Goal: Information Seeking & Learning: Learn about a topic

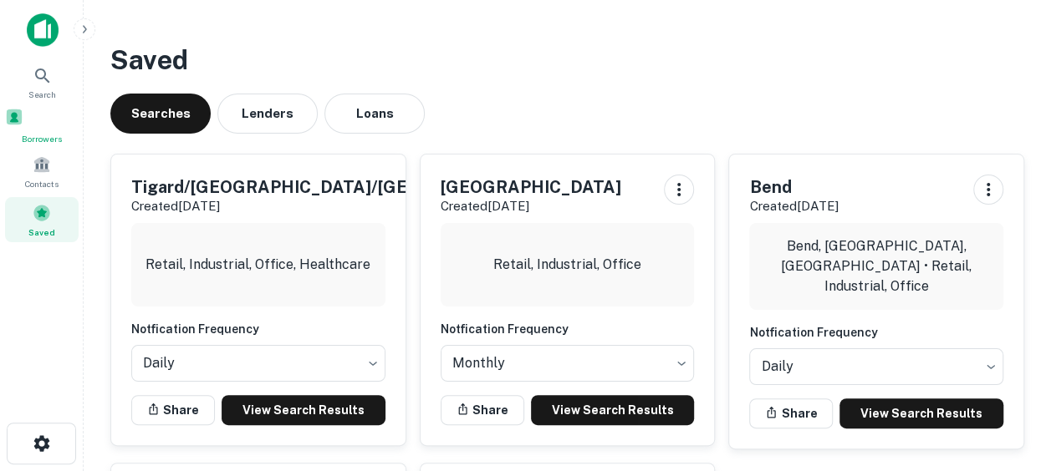
click at [33, 140] on span "Borrowers" at bounding box center [42, 138] width 74 height 13
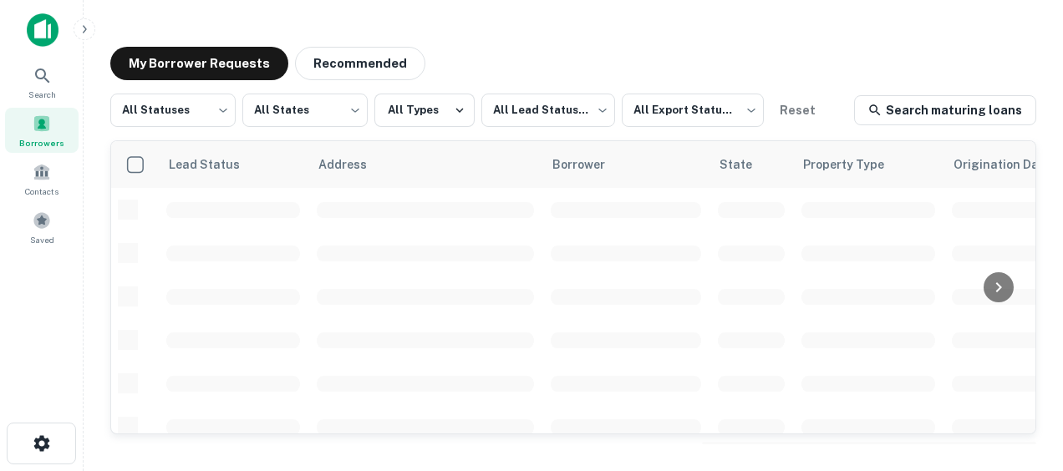
scroll to position [392, 0]
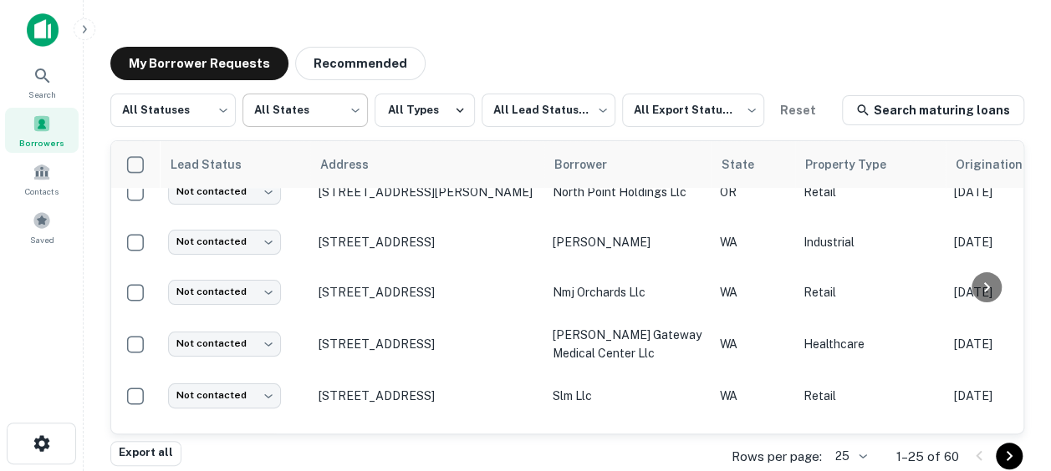
click at [348, 122] on body "Search Borrowers Contacts Saved My Borrower Requests Recommended All Statuses *…" at bounding box center [525, 235] width 1051 height 471
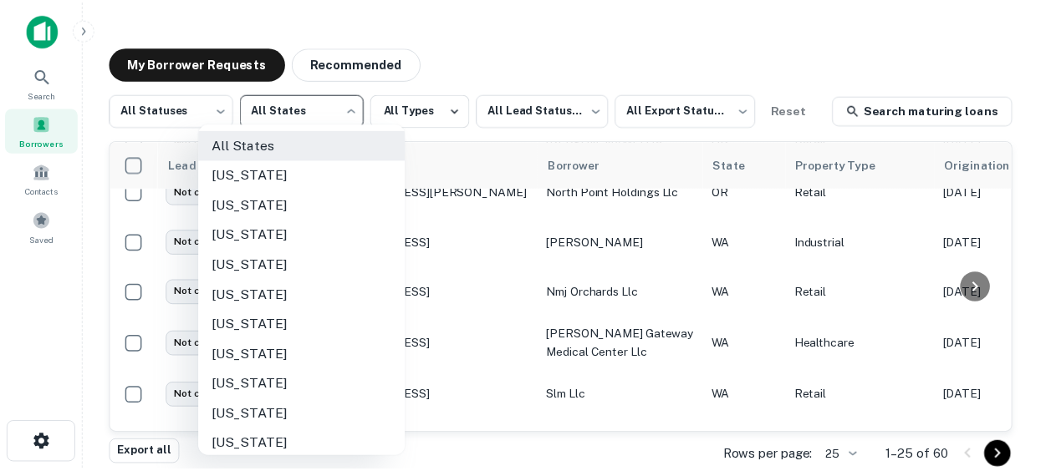
scroll to position [1214, 0]
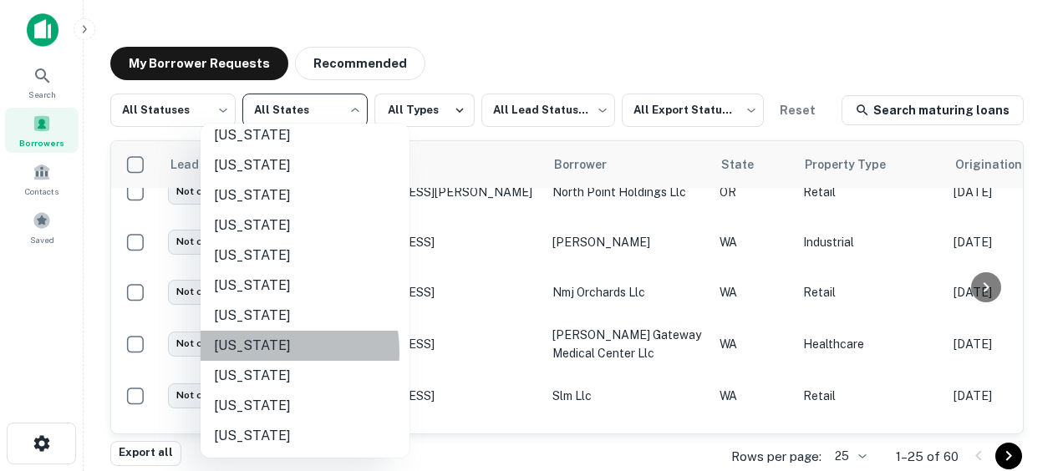
click at [256, 352] on li "[US_STATE]" at bounding box center [305, 346] width 209 height 30
type input "**"
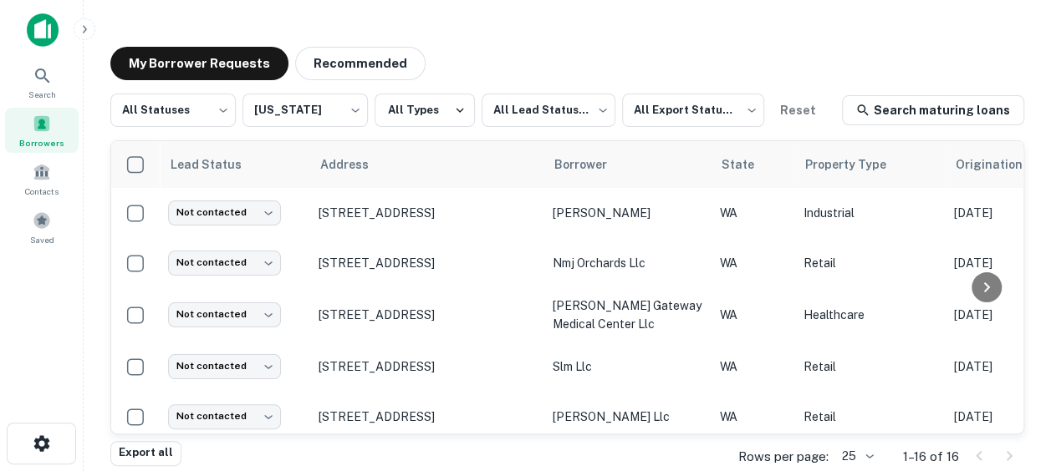
drag, startPoint x: 1038, startPoint y: 154, endPoint x: 1043, endPoint y: 229, distance: 75.4
click at [1043, 229] on main "My Borrower Requests Recommended All Statuses *** ​ [US_STATE] ** ​ All Types A…" at bounding box center [567, 235] width 967 height 471
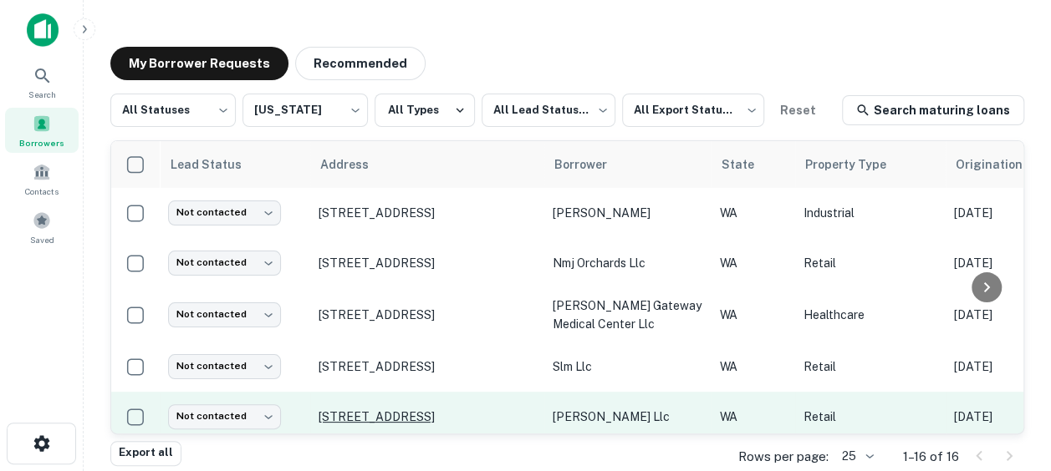
click at [510, 413] on p "[STREET_ADDRESS]" at bounding box center [427, 417] width 217 height 15
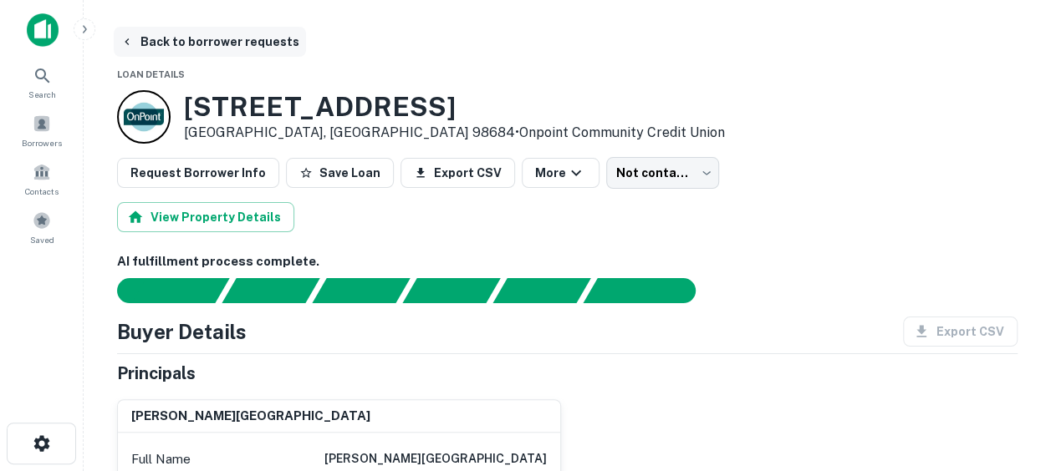
click at [149, 37] on button "Back to borrower requests" at bounding box center [210, 42] width 192 height 30
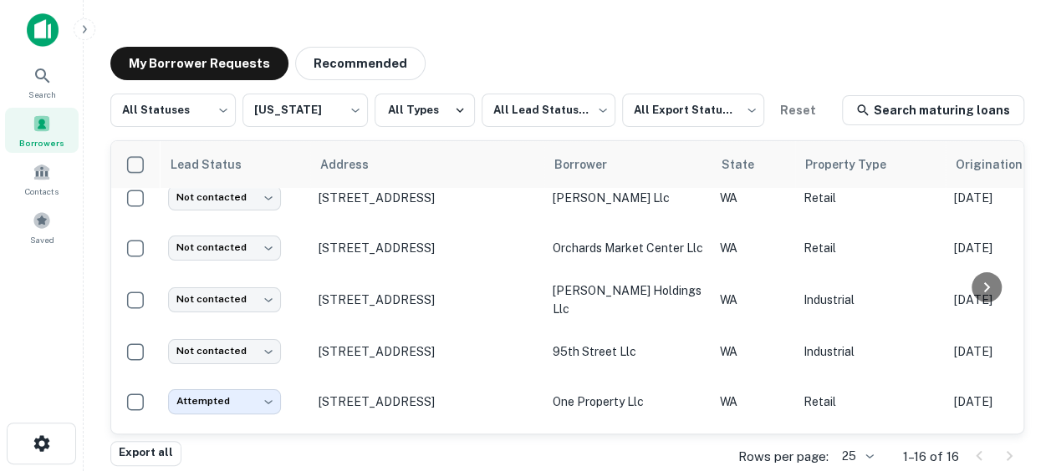
scroll to position [219, 0]
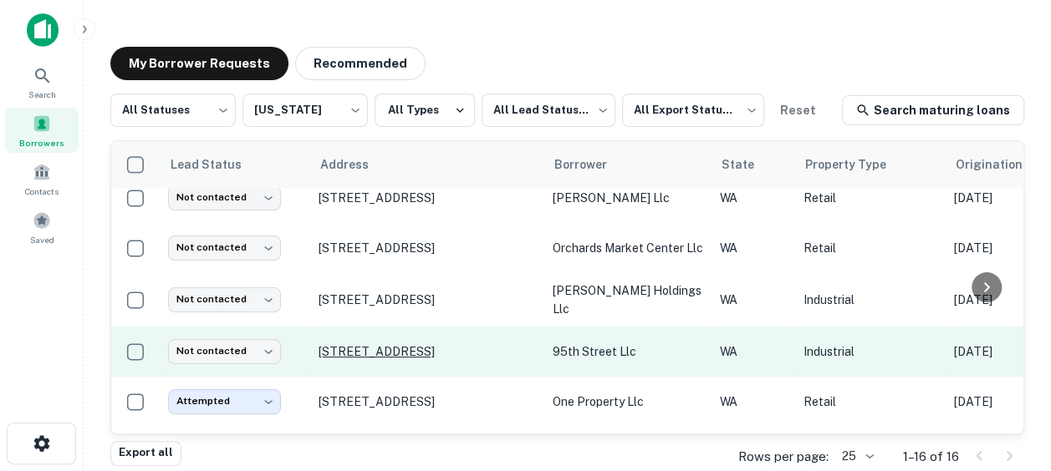
click at [434, 349] on p "[STREET_ADDRESS]" at bounding box center [427, 351] width 217 height 15
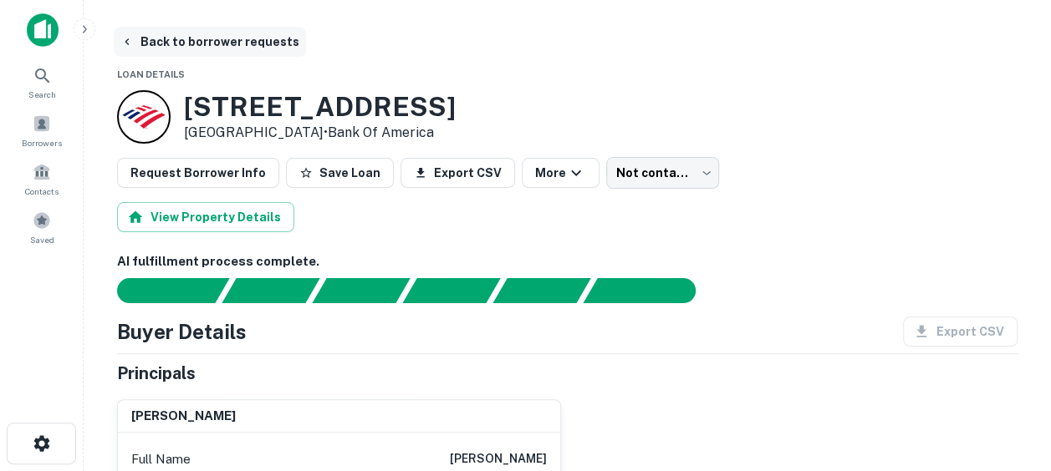
click at [171, 48] on button "Back to borrower requests" at bounding box center [210, 42] width 192 height 30
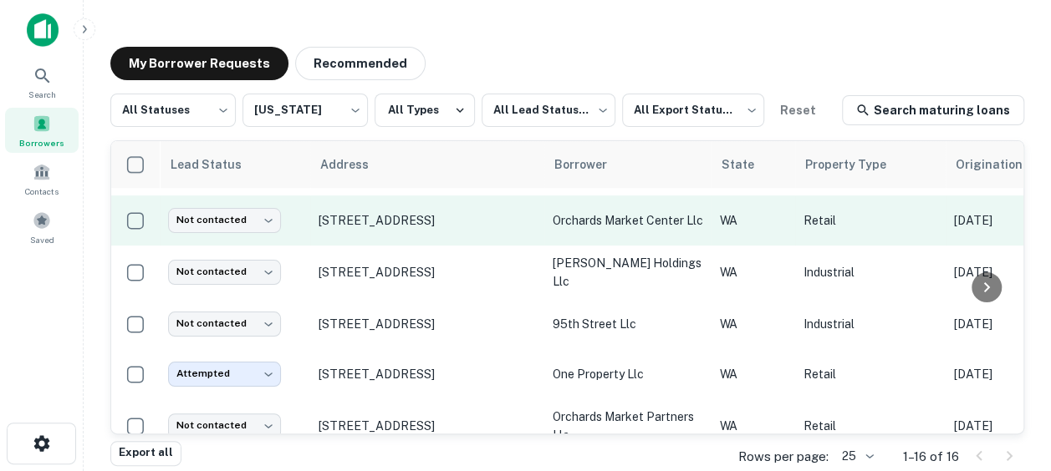
scroll to position [253, 0]
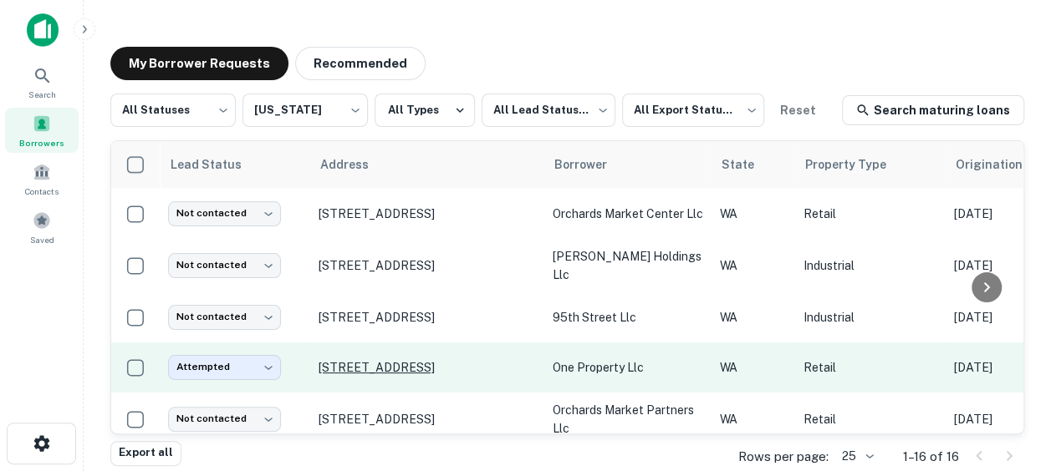
click at [454, 360] on p "[STREET_ADDRESS]" at bounding box center [427, 367] width 217 height 15
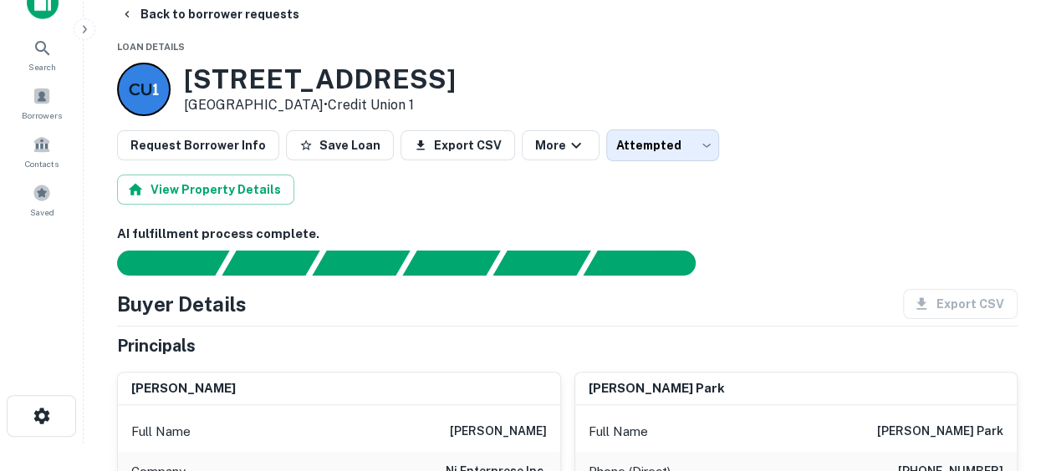
scroll to position [27, 0]
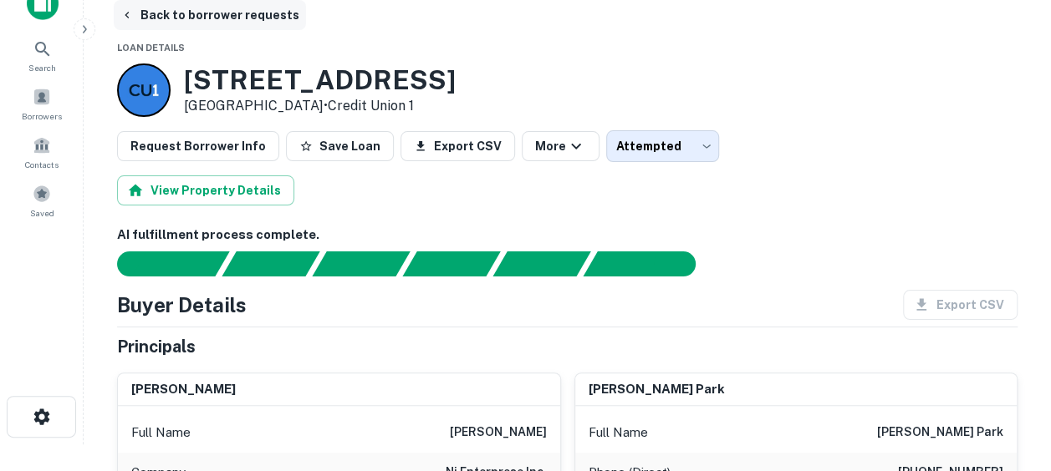
click at [129, 12] on icon "button" at bounding box center [126, 14] width 13 height 13
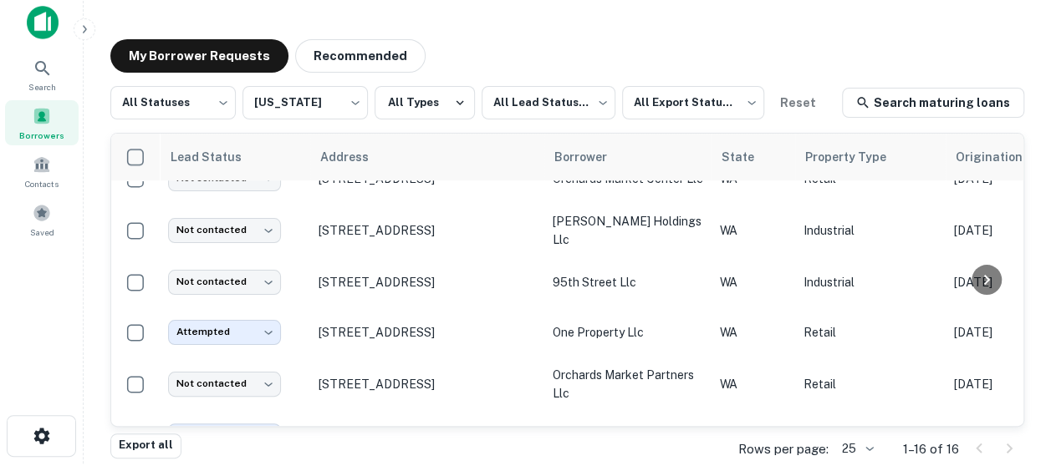
scroll to position [281, 0]
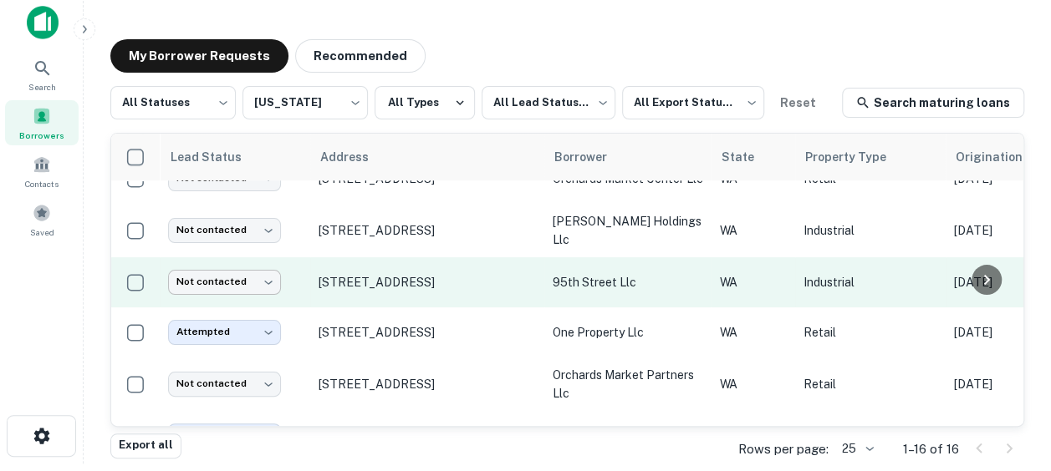
click at [271, 276] on body "Search Borrowers Contacts Saved My Borrower Requests Recommended All Statuses *…" at bounding box center [525, 227] width 1051 height 471
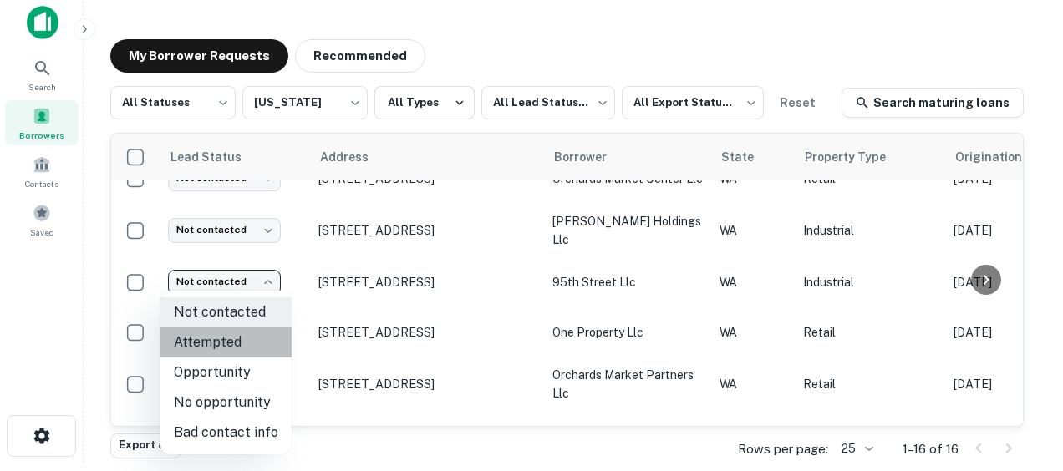
click at [234, 344] on li "Attempted" at bounding box center [226, 343] width 131 height 30
type input "*********"
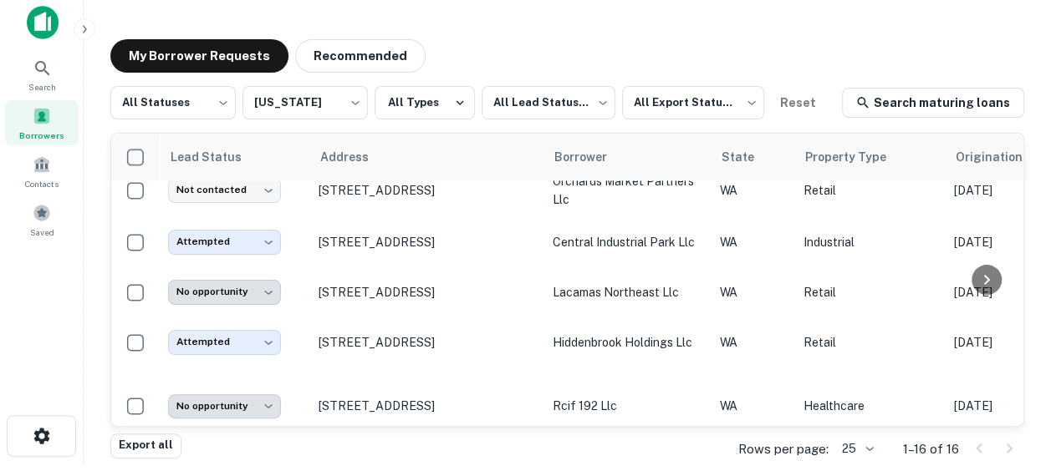
scroll to position [604, 0]
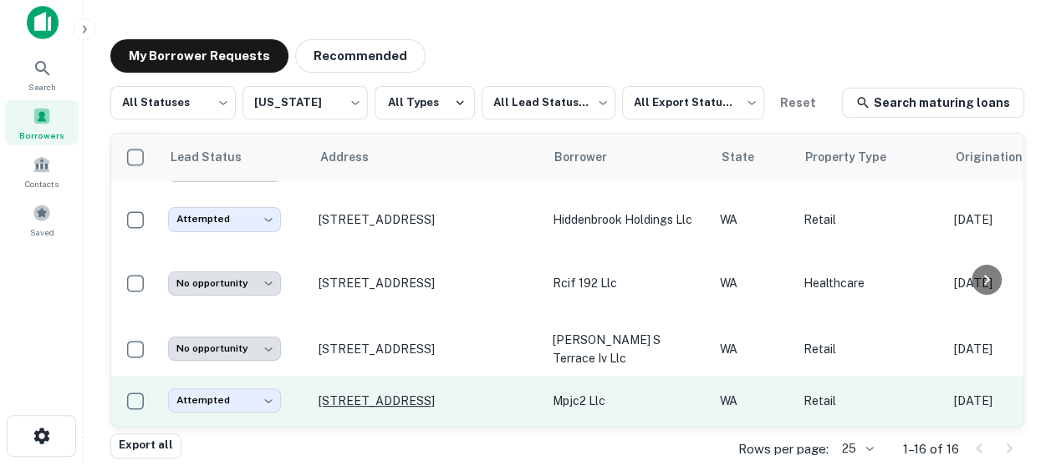
click at [334, 394] on p "[STREET_ADDRESS]" at bounding box center [427, 401] width 217 height 15
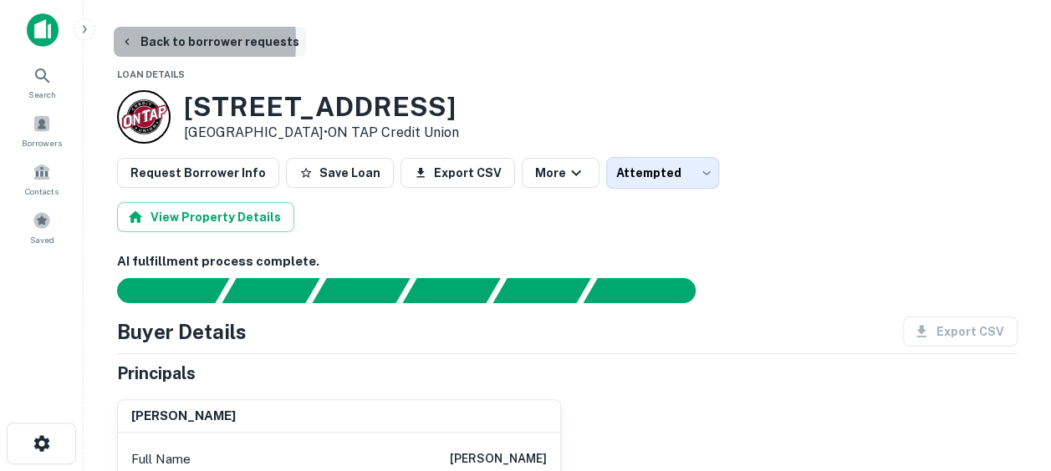
click at [134, 42] on button "Back to borrower requests" at bounding box center [210, 42] width 192 height 30
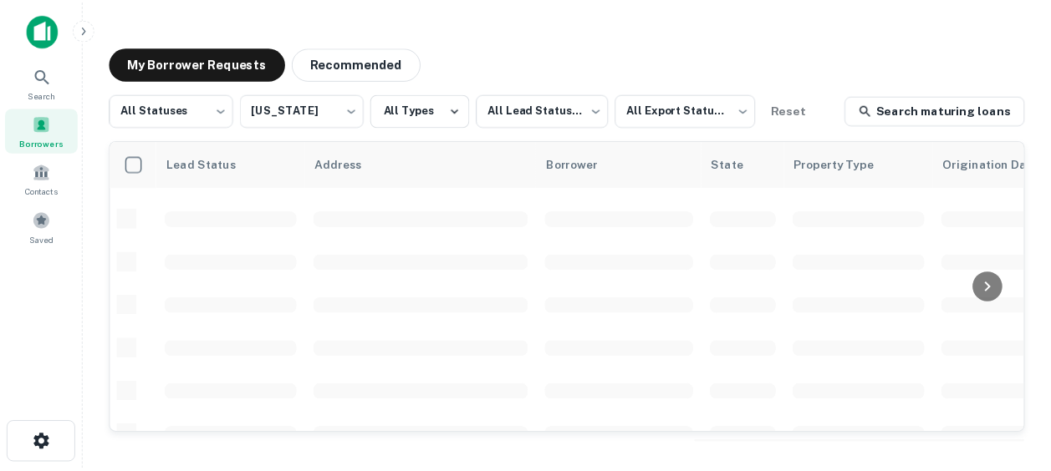
scroll to position [604, 0]
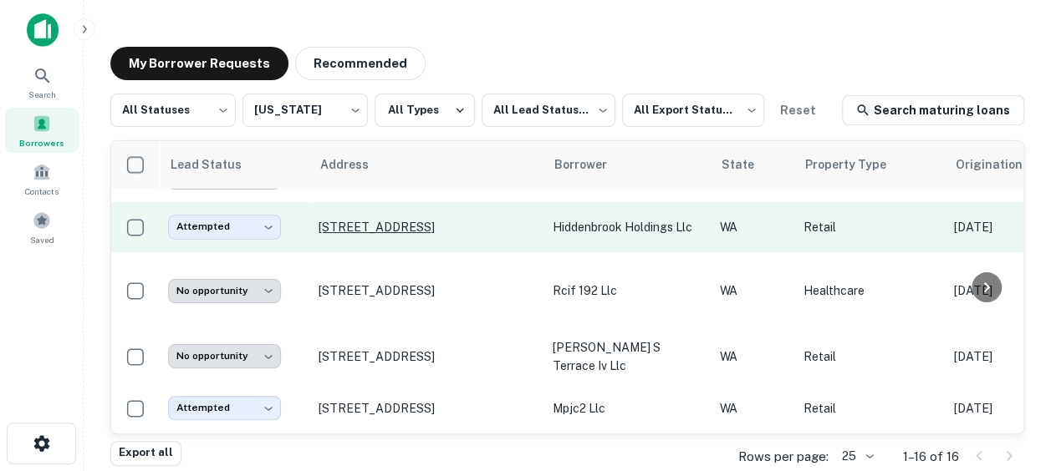
click at [460, 220] on p "[STREET_ADDRESS]" at bounding box center [427, 227] width 217 height 15
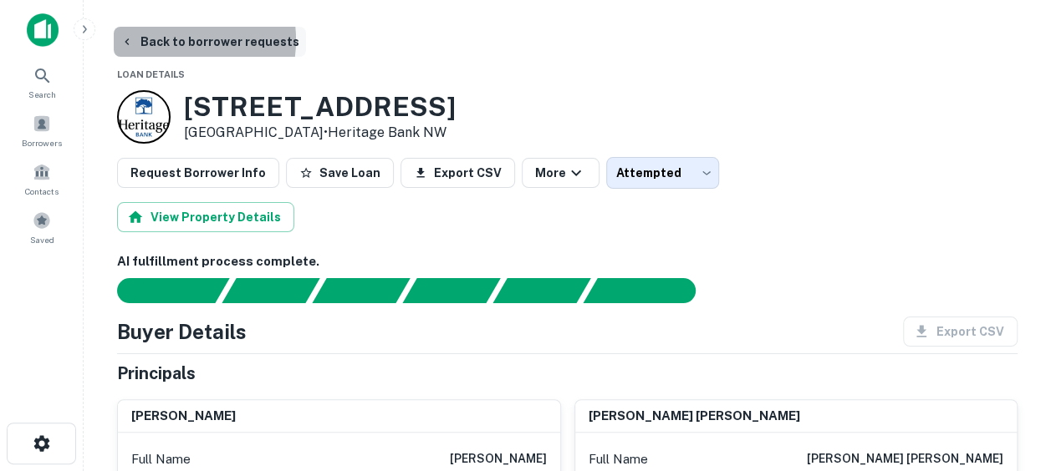
click at [164, 40] on button "Back to borrower requests" at bounding box center [210, 42] width 192 height 30
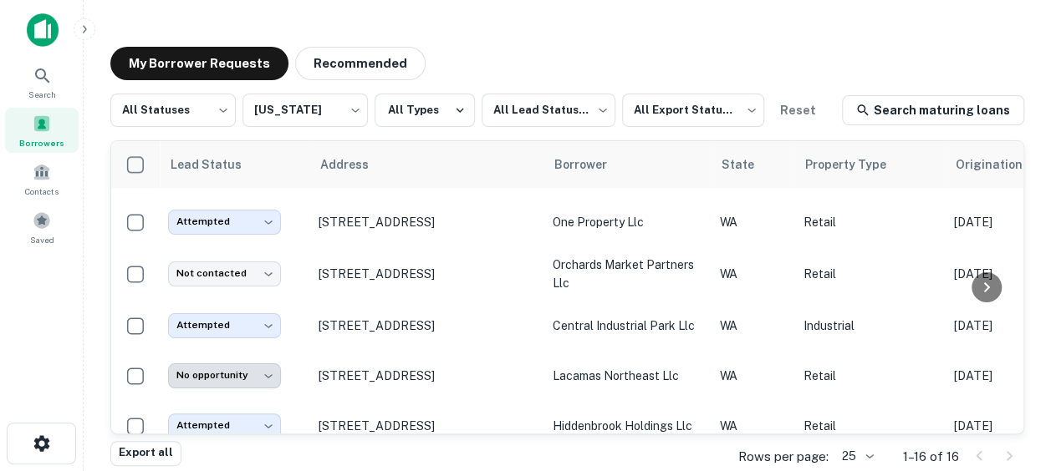
scroll to position [401, 0]
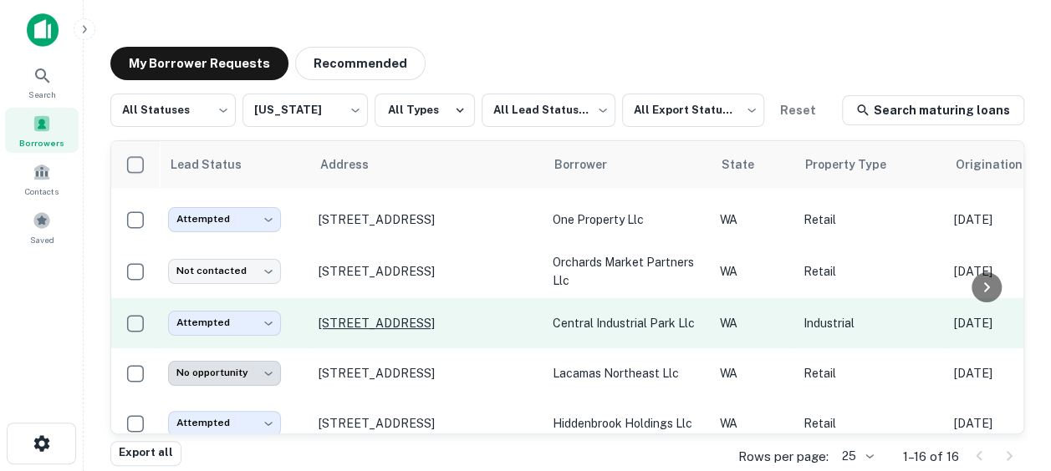
click at [359, 316] on p "[STREET_ADDRESS]" at bounding box center [427, 323] width 217 height 15
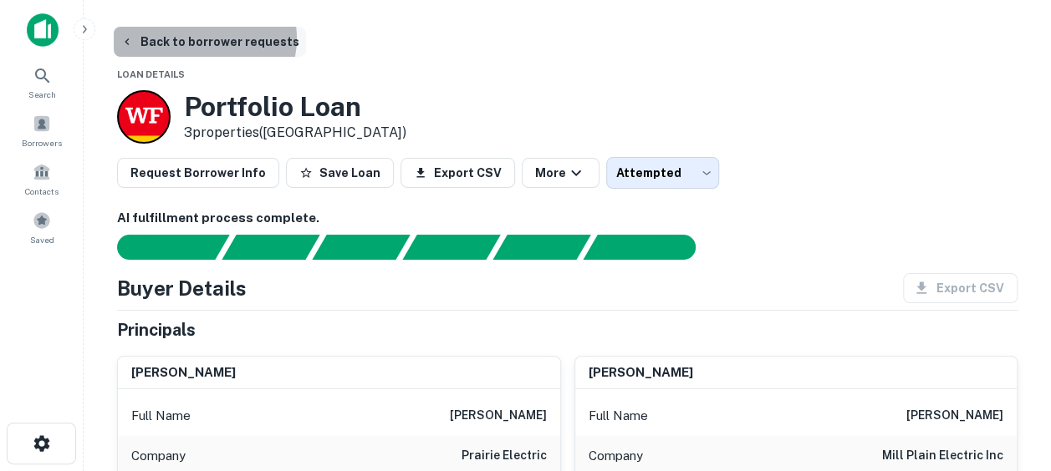
click at [202, 38] on button "Back to borrower requests" at bounding box center [210, 42] width 192 height 30
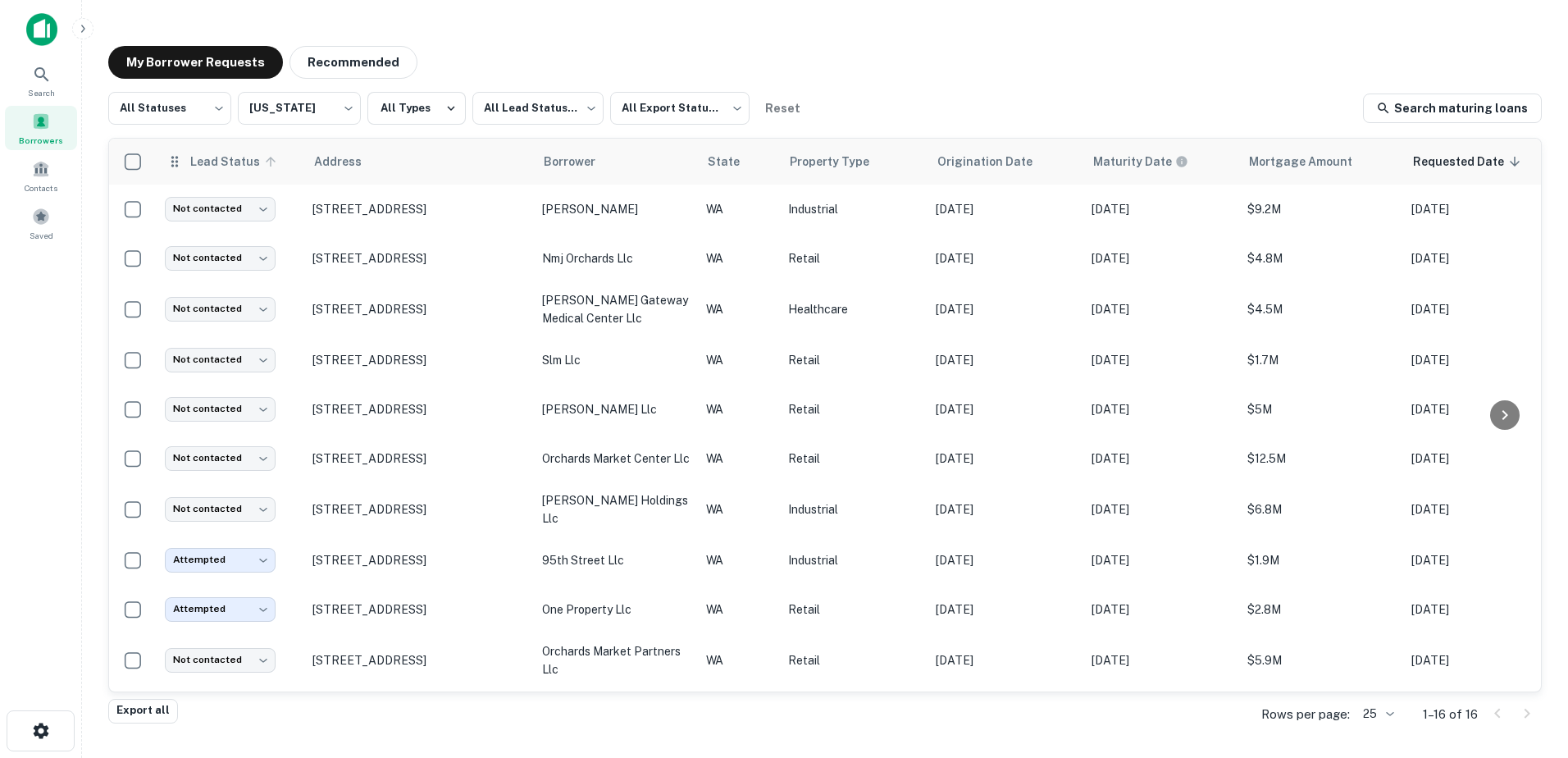
click at [238, 156] on span "Lead Status" at bounding box center [235, 162] width 92 height 20
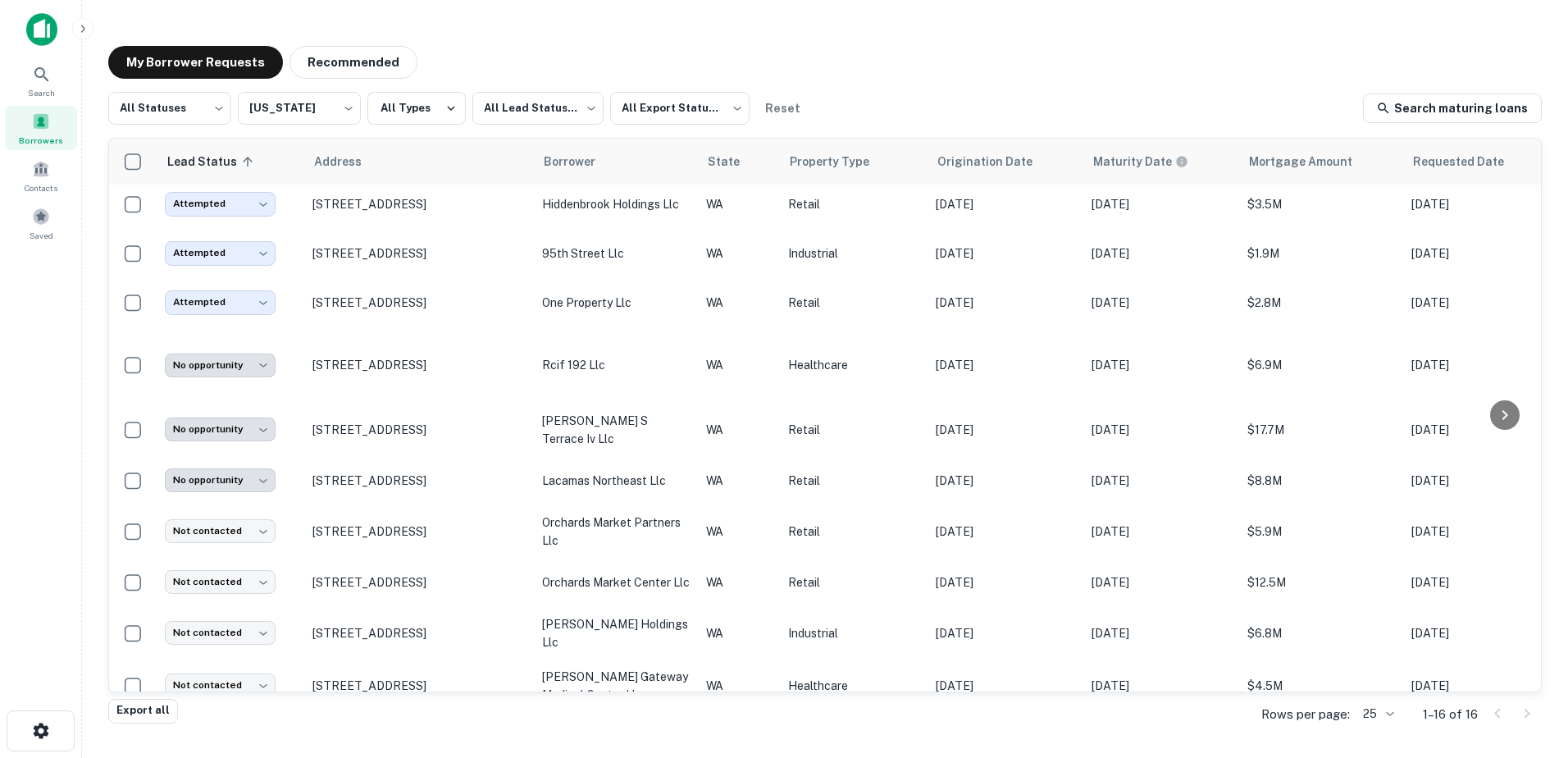
scroll to position [92, 0]
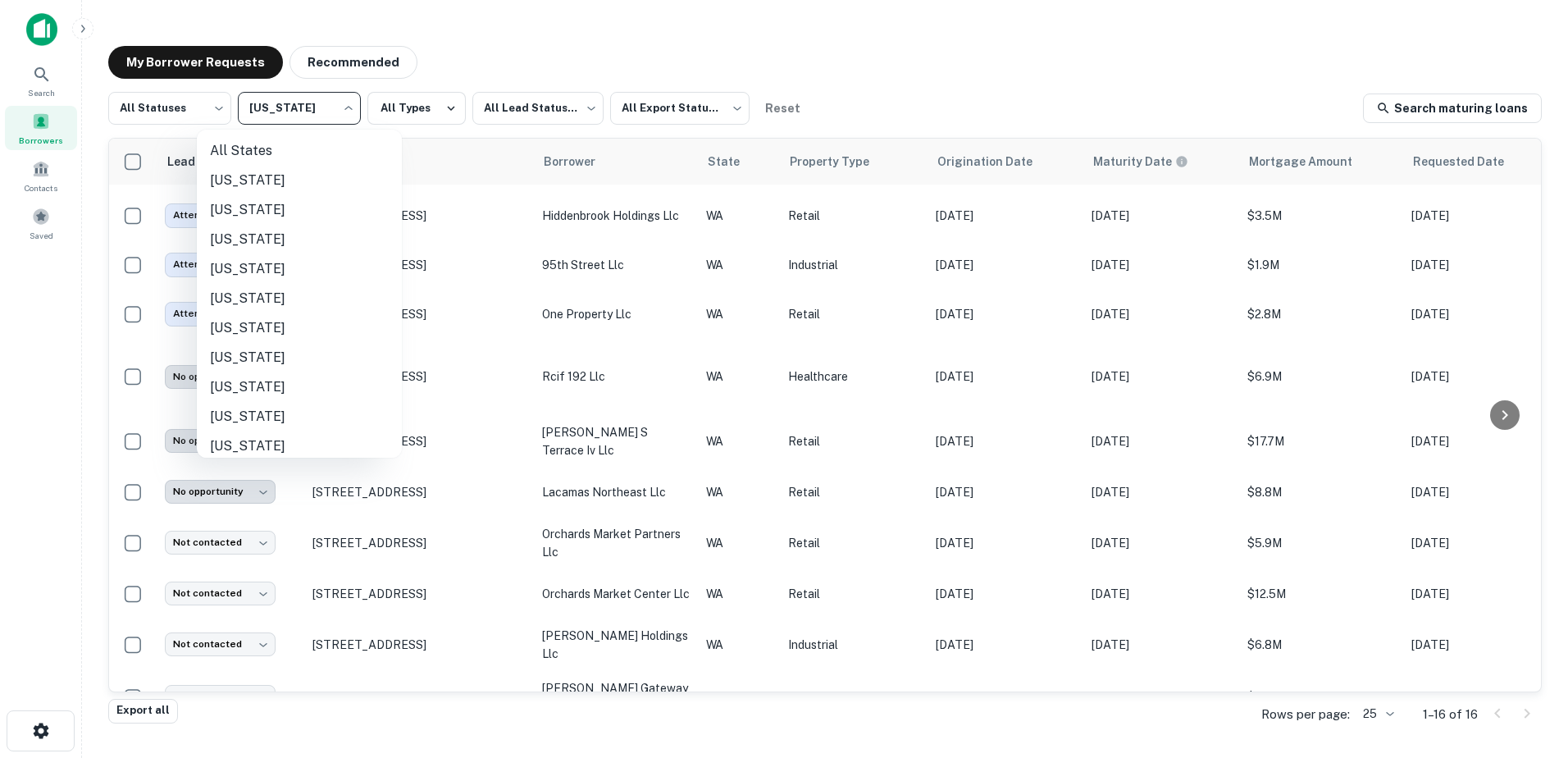
click at [314, 113] on body "Search Borrowers Contacts Saved My Borrower Requests Recommended All Statuses *…" at bounding box center [784, 379] width 1568 height 758
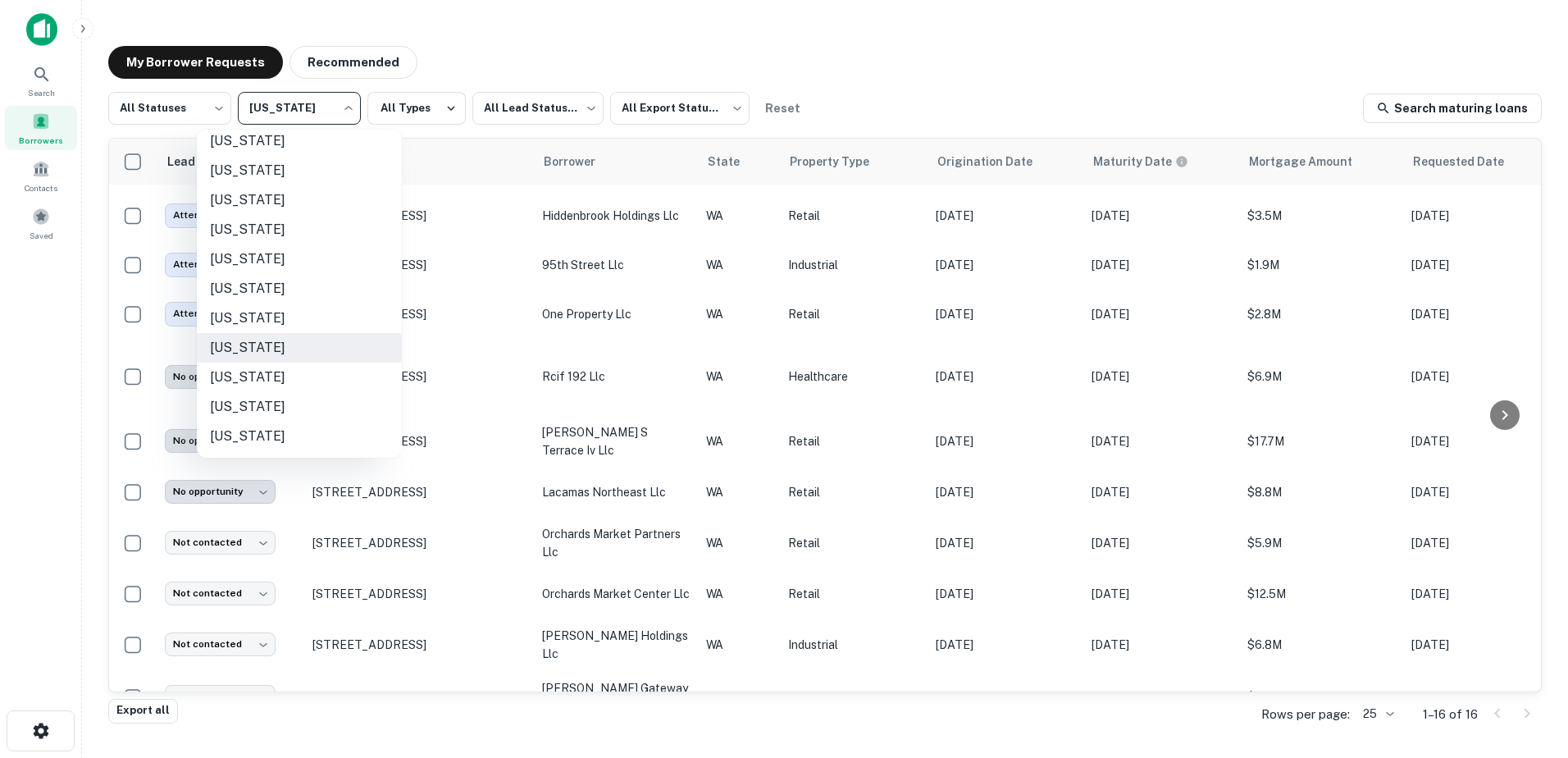
drag, startPoint x: 402, startPoint y: 411, endPoint x: 402, endPoint y: 395, distance: 16.0
click at [402, 395] on div at bounding box center [784, 379] width 1568 height 758
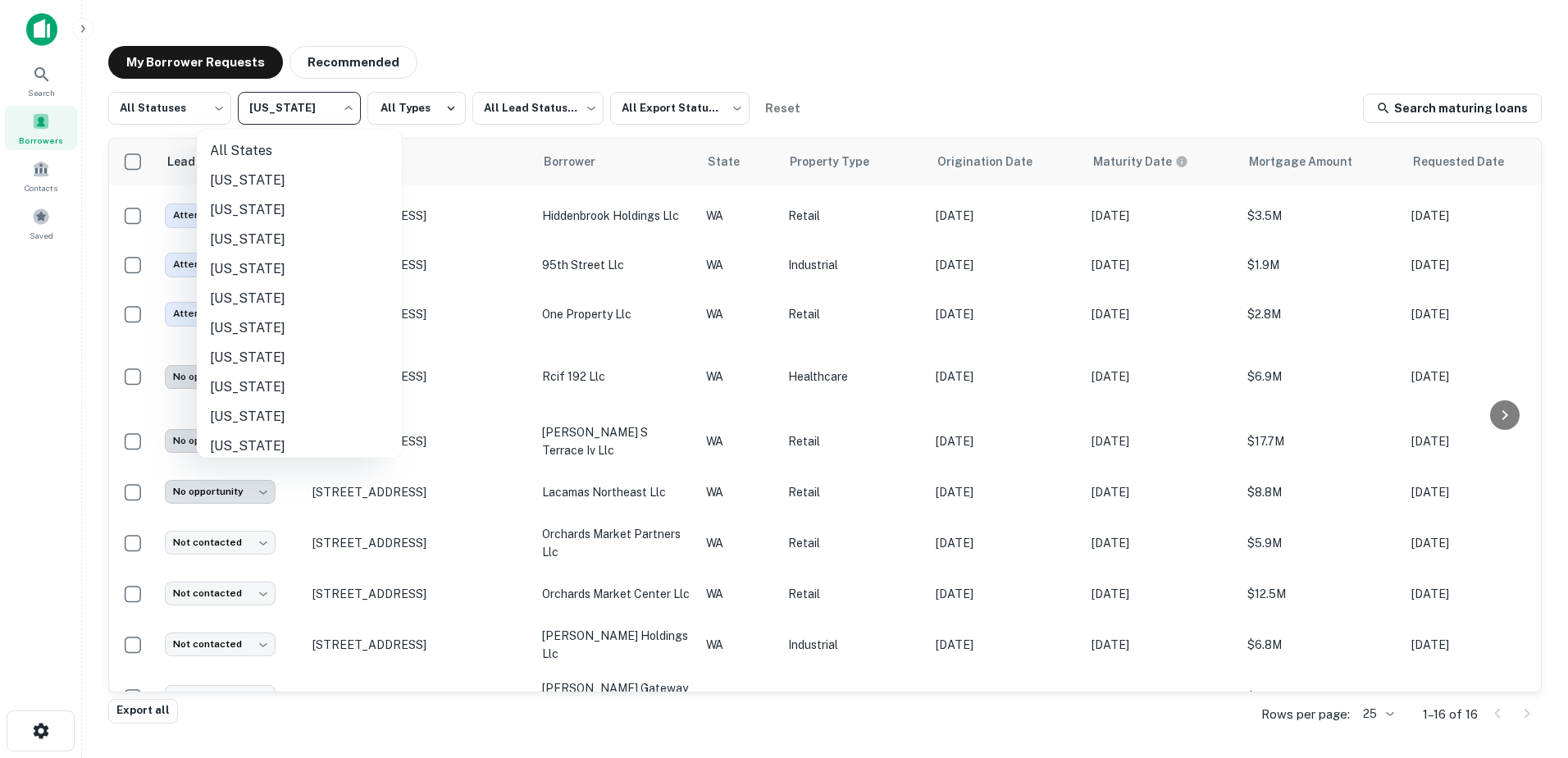
click at [323, 103] on body "Search Borrowers Contacts Saved My Borrower Requests Recommended All Statuses *…" at bounding box center [784, 379] width 1568 height 758
click at [287, 349] on li "[US_STATE]" at bounding box center [299, 357] width 205 height 29
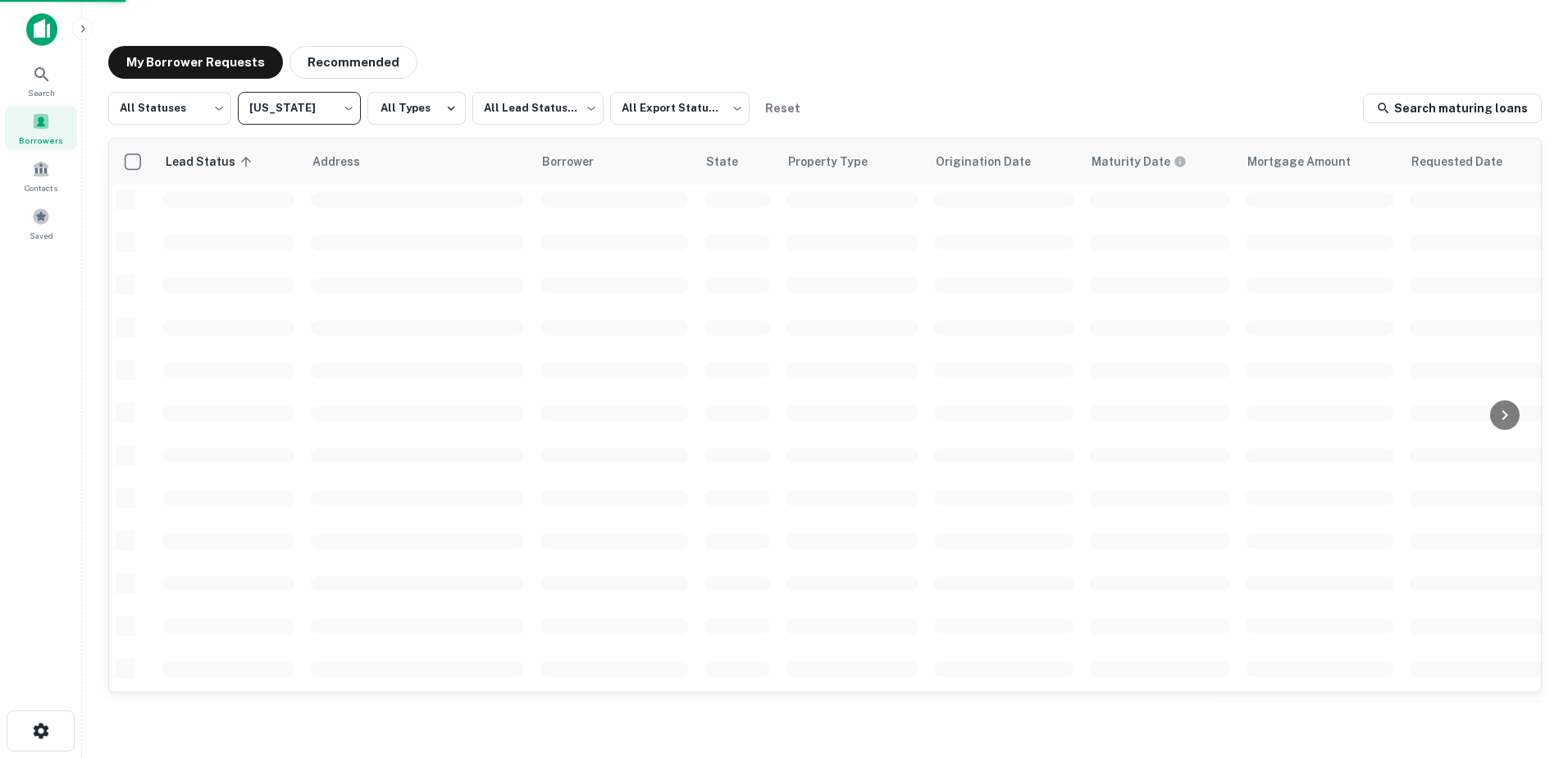
type input "**"
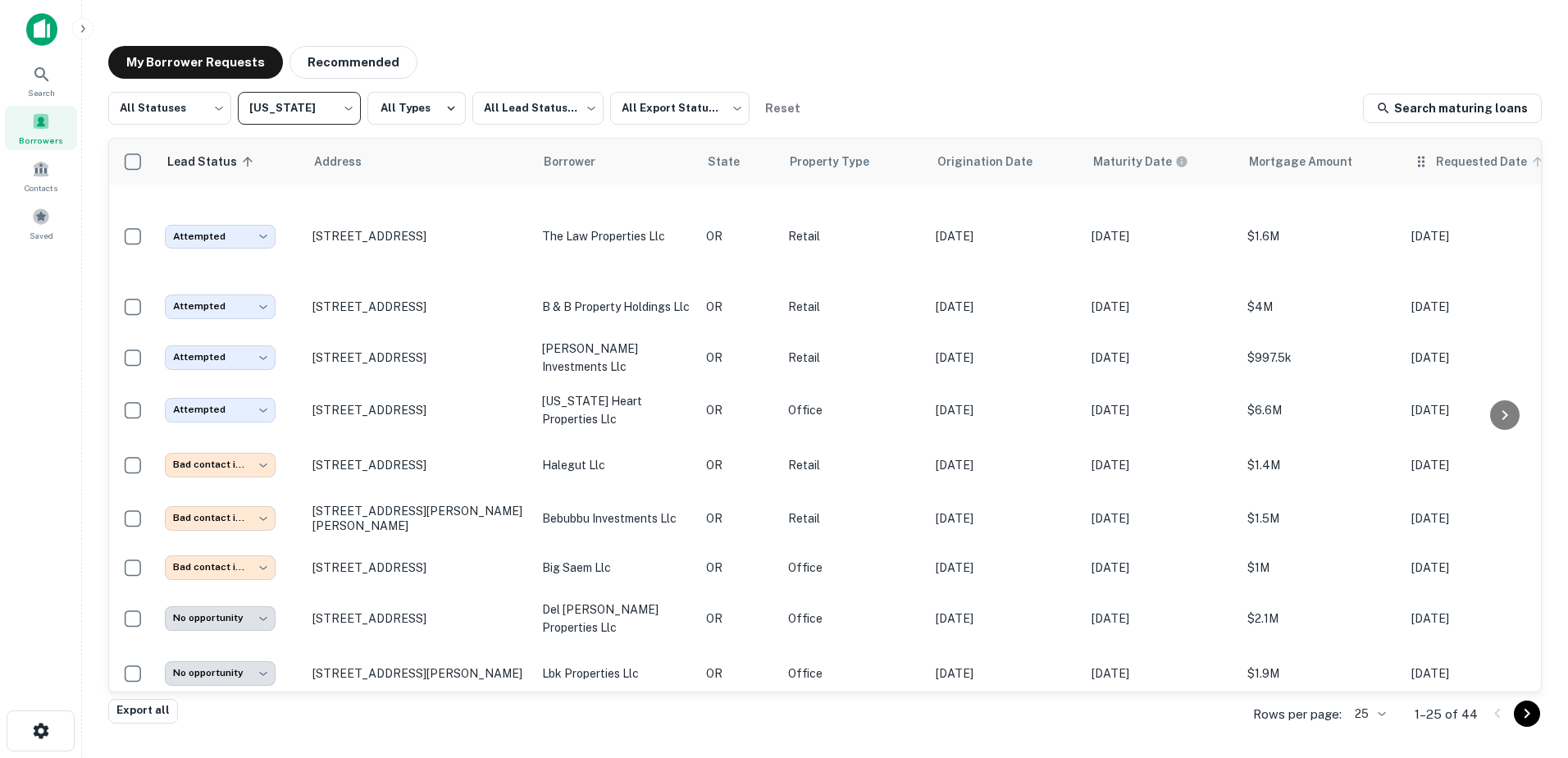
click at [1043, 159] on span "Requested Date" at bounding box center [1492, 162] width 113 height 20
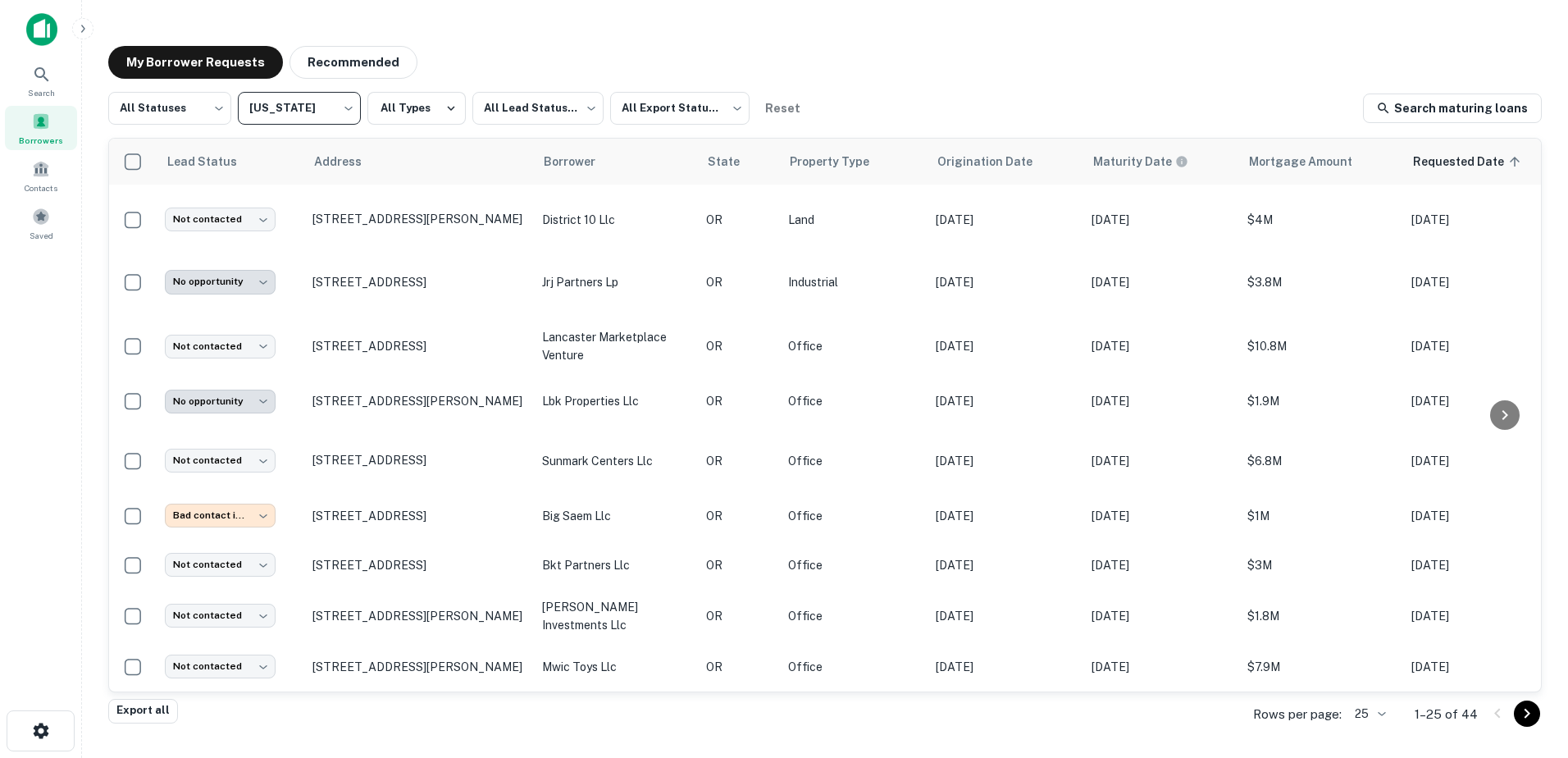
scroll to position [892, 0]
click at [1043, 462] on icon "Go to next page" at bounding box center [1528, 714] width 20 height 20
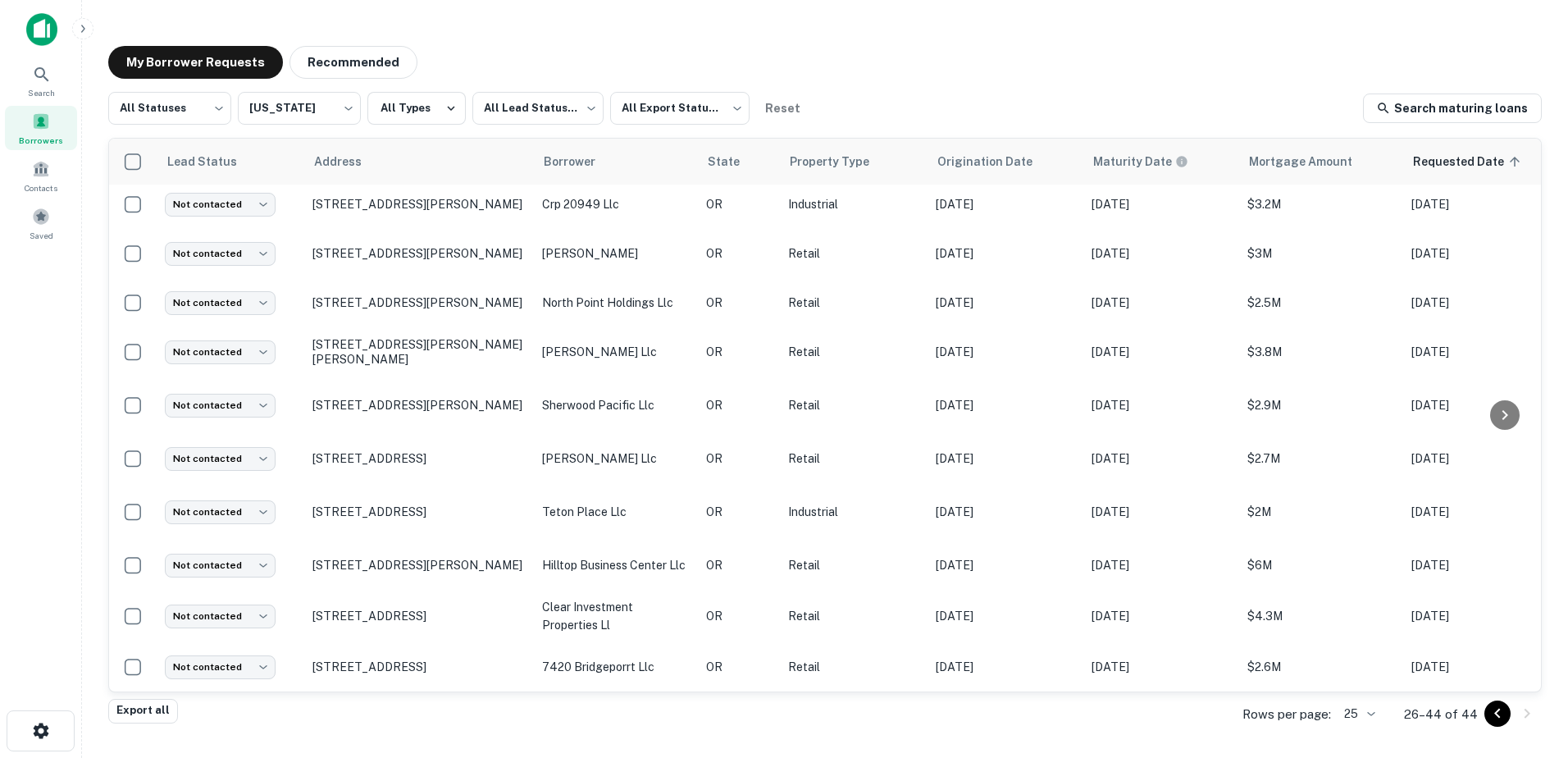
scroll to position [488, 0]
click at [1043, 462] on icon "Go to previous page" at bounding box center [1497, 714] width 20 height 20
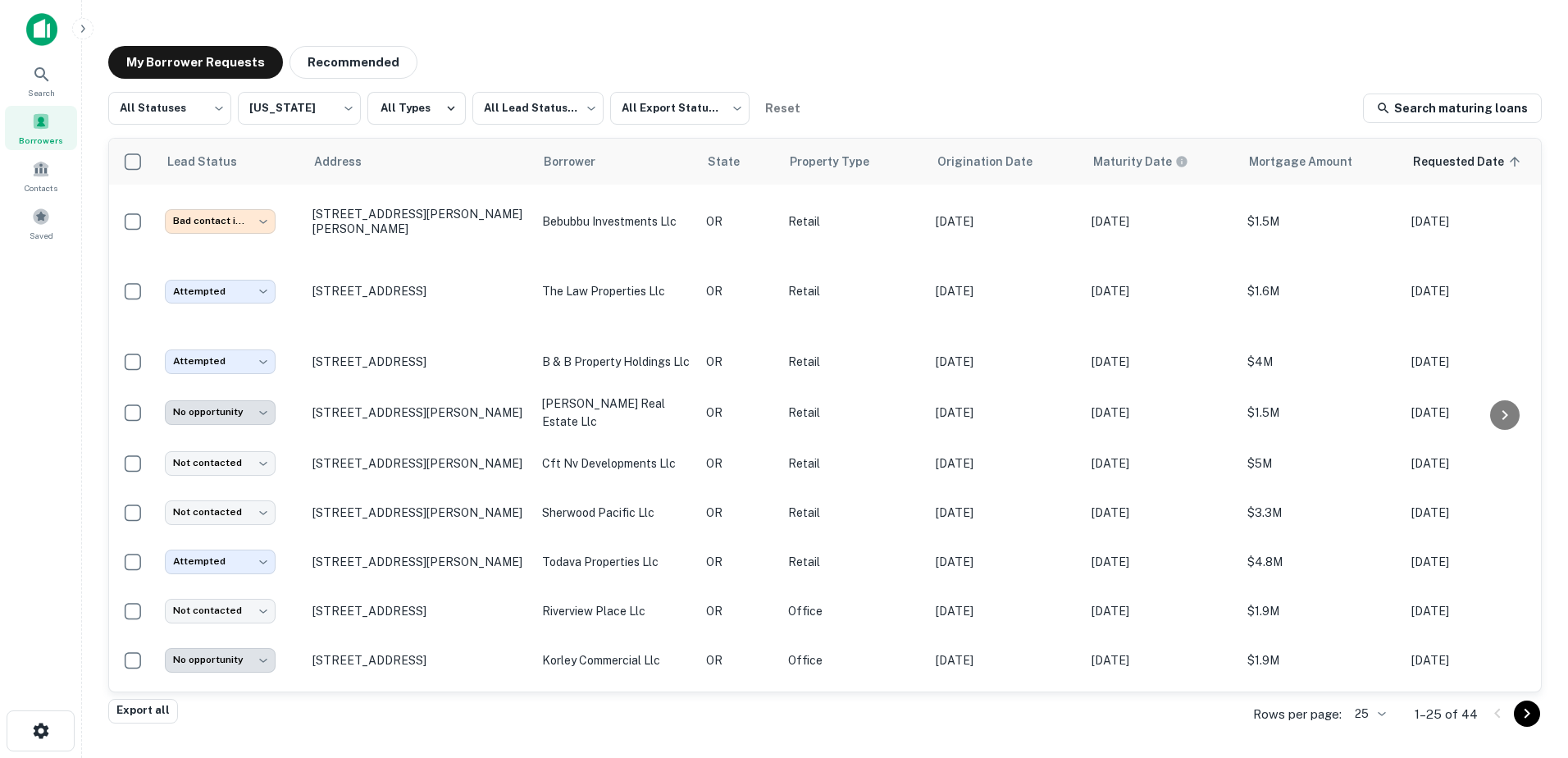
scroll to position [152, 0]
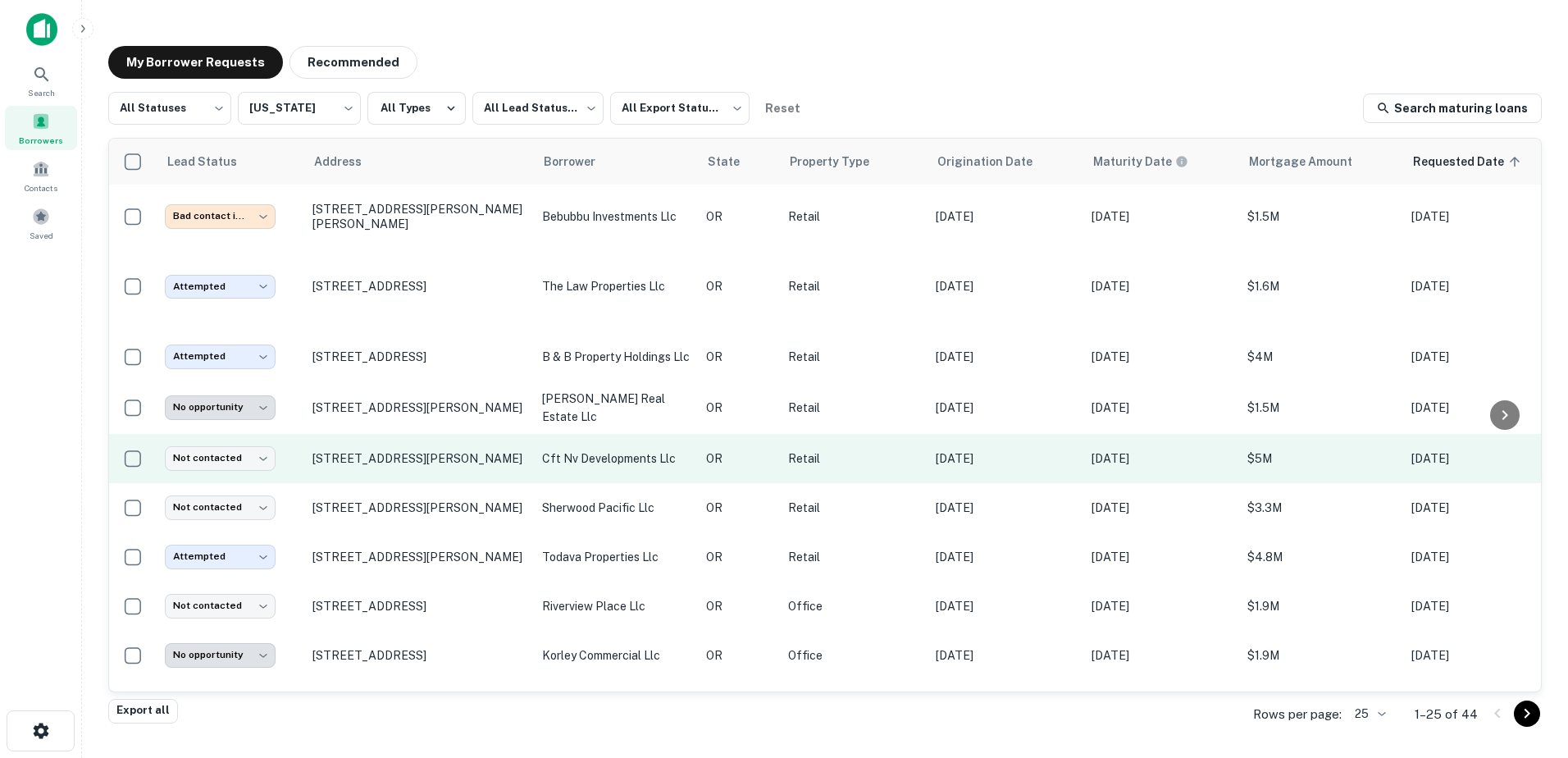
click at [623, 454] on p "cft nv developments llc" at bounding box center [616, 459] width 147 height 18
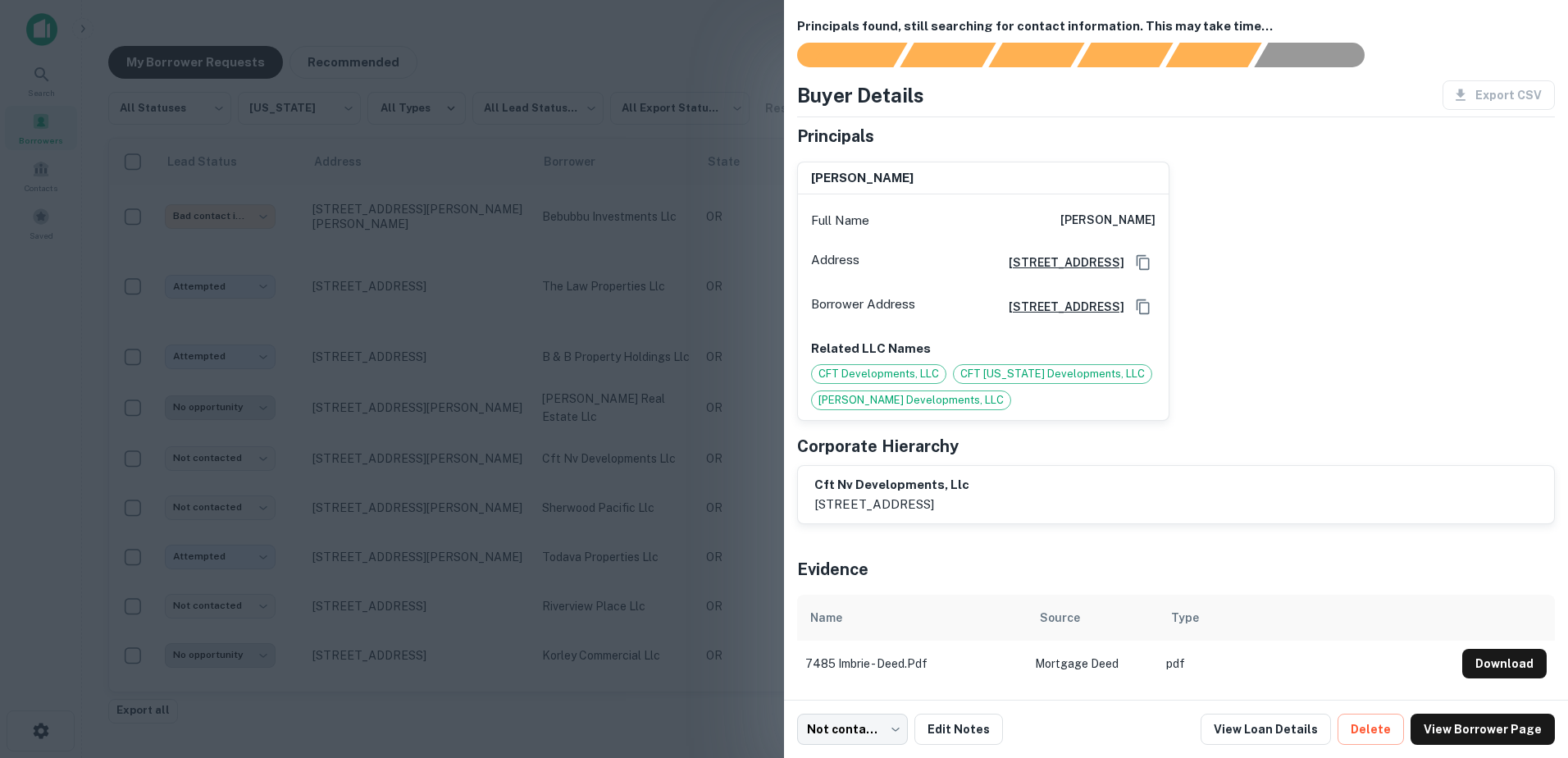
scroll to position [34, 0]
click at [754, 295] on div at bounding box center [784, 379] width 1568 height 758
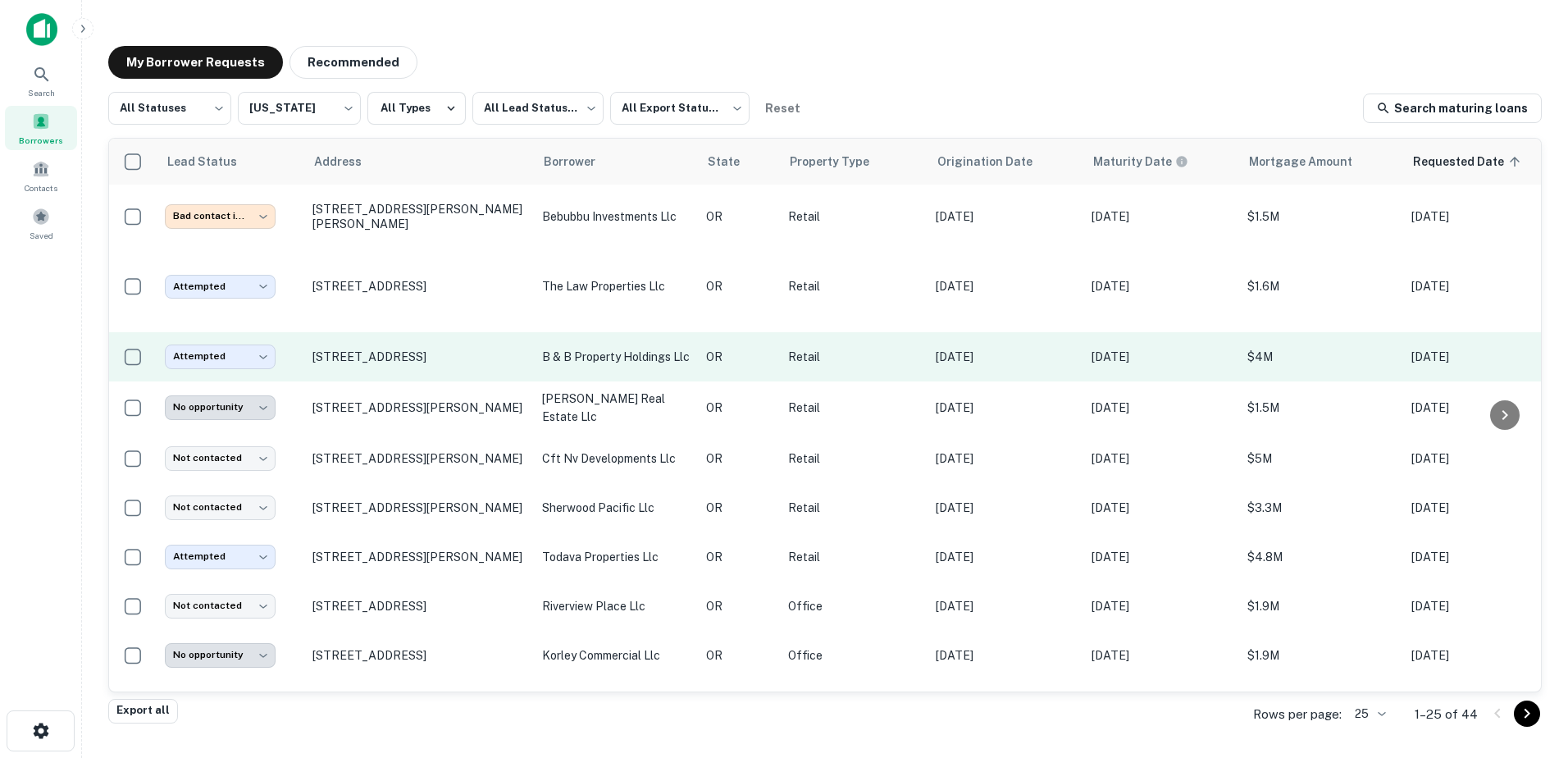
click at [647, 356] on p "b & b property holdings llc" at bounding box center [616, 356] width 147 height 18
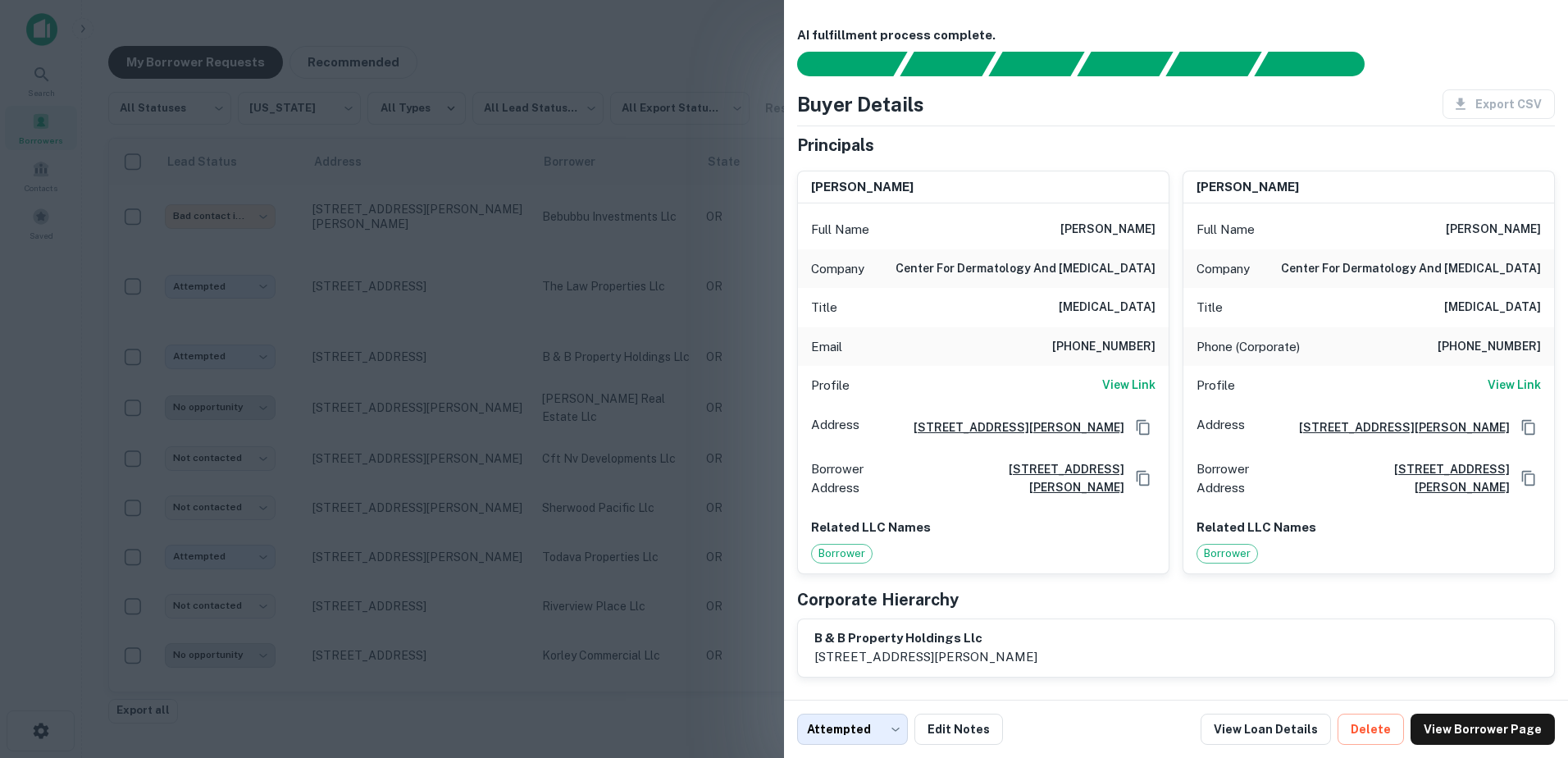
click at [683, 238] on div at bounding box center [784, 379] width 1568 height 758
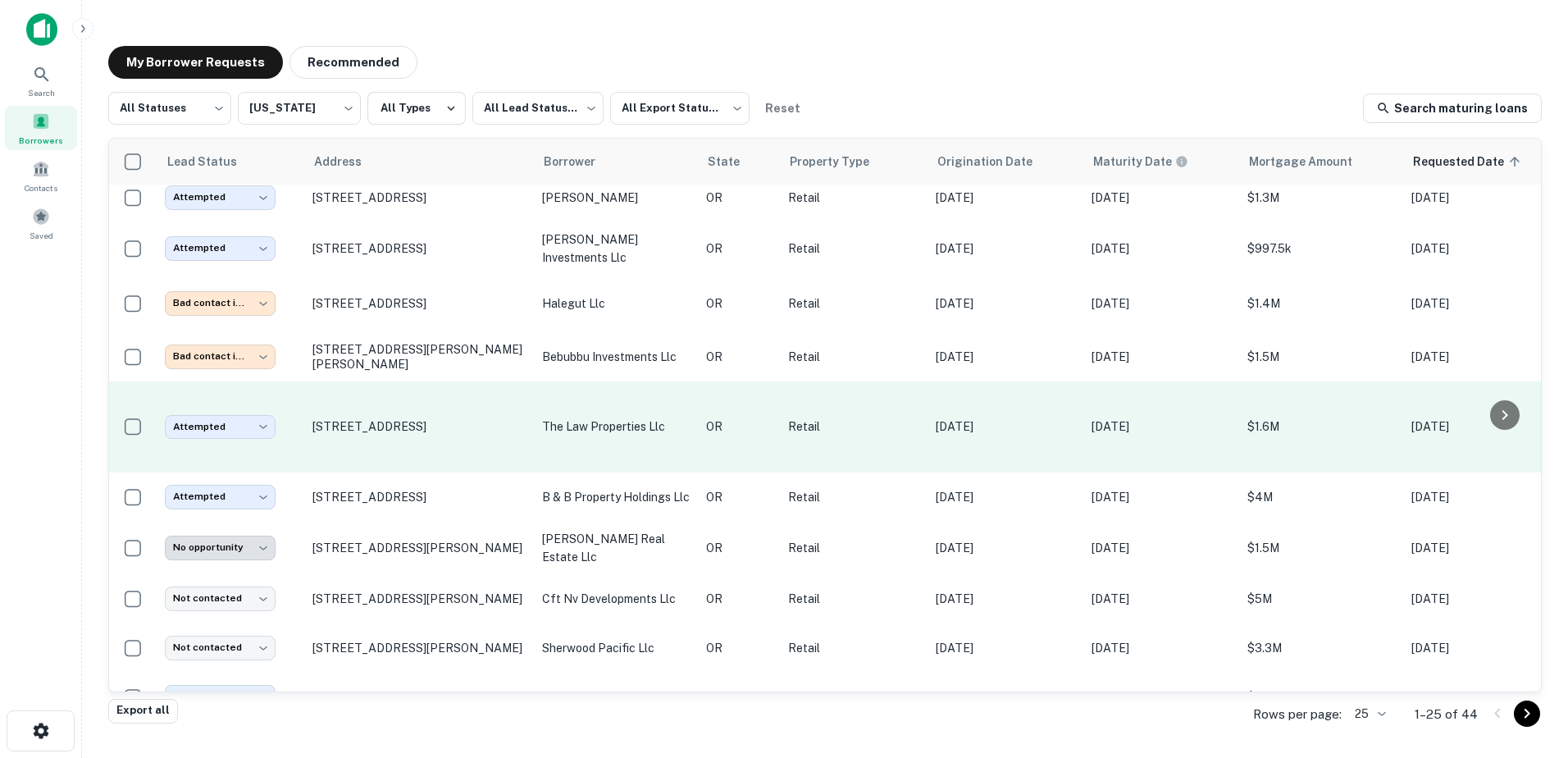
scroll to position [0, 0]
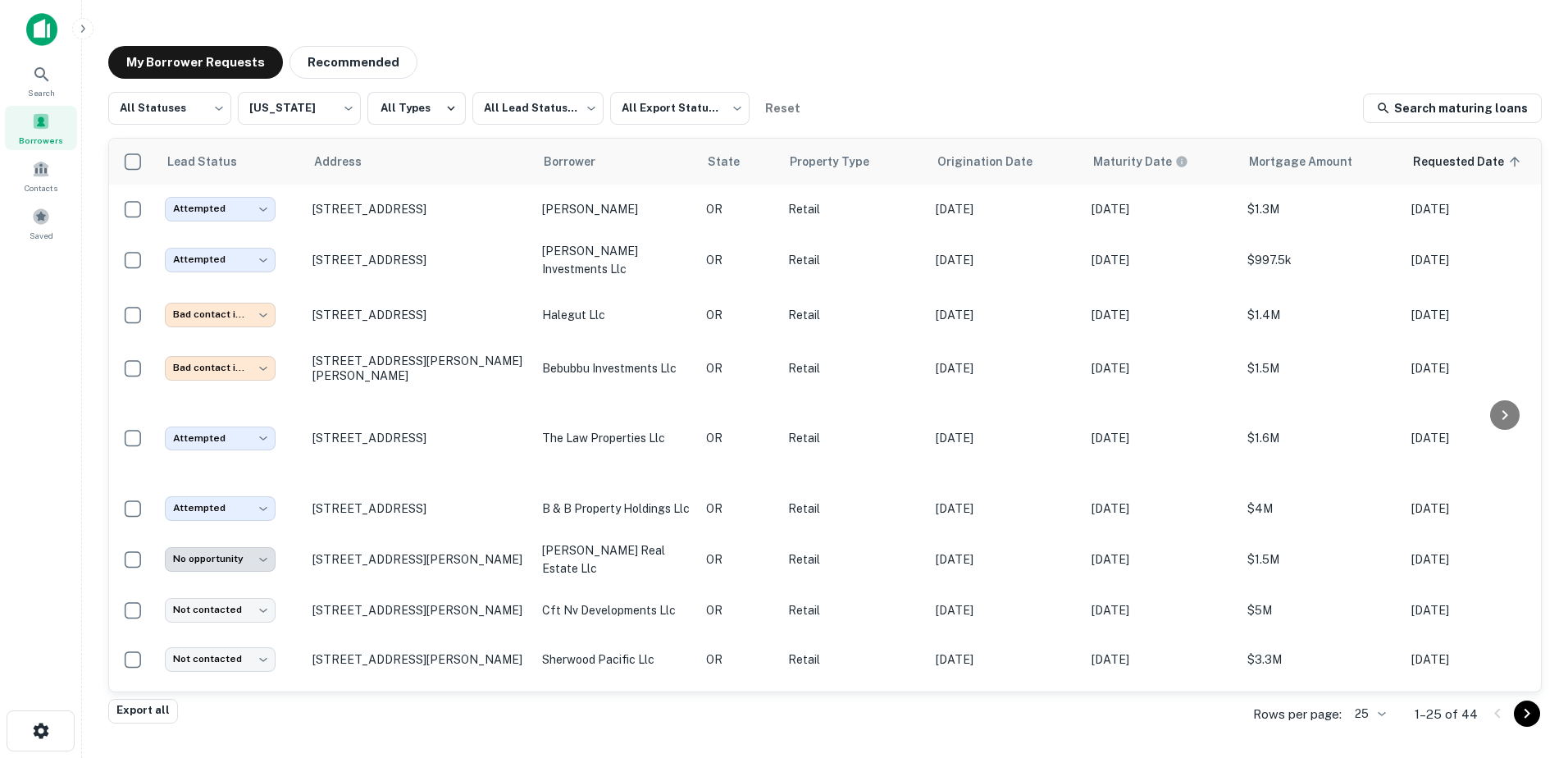
drag, startPoint x: 1542, startPoint y: 300, endPoint x: 1546, endPoint y: 341, distance: 41.2
click at [1043, 341] on div "**********" at bounding box center [825, 374] width 1460 height 683
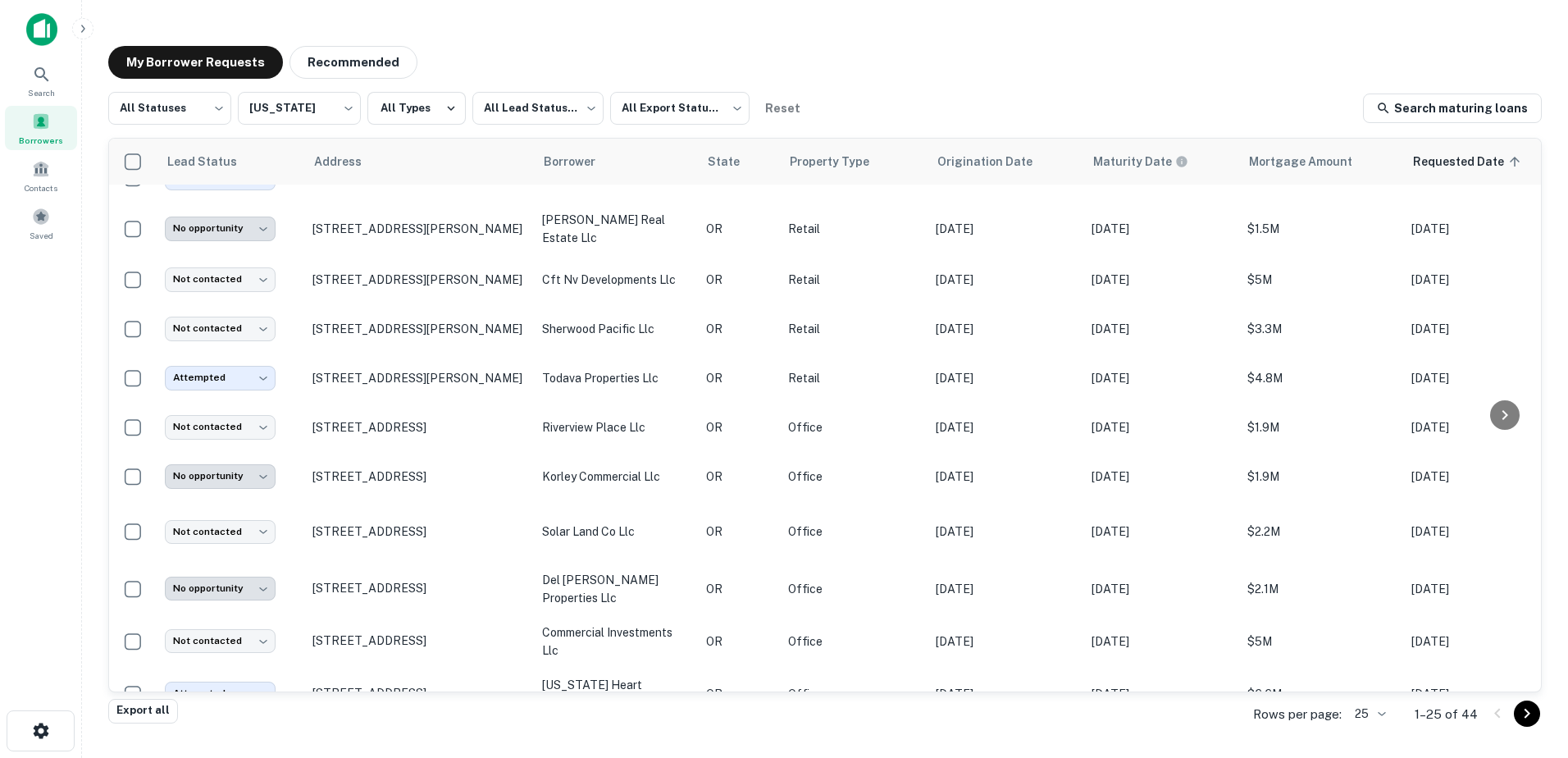
scroll to position [334, 0]
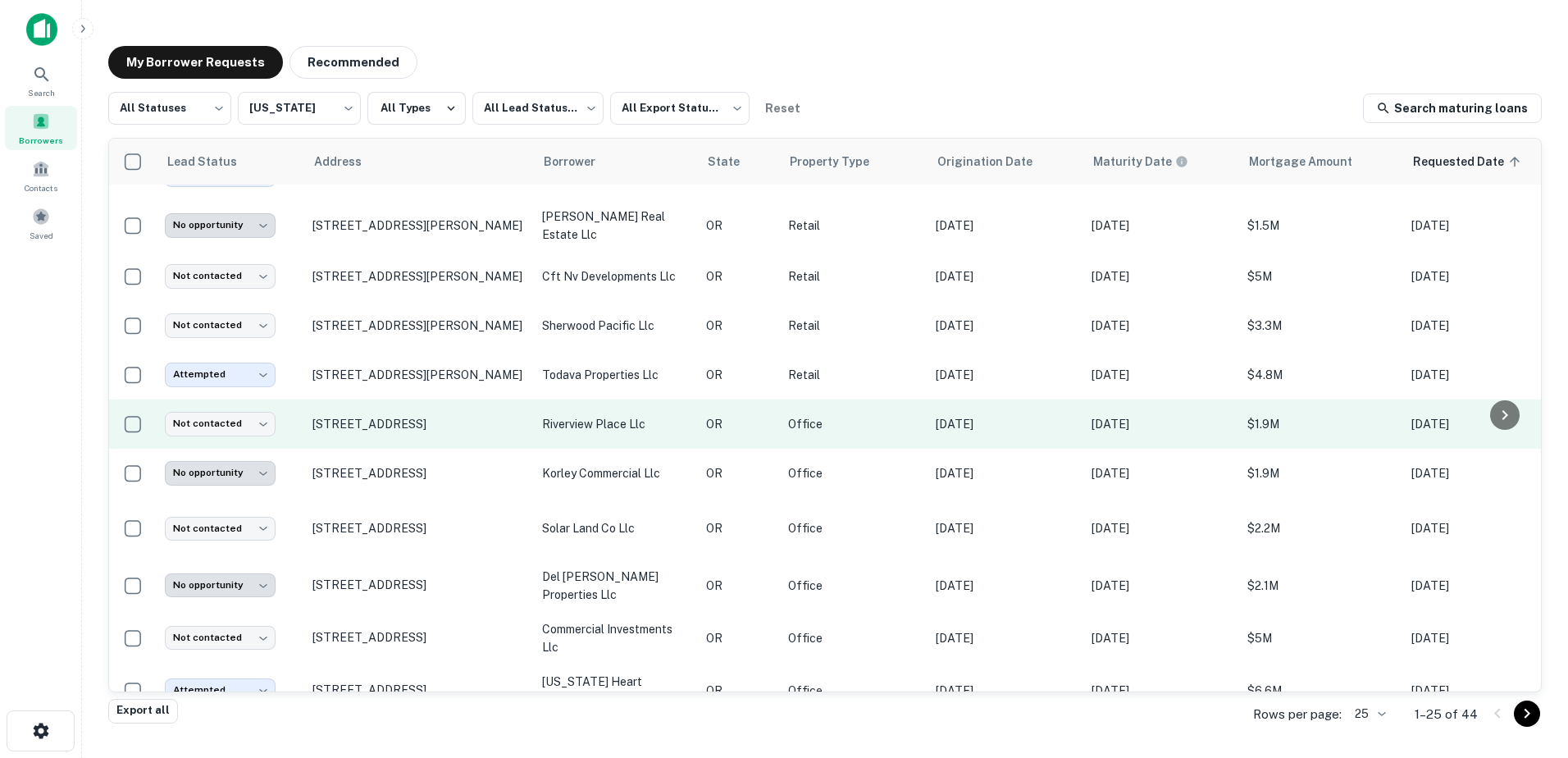
click at [670, 428] on p "riverview place llc" at bounding box center [616, 424] width 147 height 18
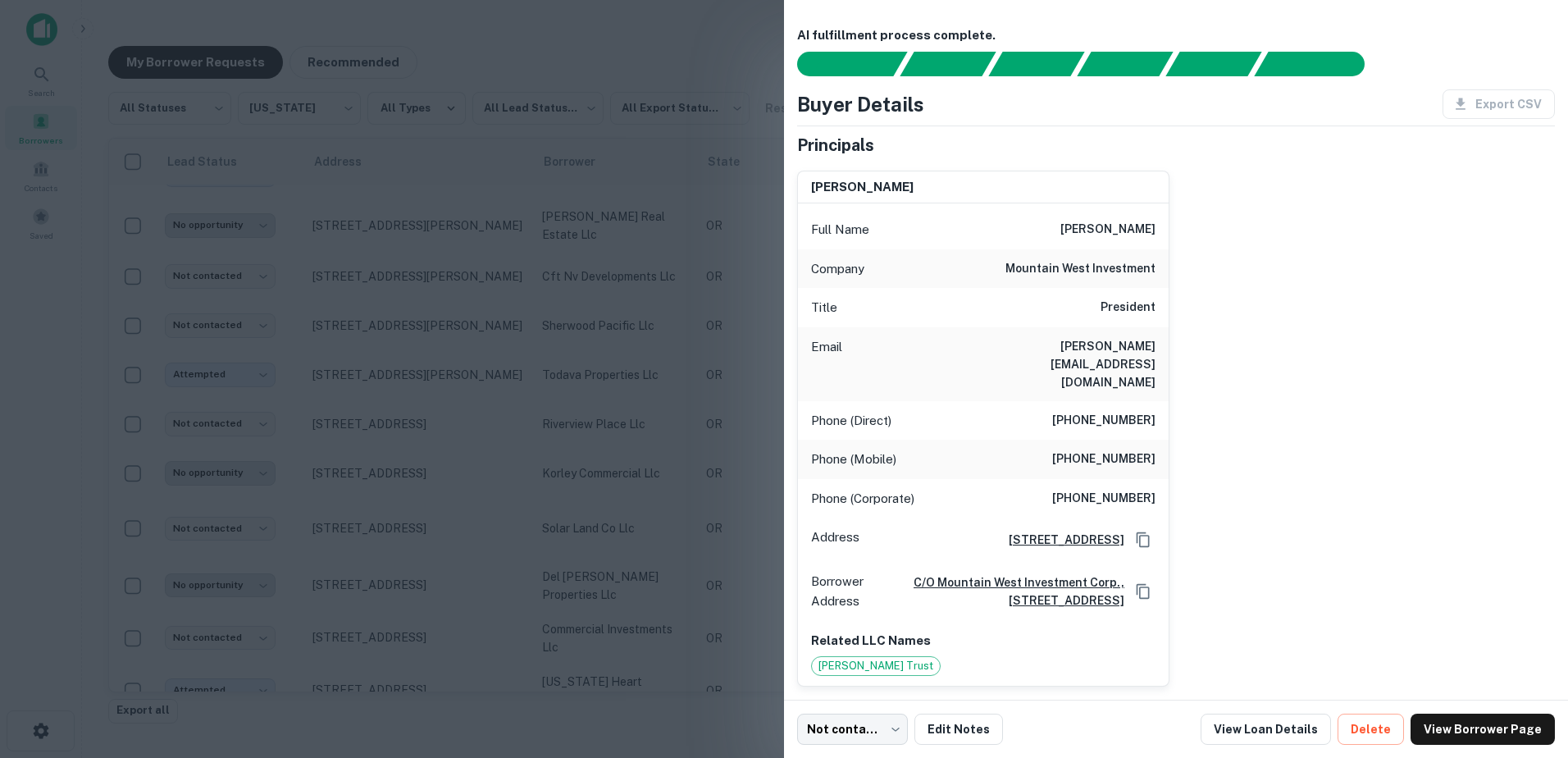
click at [544, 433] on div at bounding box center [784, 379] width 1568 height 758
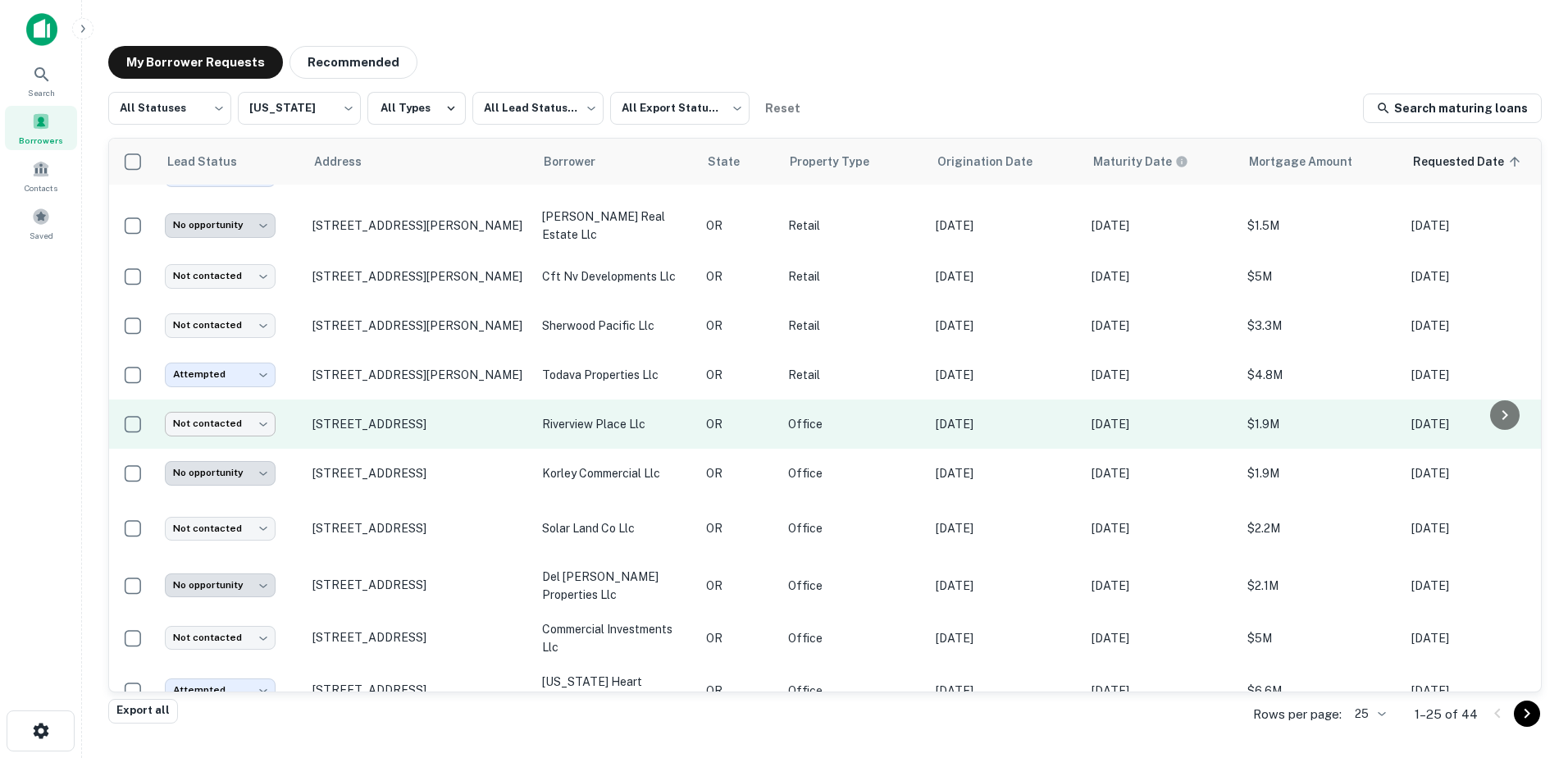
click at [255, 425] on body "**********" at bounding box center [784, 379] width 1568 height 758
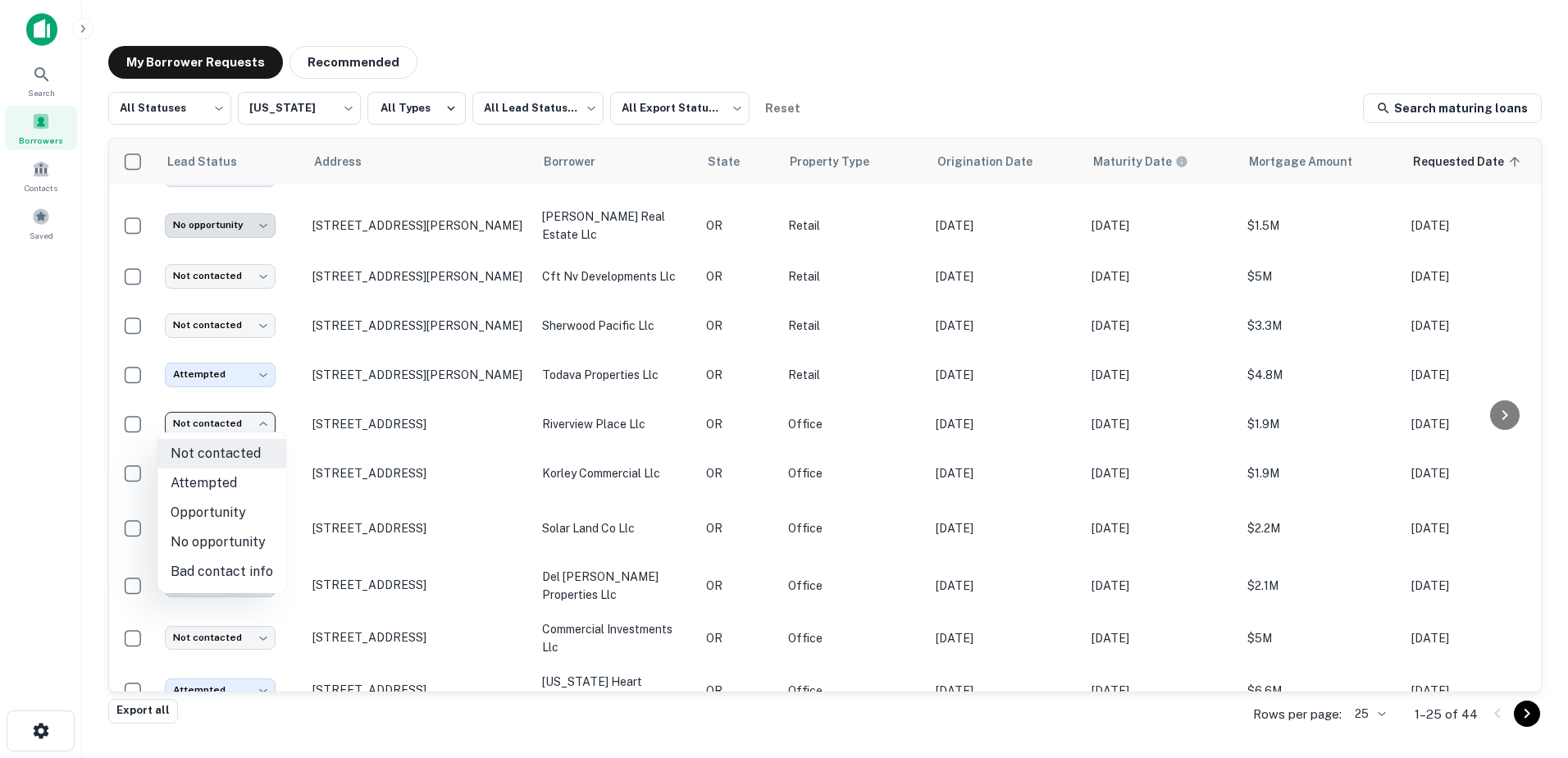
click at [215, 462] on li "No opportunity" at bounding box center [222, 543] width 129 height 29
type input "**********"
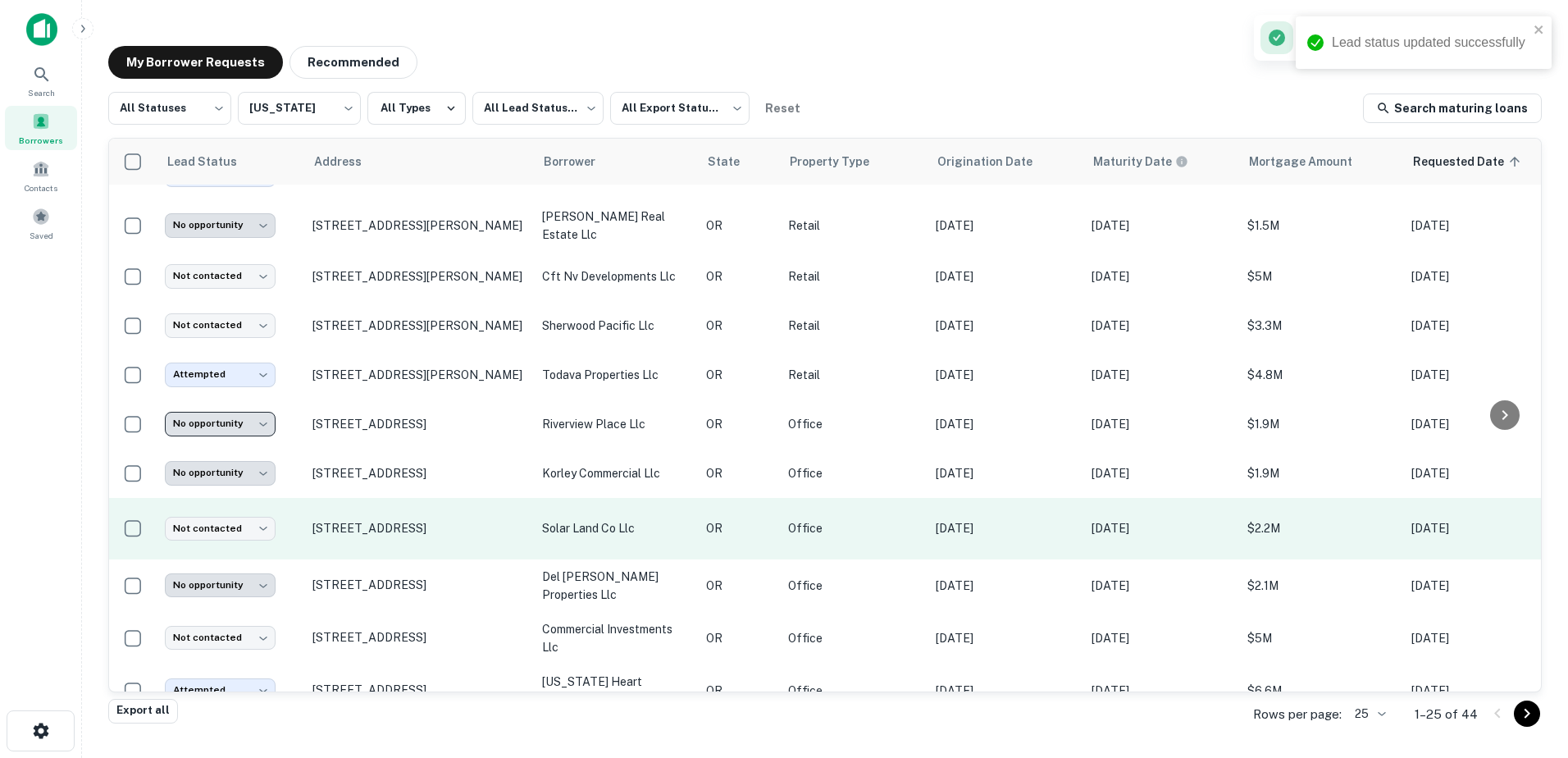
click at [626, 462] on p "solar land co llc" at bounding box center [616, 528] width 147 height 18
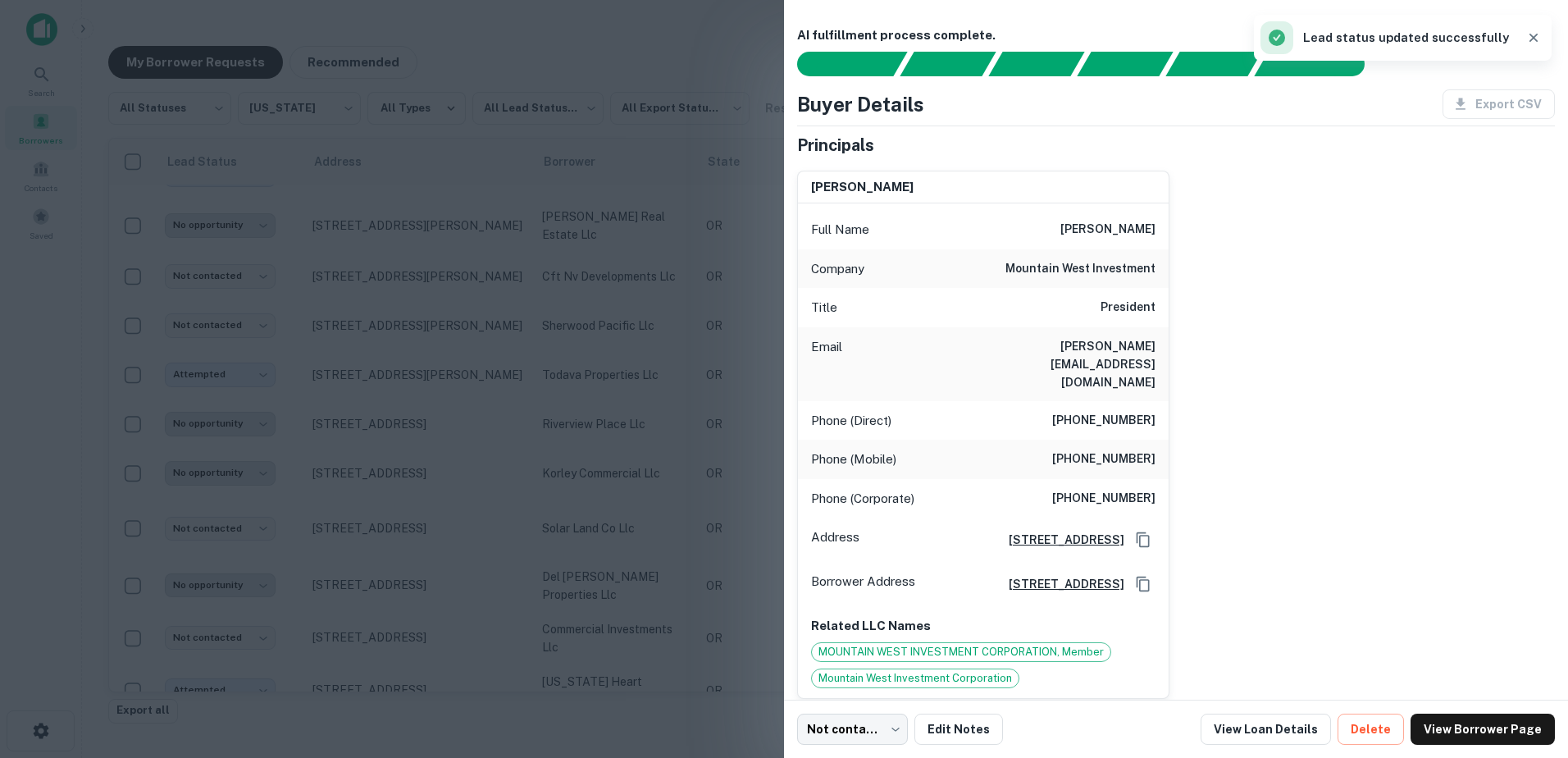
click at [632, 462] on div at bounding box center [784, 379] width 1568 height 758
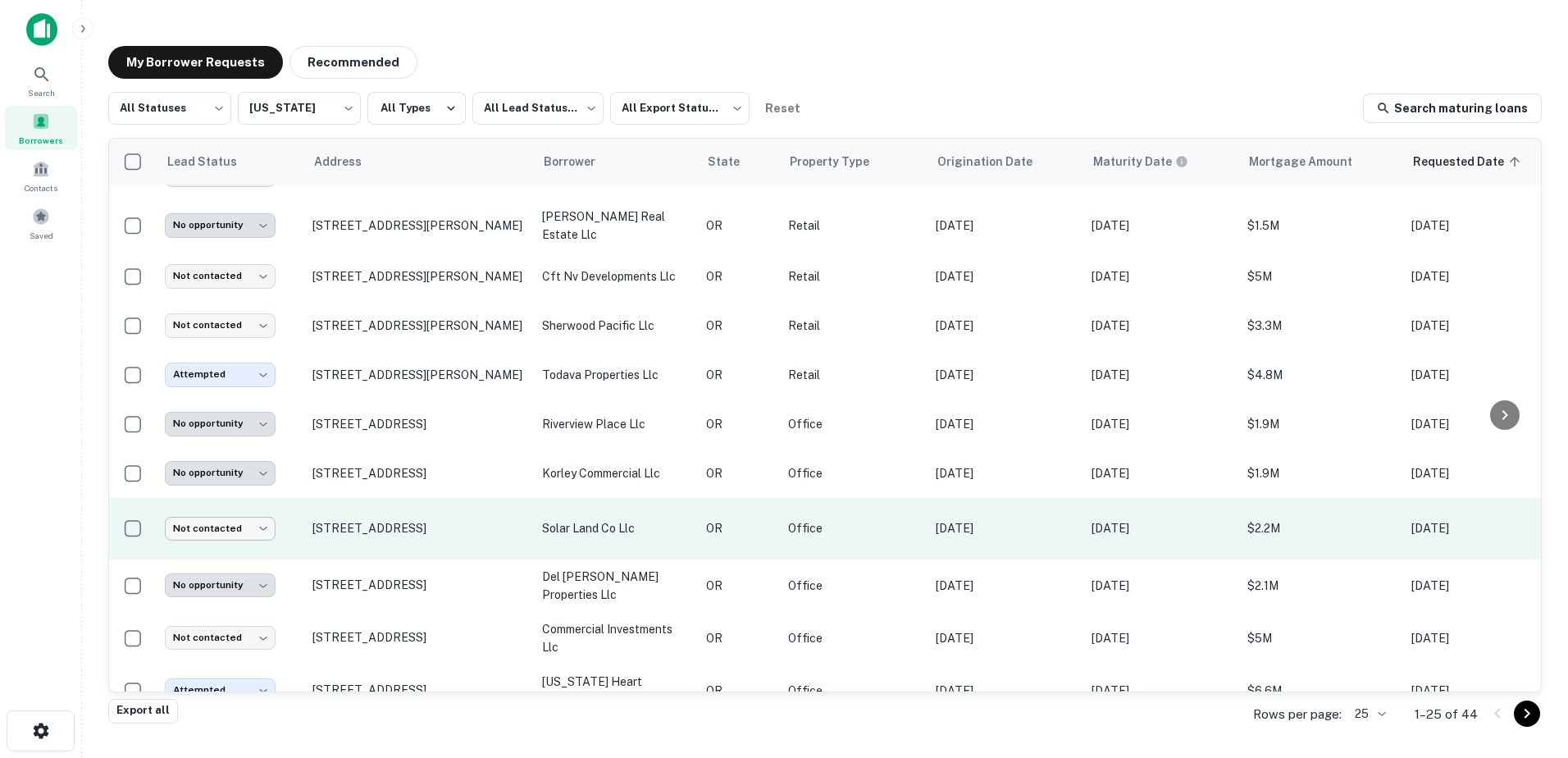
click at [260, 462] on body "**********" at bounding box center [784, 379] width 1568 height 758
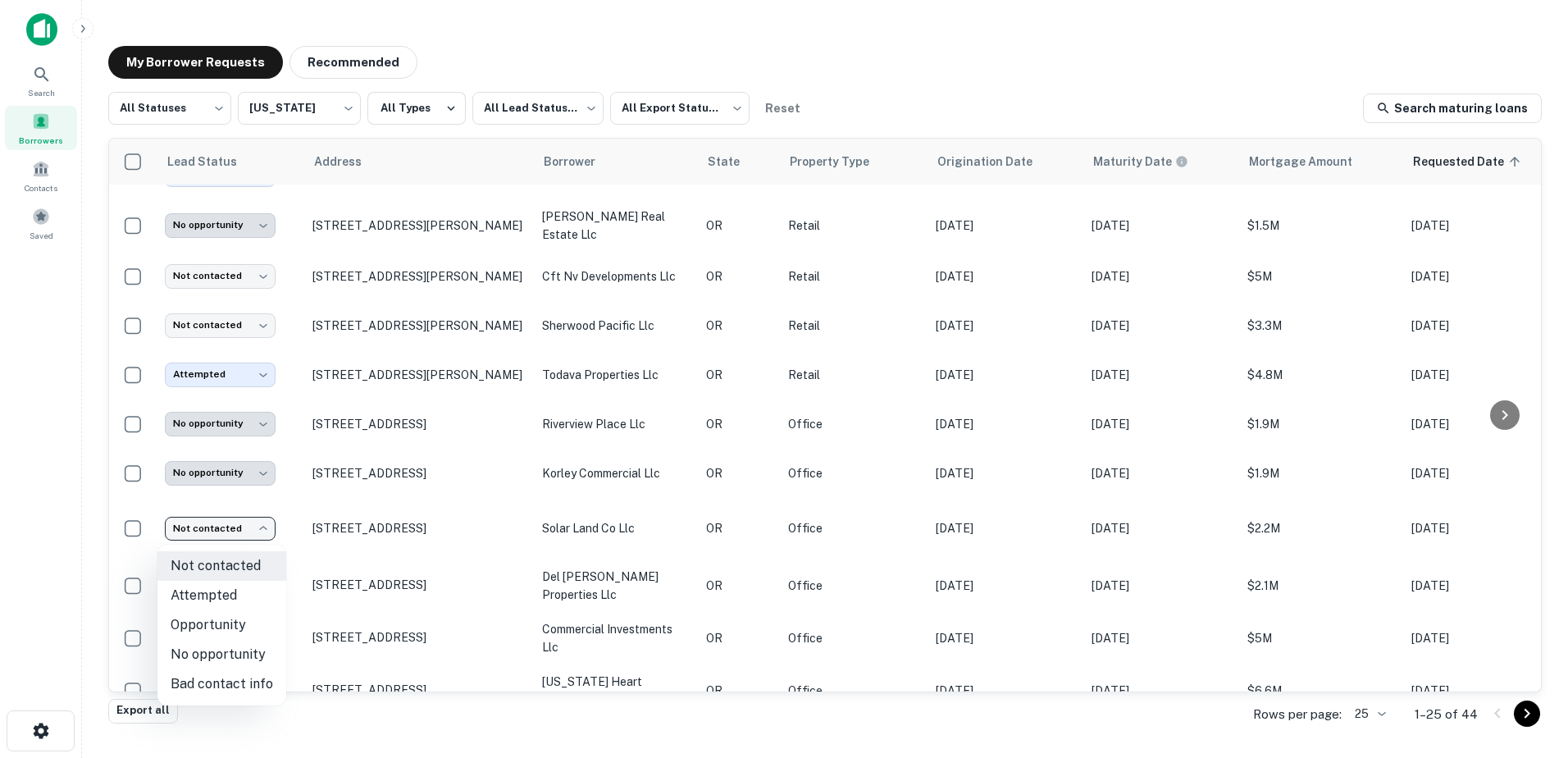
click at [221, 462] on li "No opportunity" at bounding box center [222, 655] width 129 height 29
type input "**********"
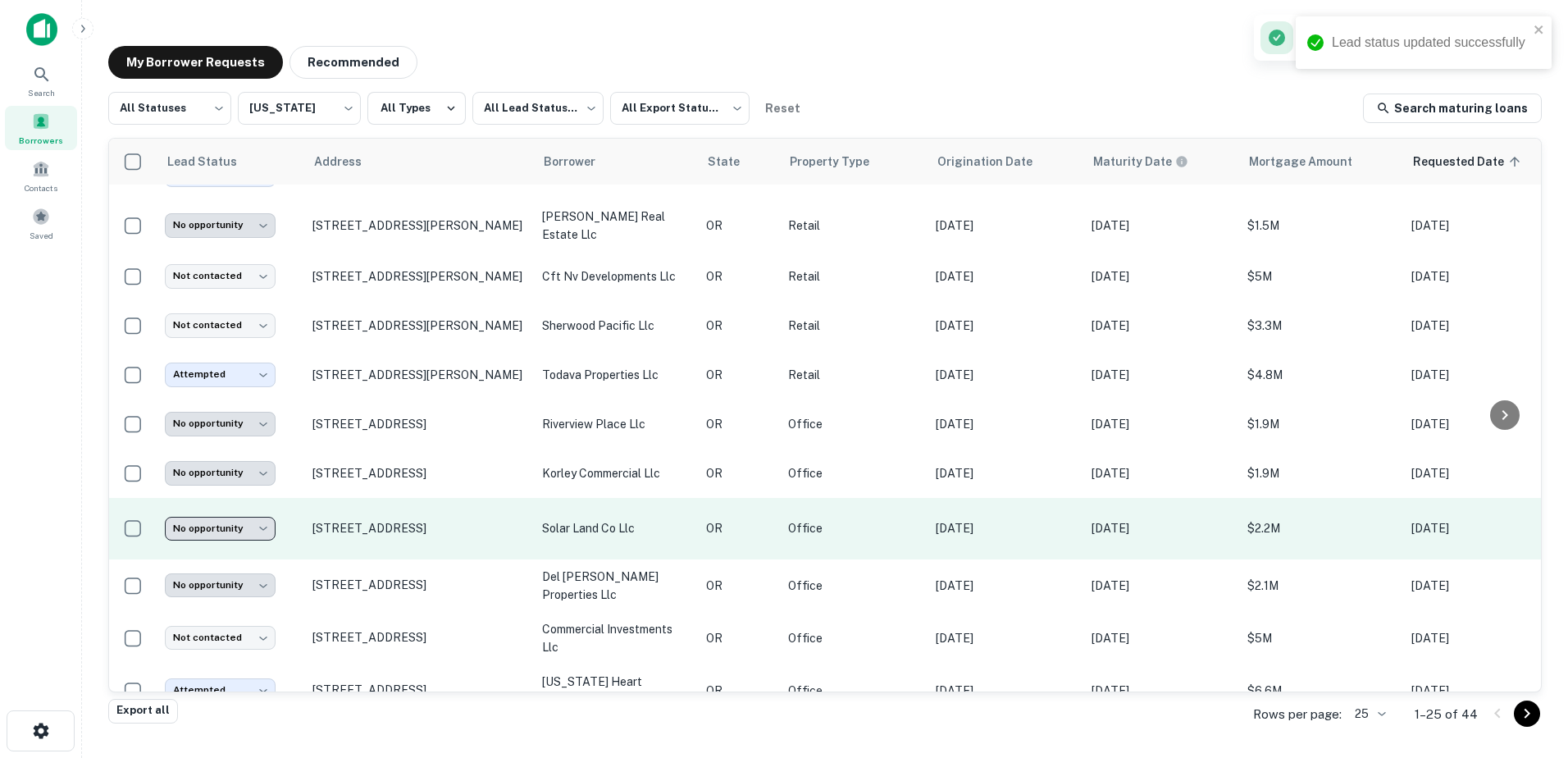
scroll to position [416, 0]
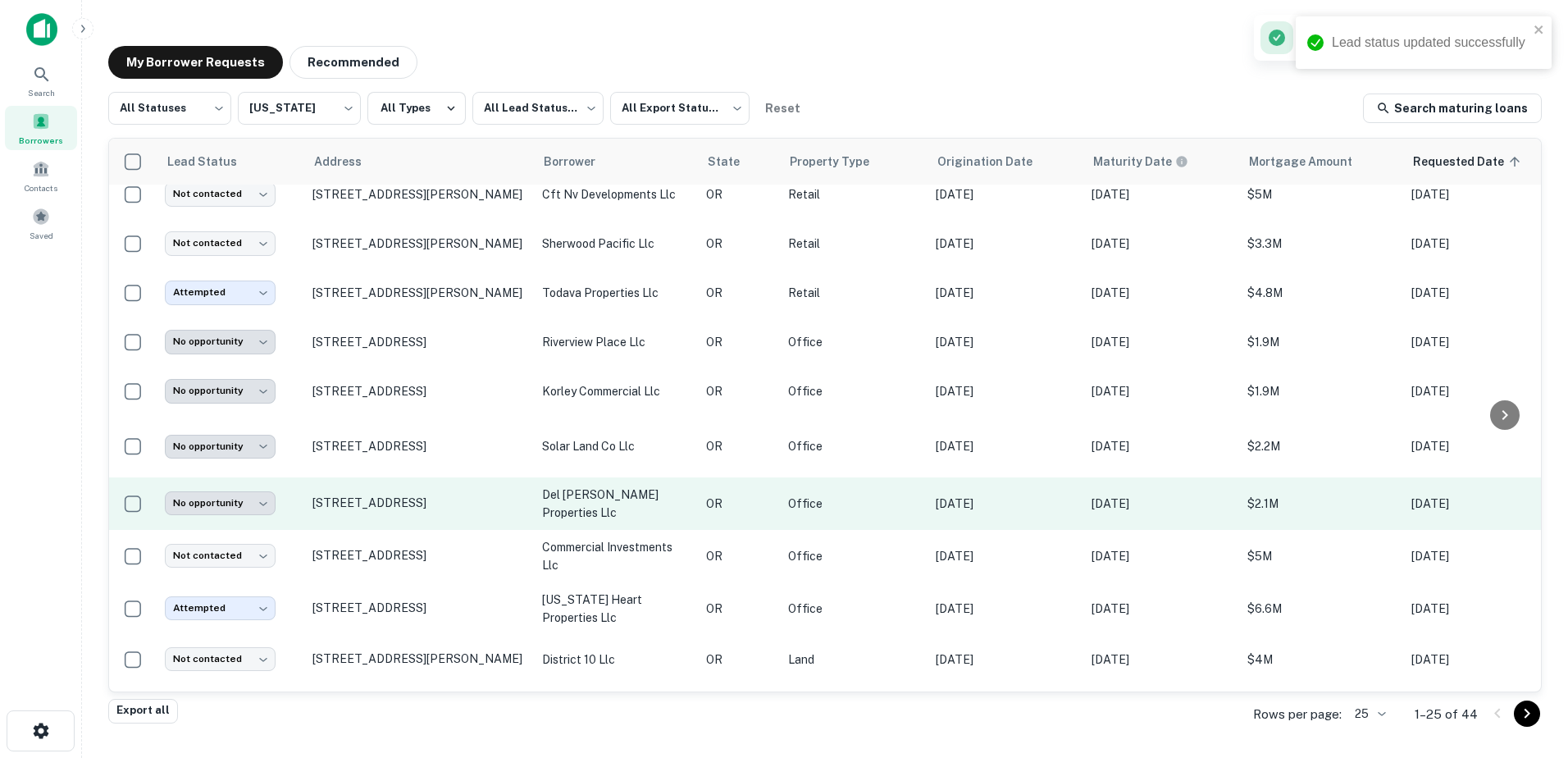
click at [622, 462] on p "del [PERSON_NAME] properties llc" at bounding box center [616, 504] width 147 height 36
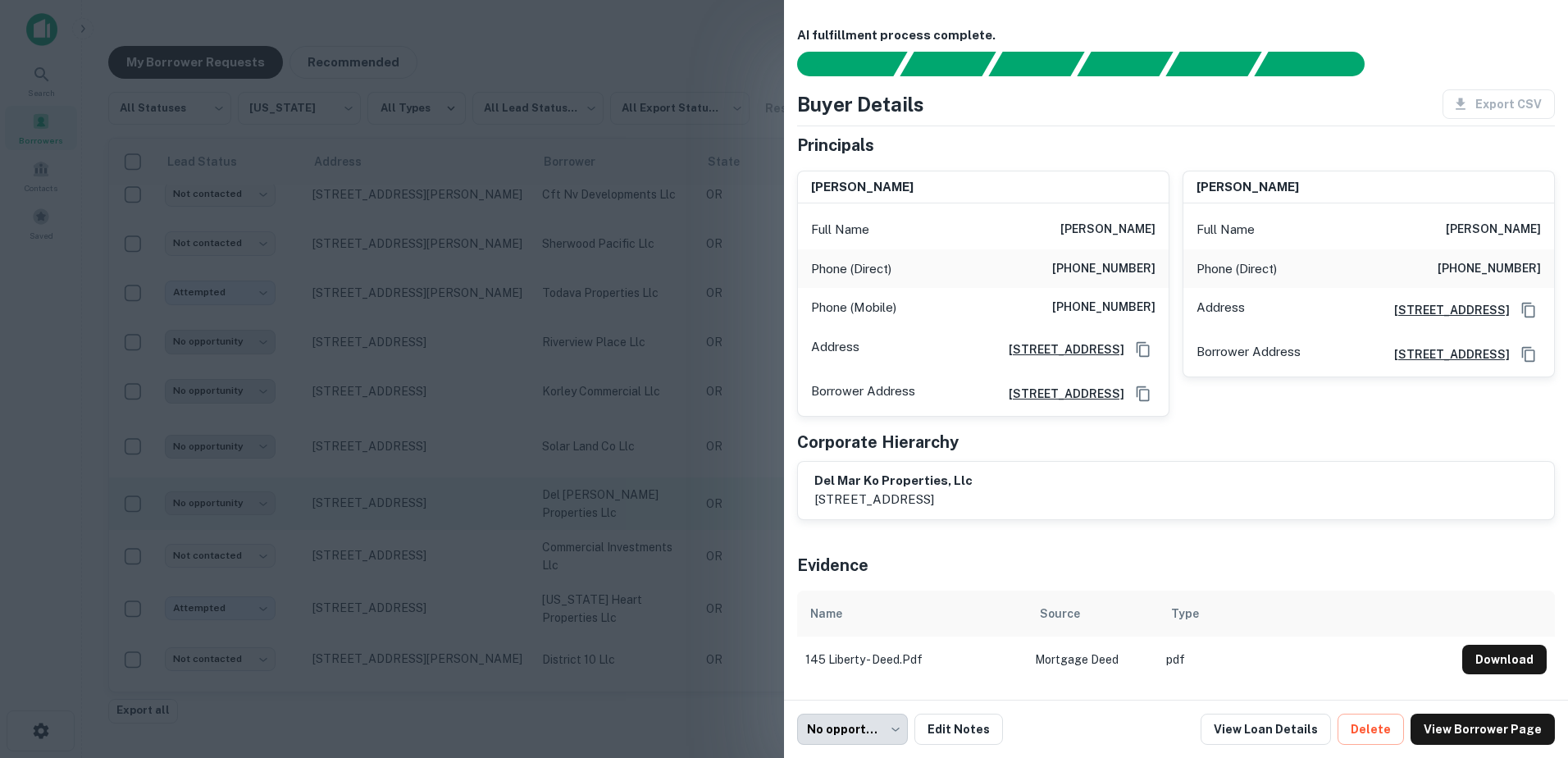
click at [622, 462] on div at bounding box center [784, 379] width 1568 height 758
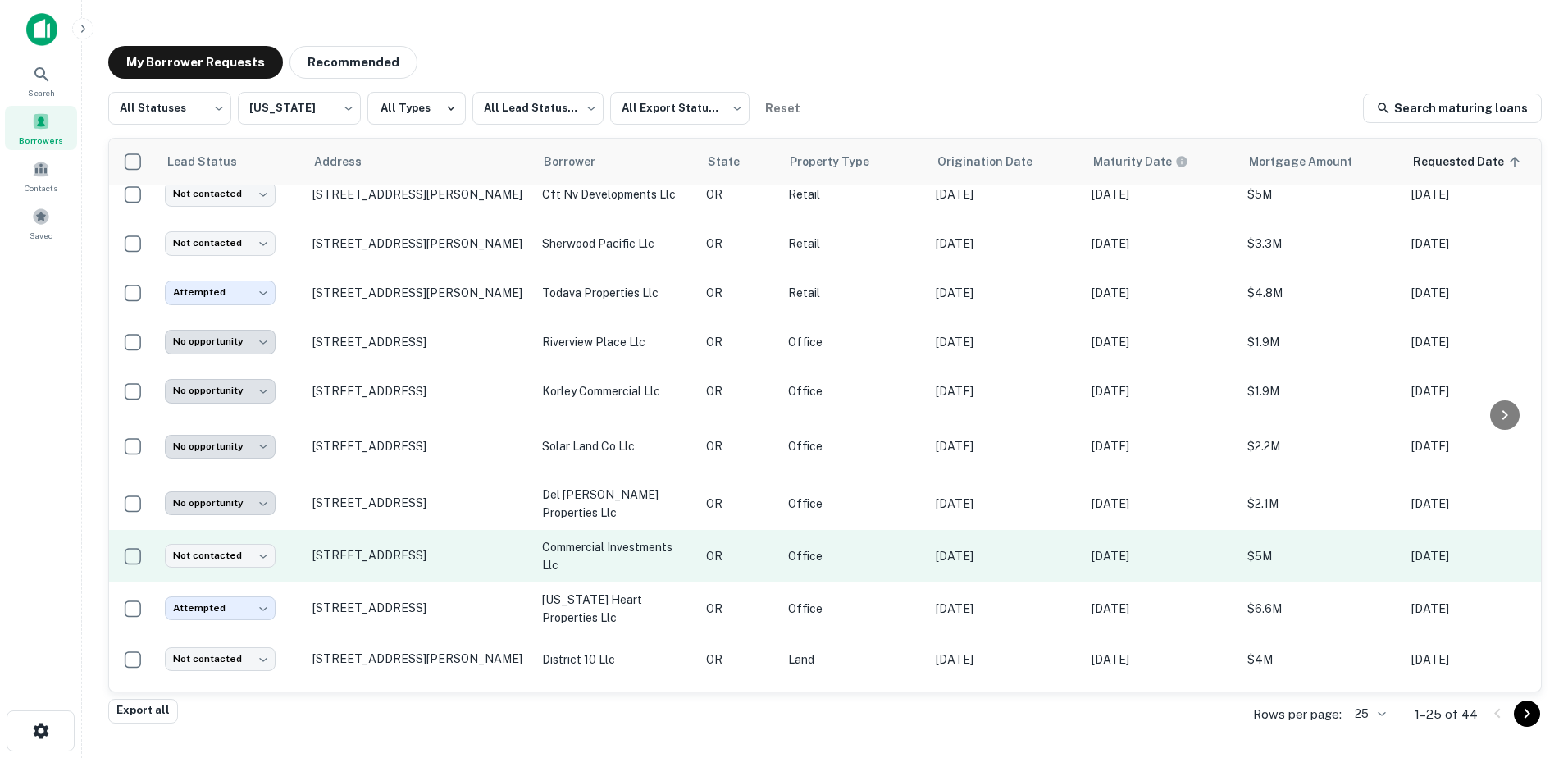
click at [601, 462] on p "commercial investments llc" at bounding box center [616, 556] width 147 height 36
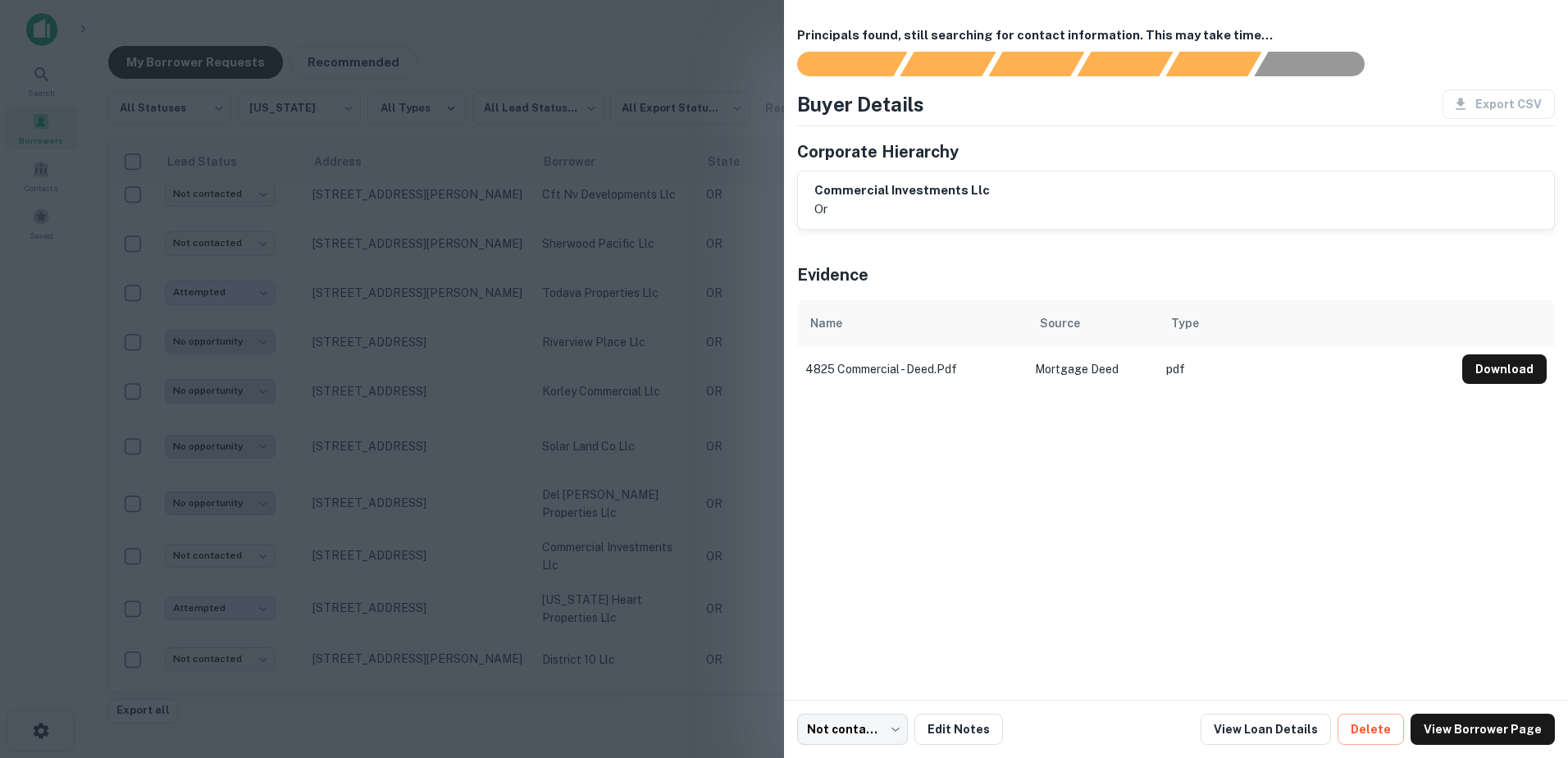
click at [484, 462] on div at bounding box center [784, 379] width 1568 height 758
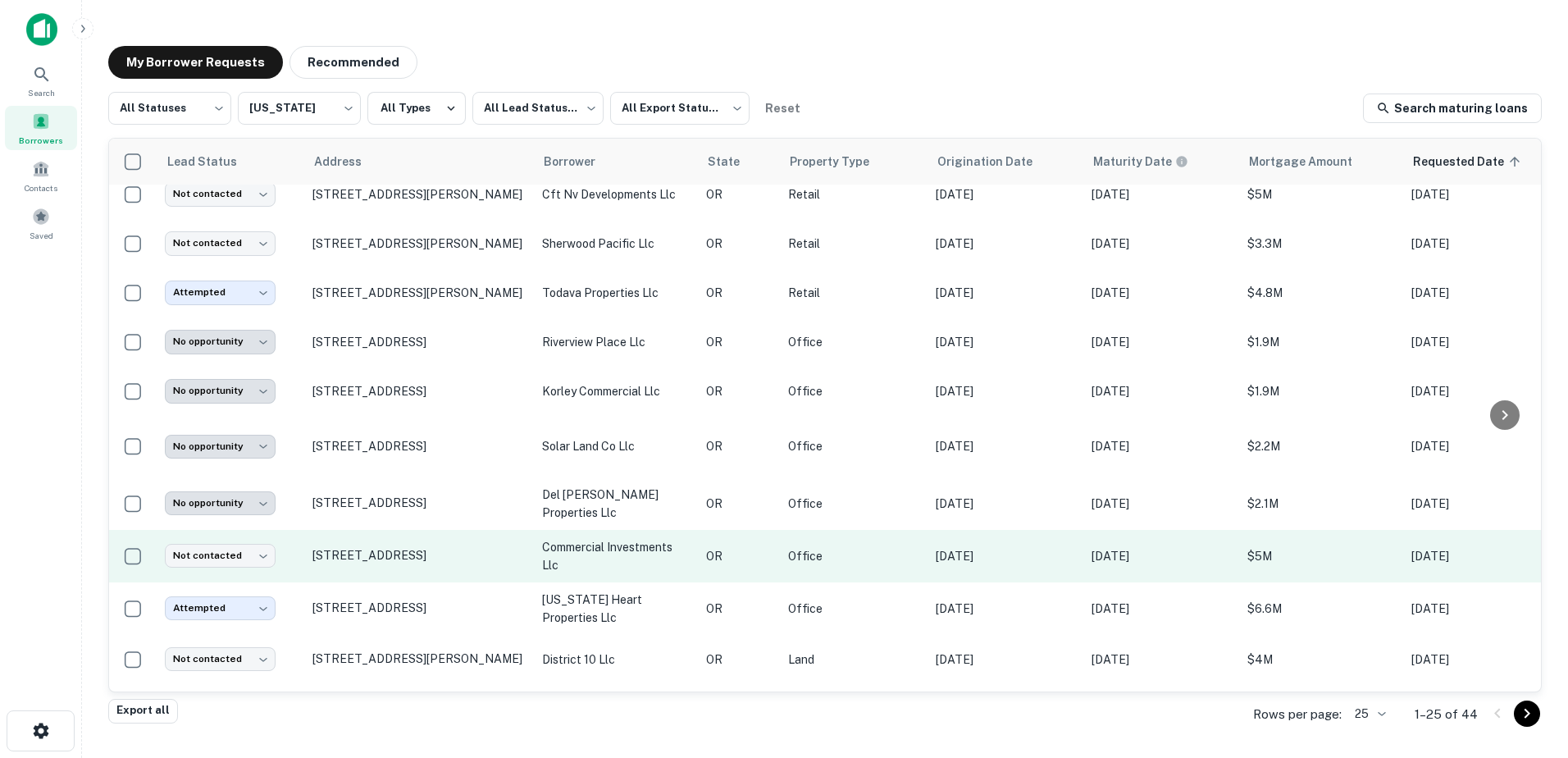
scroll to position [498, 0]
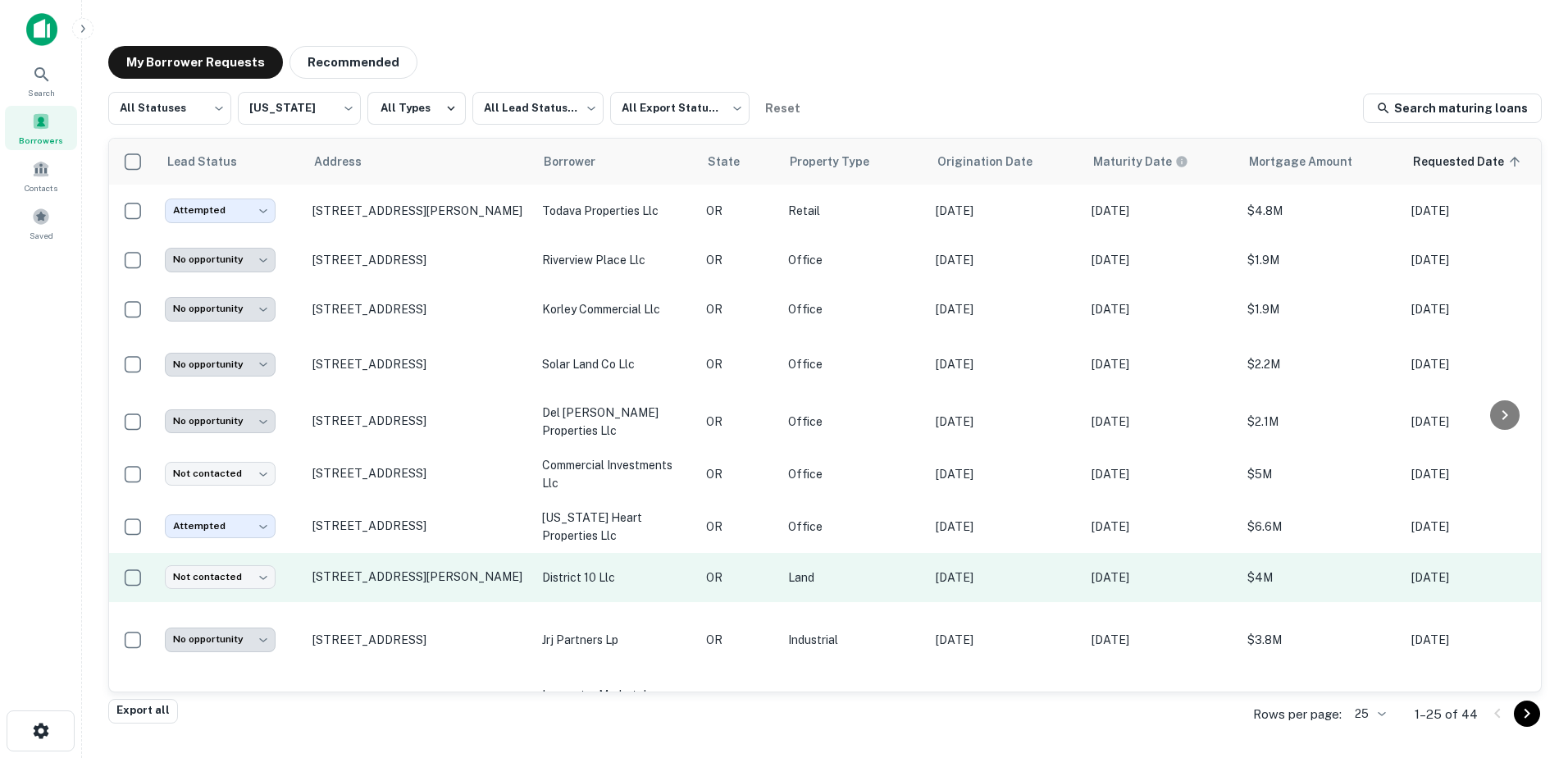
click at [604, 462] on p "district 10 llc" at bounding box center [616, 577] width 147 height 18
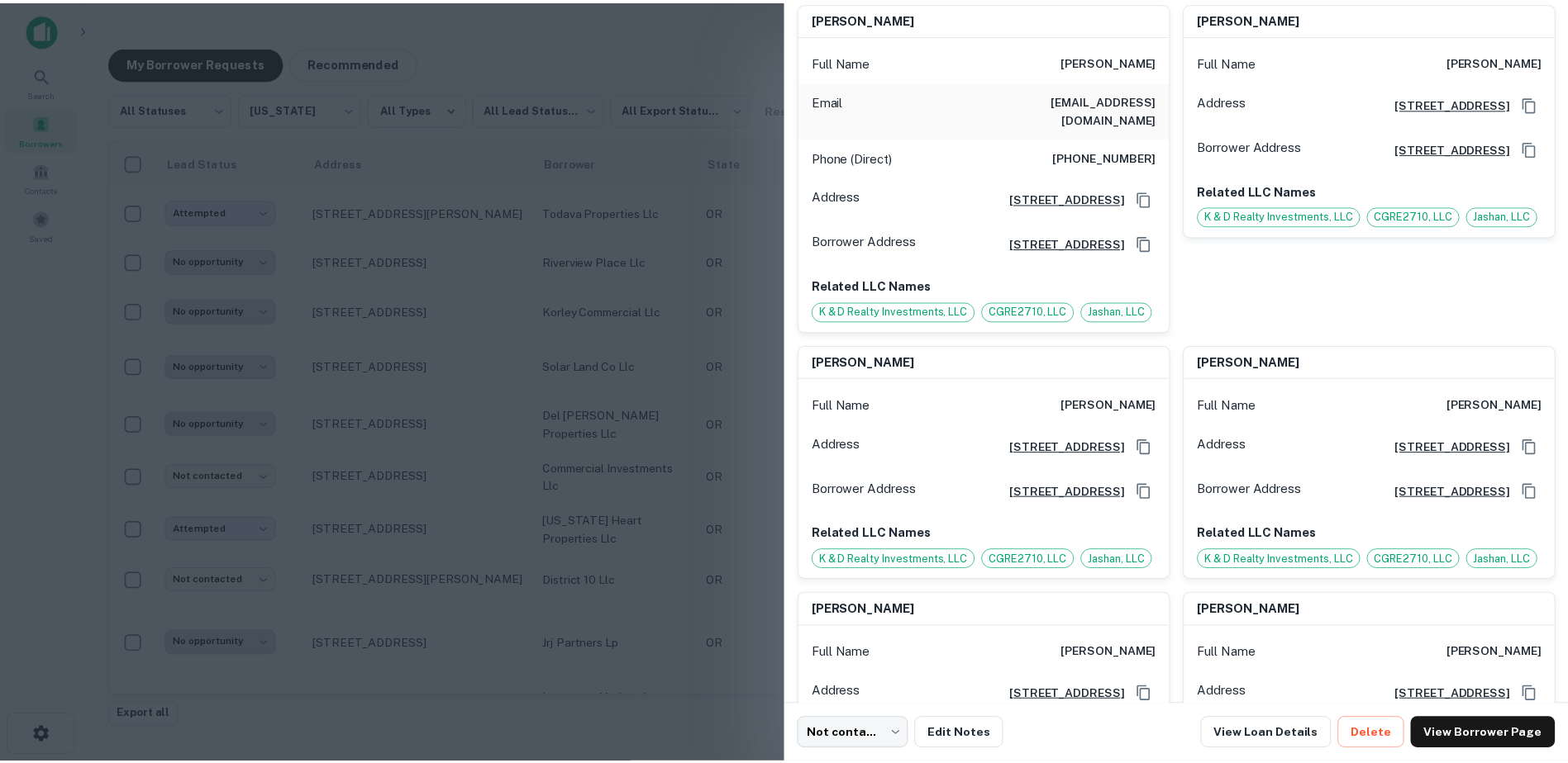
scroll to position [201, 0]
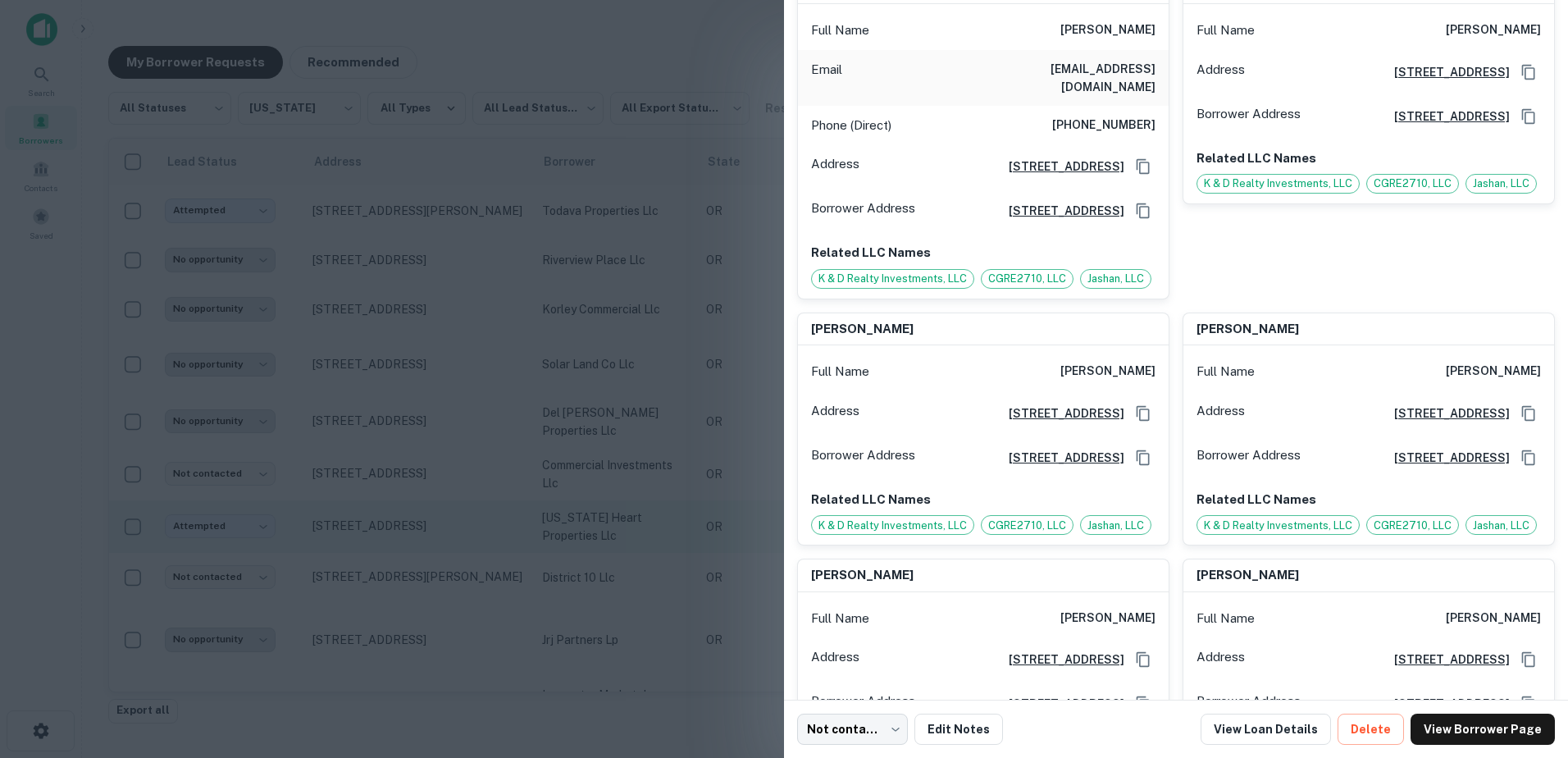
click at [355, 462] on div at bounding box center [784, 379] width 1568 height 758
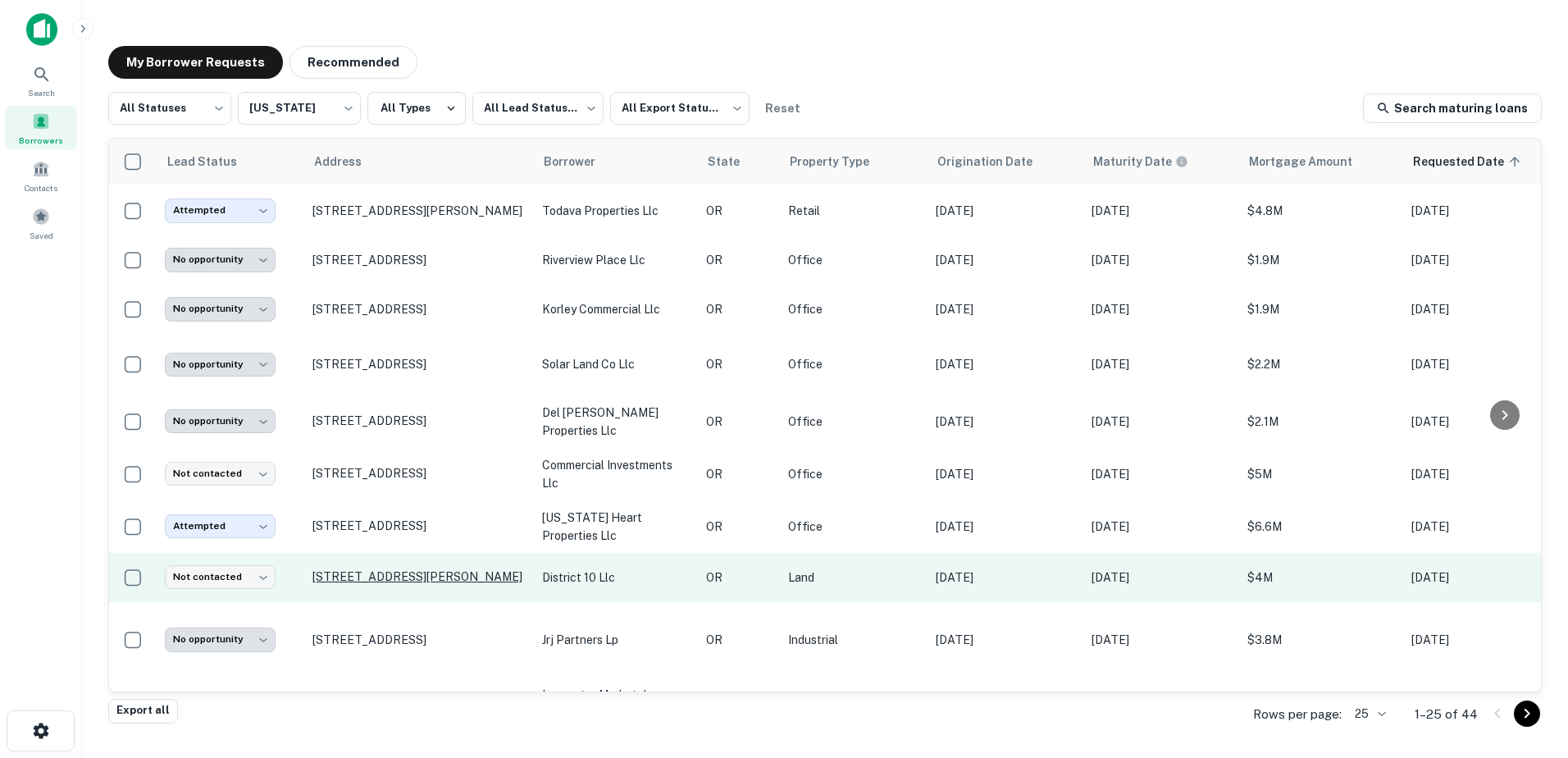
click at [368, 462] on p "[STREET_ADDRESS][PERSON_NAME]" at bounding box center [419, 576] width 213 height 15
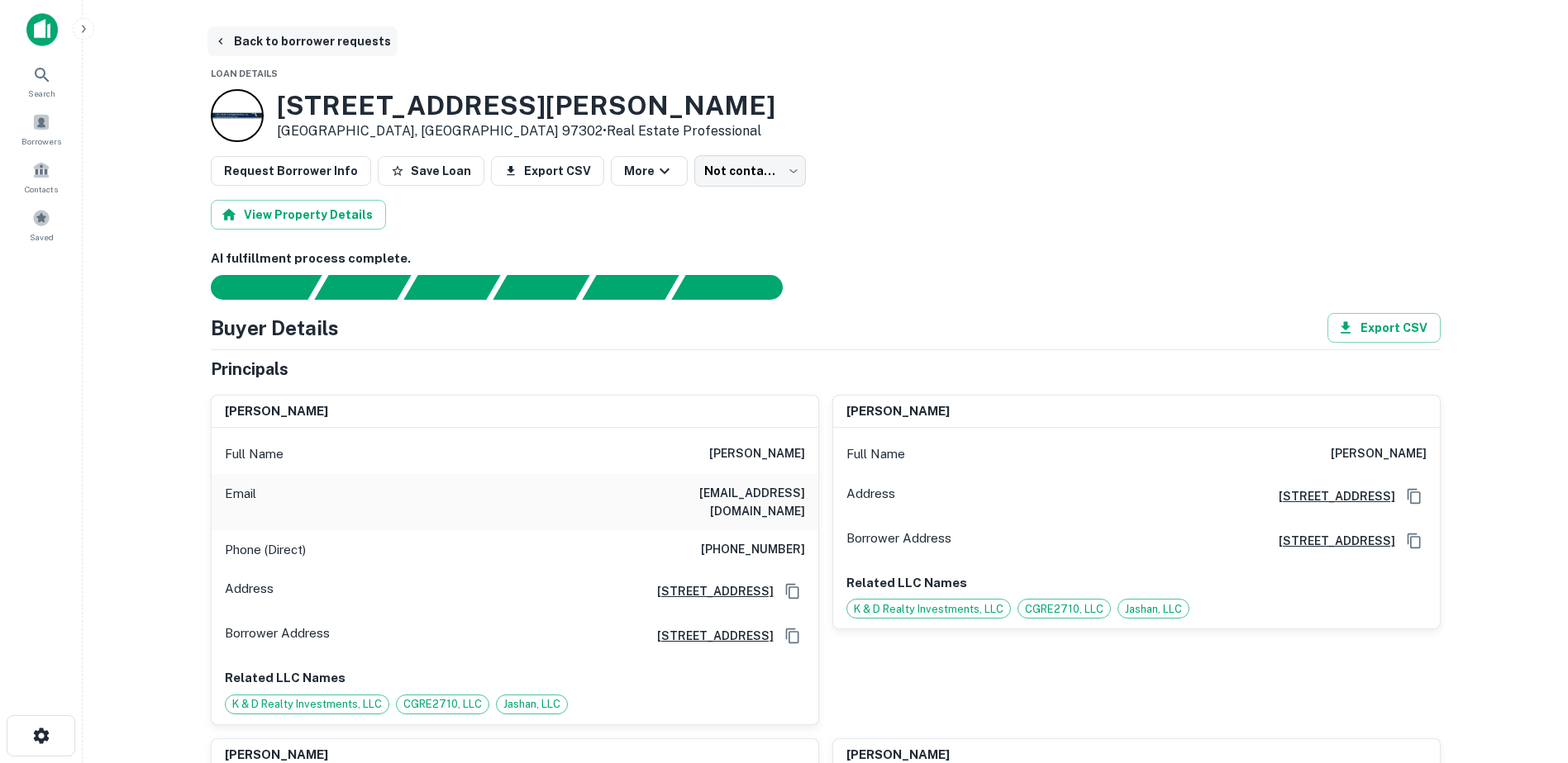
click at [239, 33] on button "Back to borrower requests" at bounding box center [303, 42] width 190 height 30
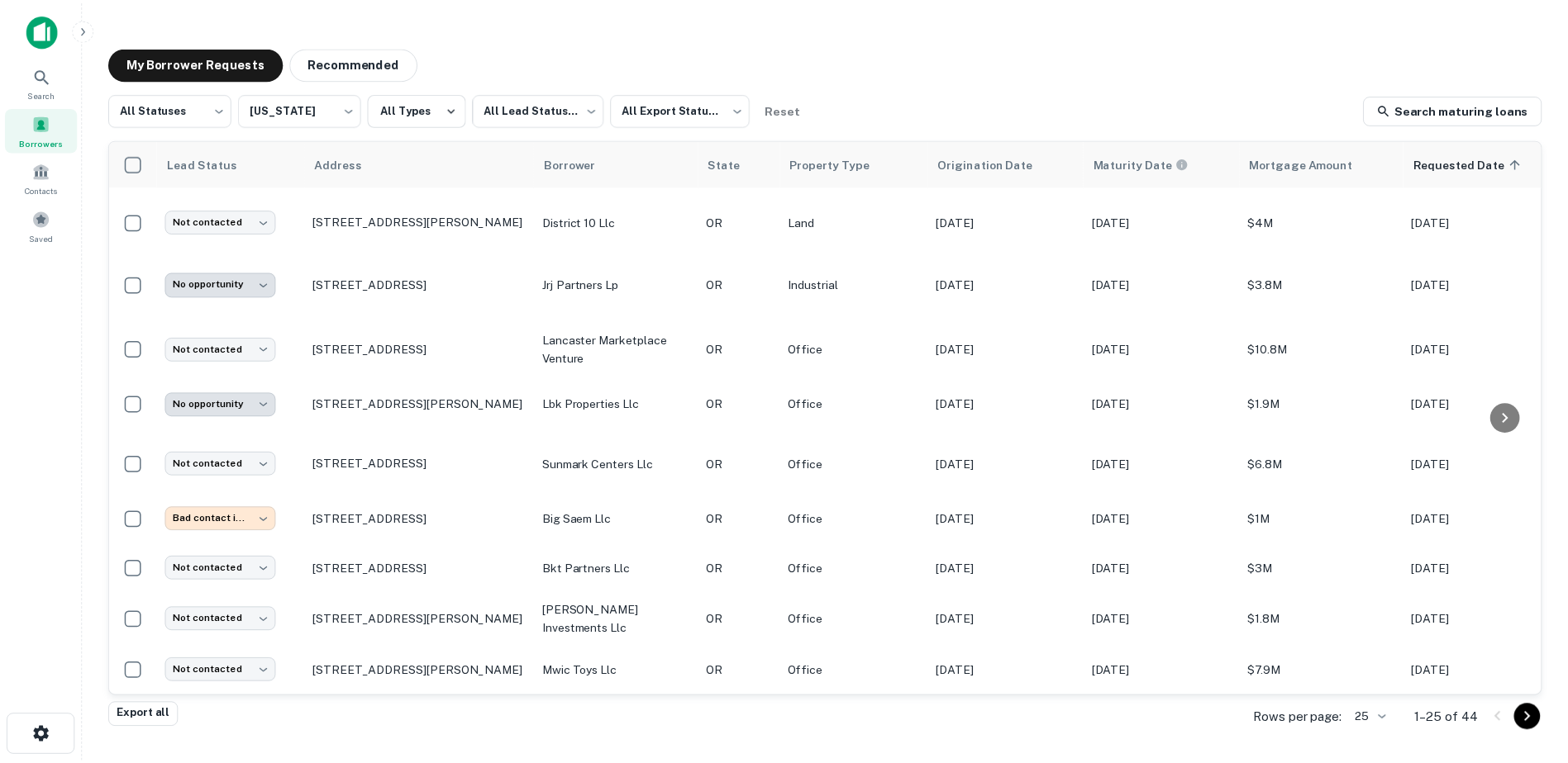
scroll to position [897, 0]
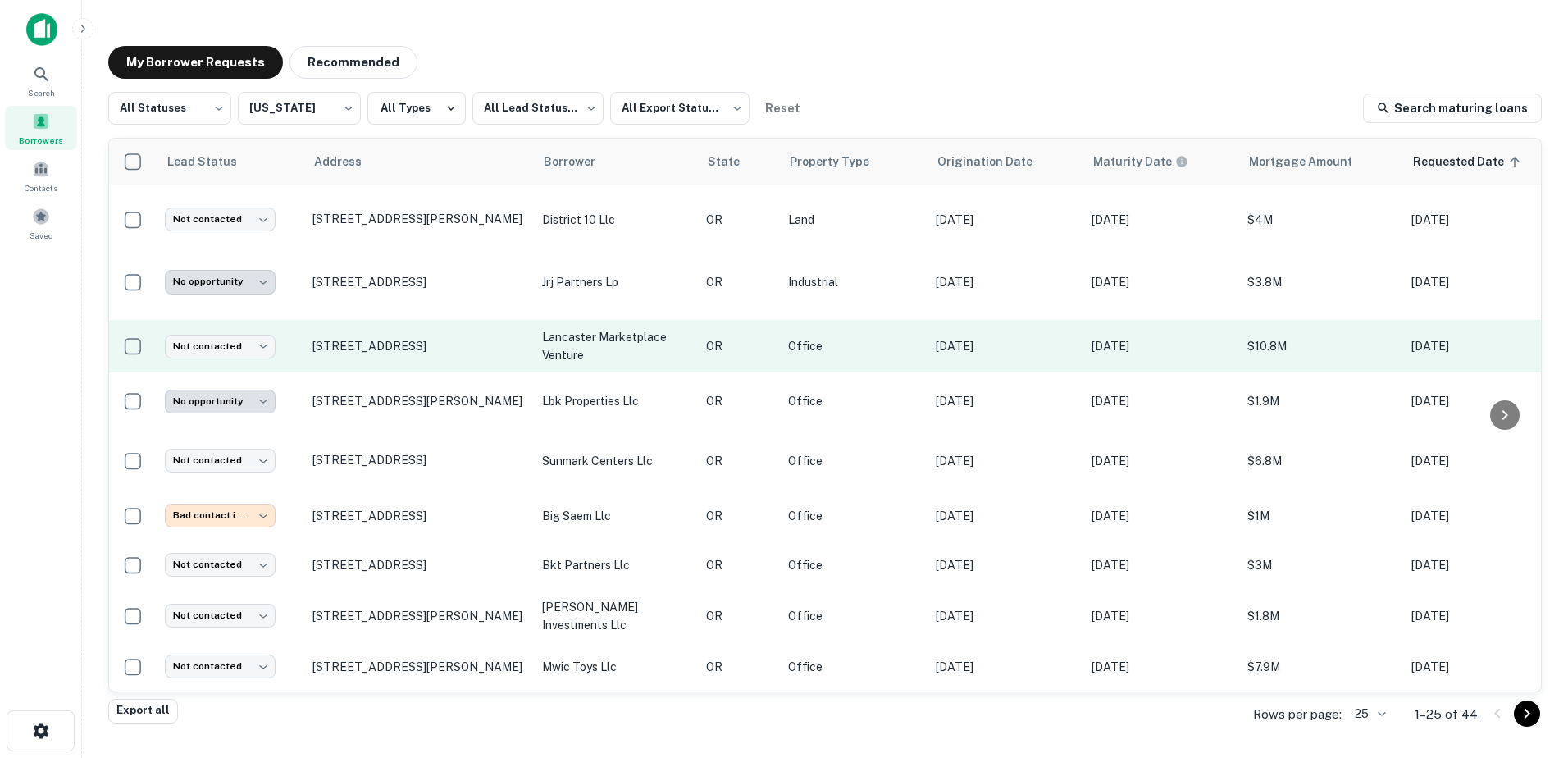
click at [560, 328] on p "lancaster marketplace venture" at bounding box center [616, 346] width 147 height 36
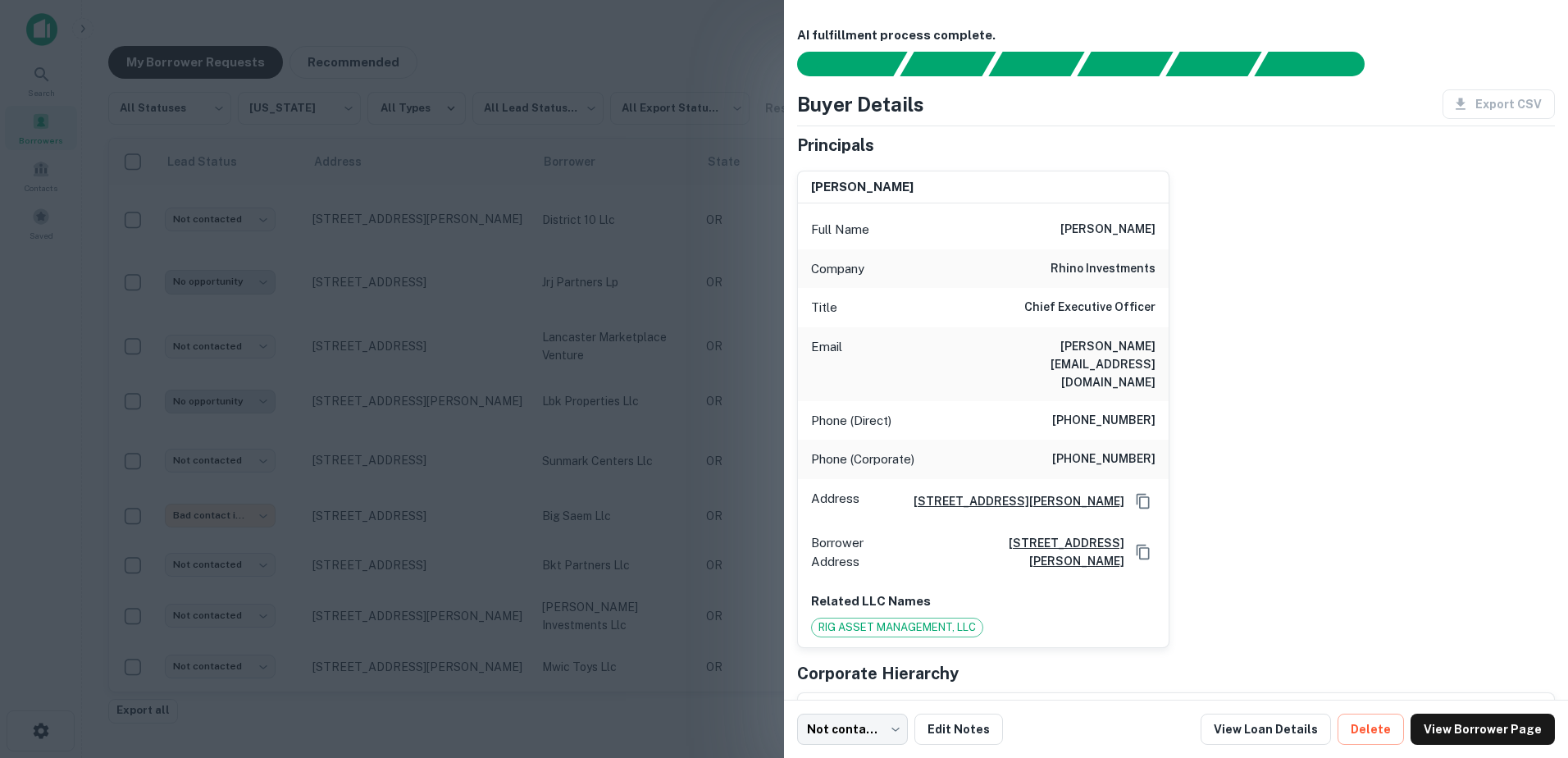
click at [466, 428] on div at bounding box center [784, 379] width 1568 height 758
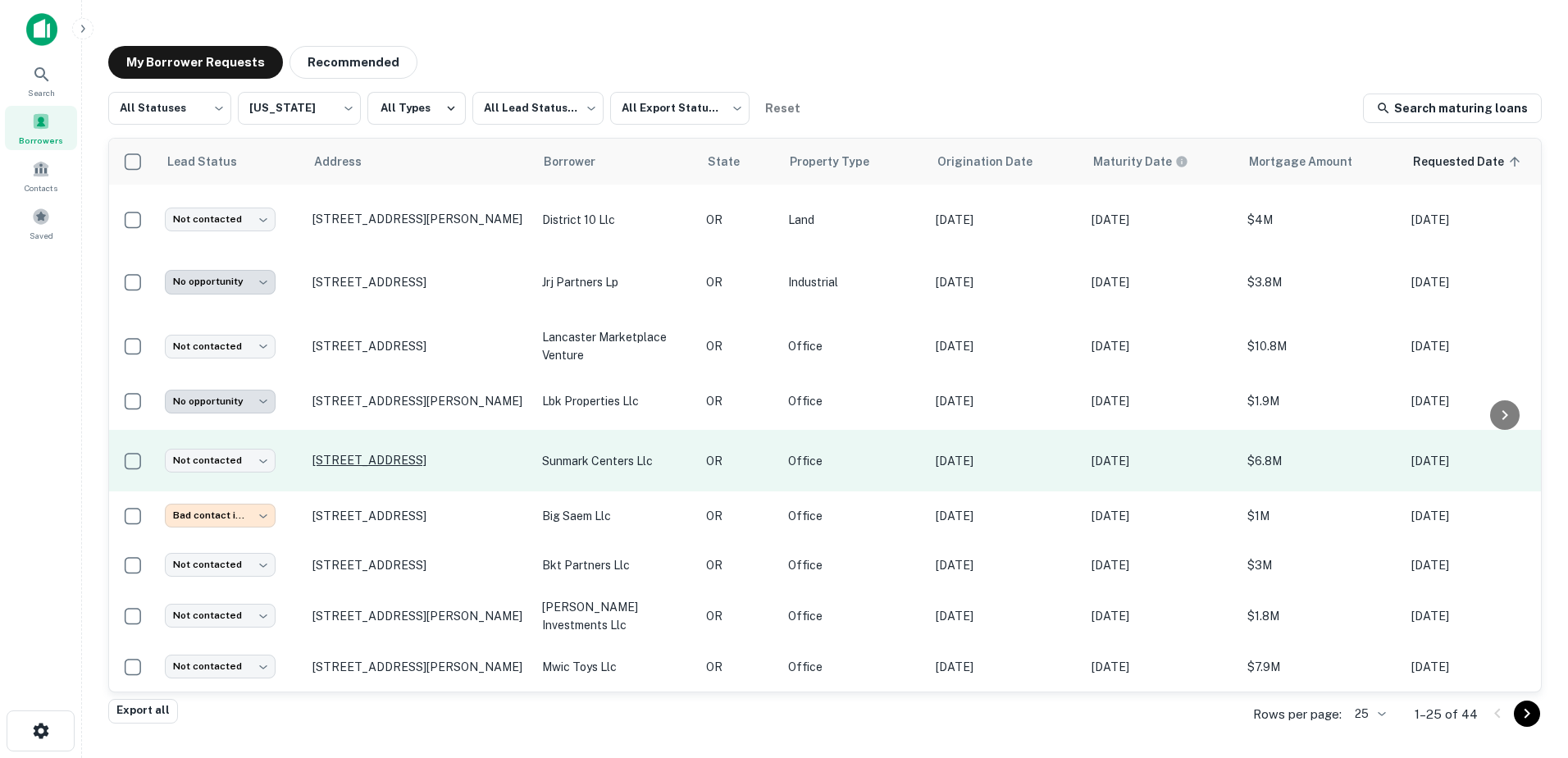
click at [409, 453] on p "[STREET_ADDRESS]" at bounding box center [419, 460] width 213 height 15
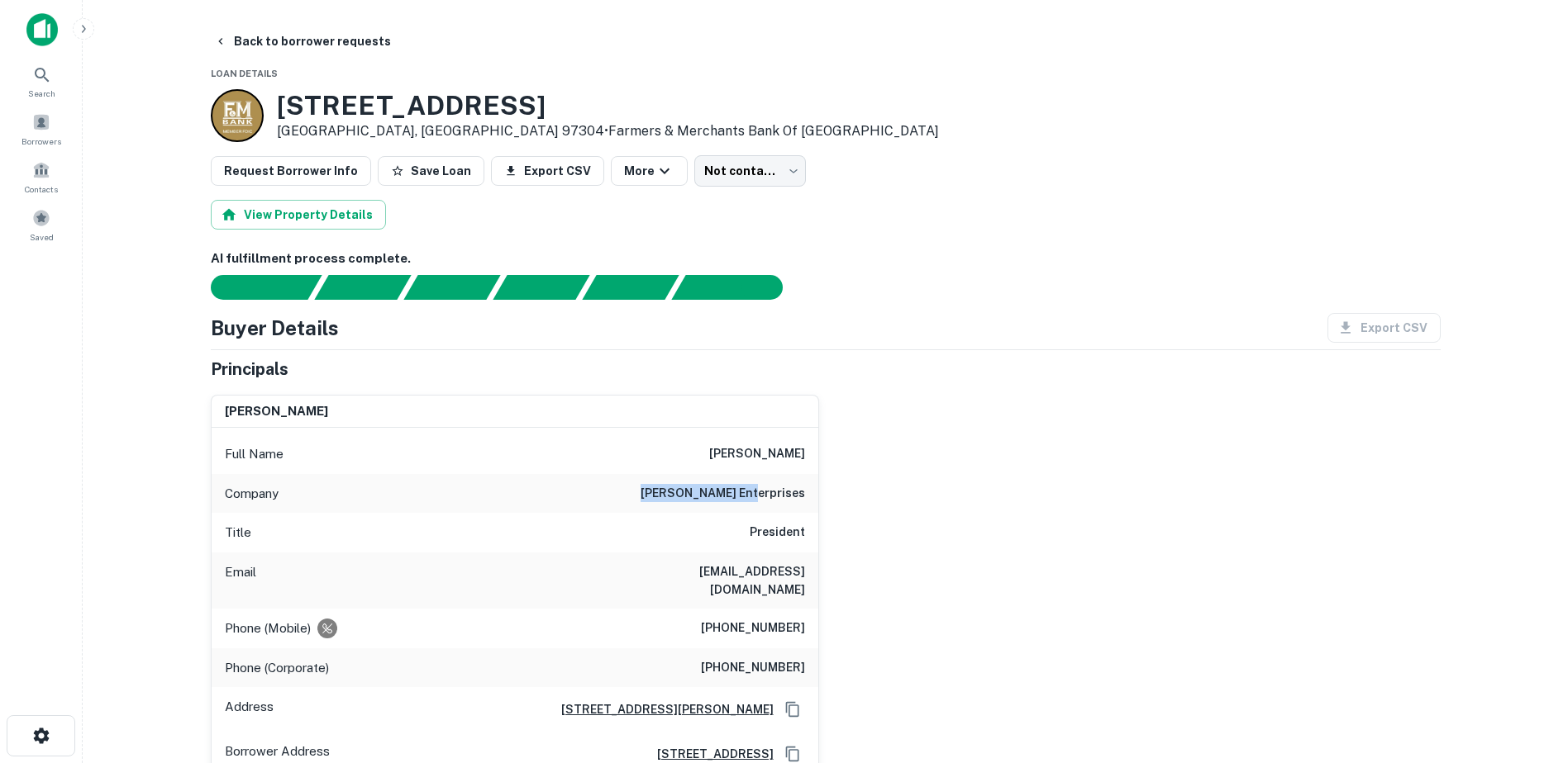
drag, startPoint x: 714, startPoint y: 494, endPoint x: 808, endPoint y: 491, distance: 94.0
click at [808, 466] on div "Company [PERSON_NAME] enterprises" at bounding box center [515, 494] width 607 height 40
copy h6 "[PERSON_NAME] enterprises"
click at [289, 37] on button "Back to borrower requests" at bounding box center [303, 42] width 190 height 30
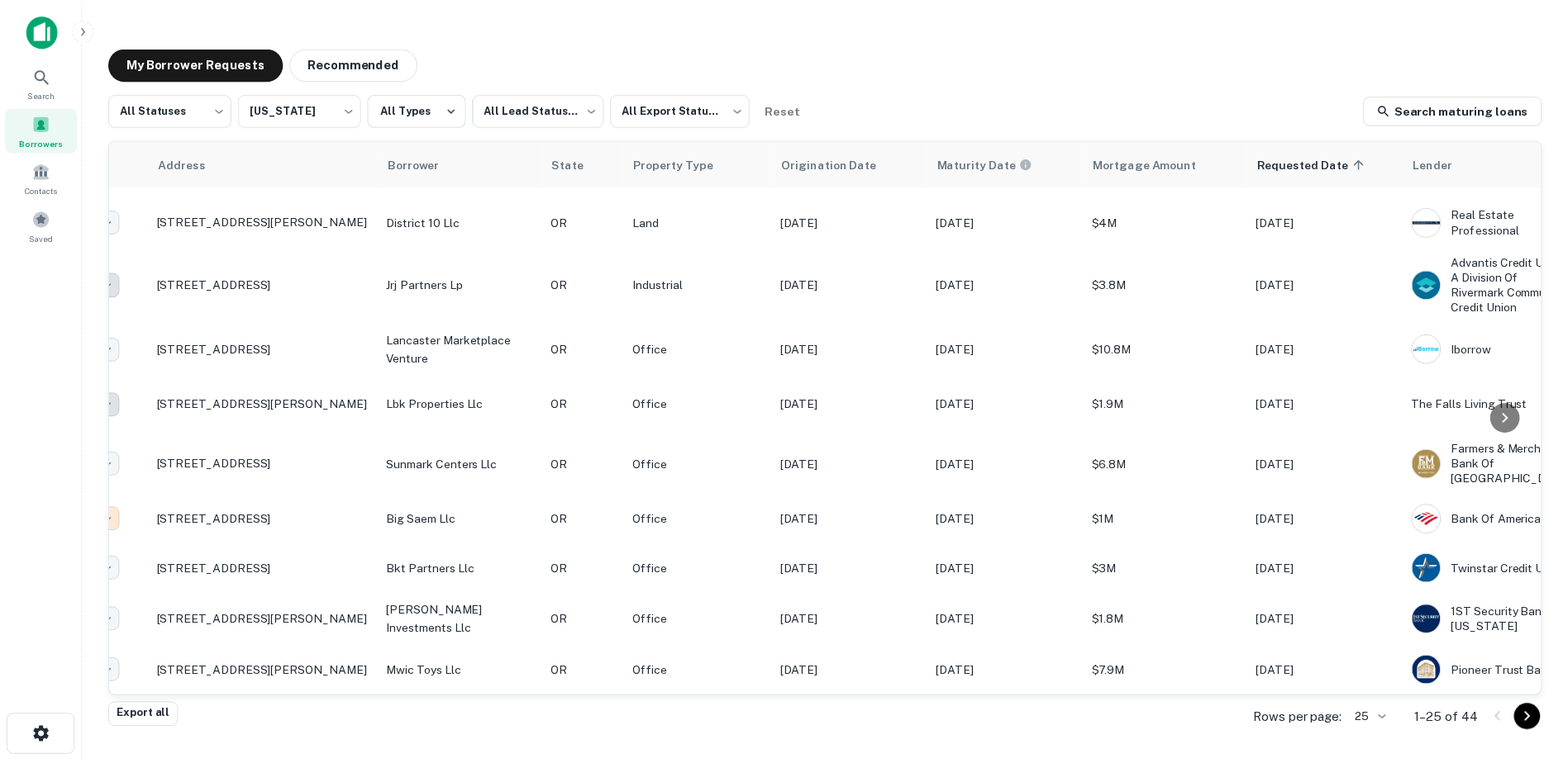
scroll to position [896, 0]
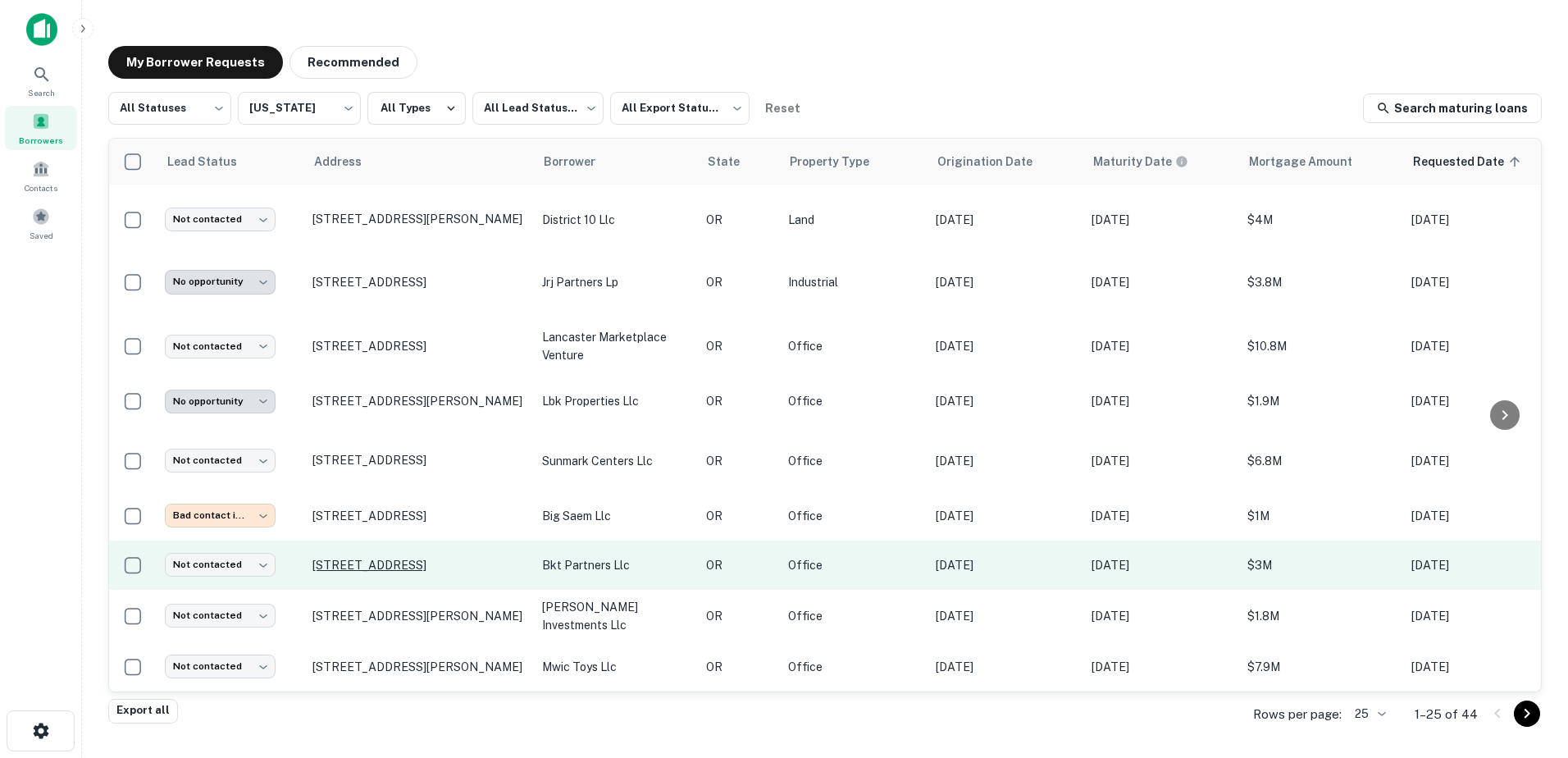
click at [385, 462] on p "[STREET_ADDRESS]" at bounding box center [419, 565] width 213 height 15
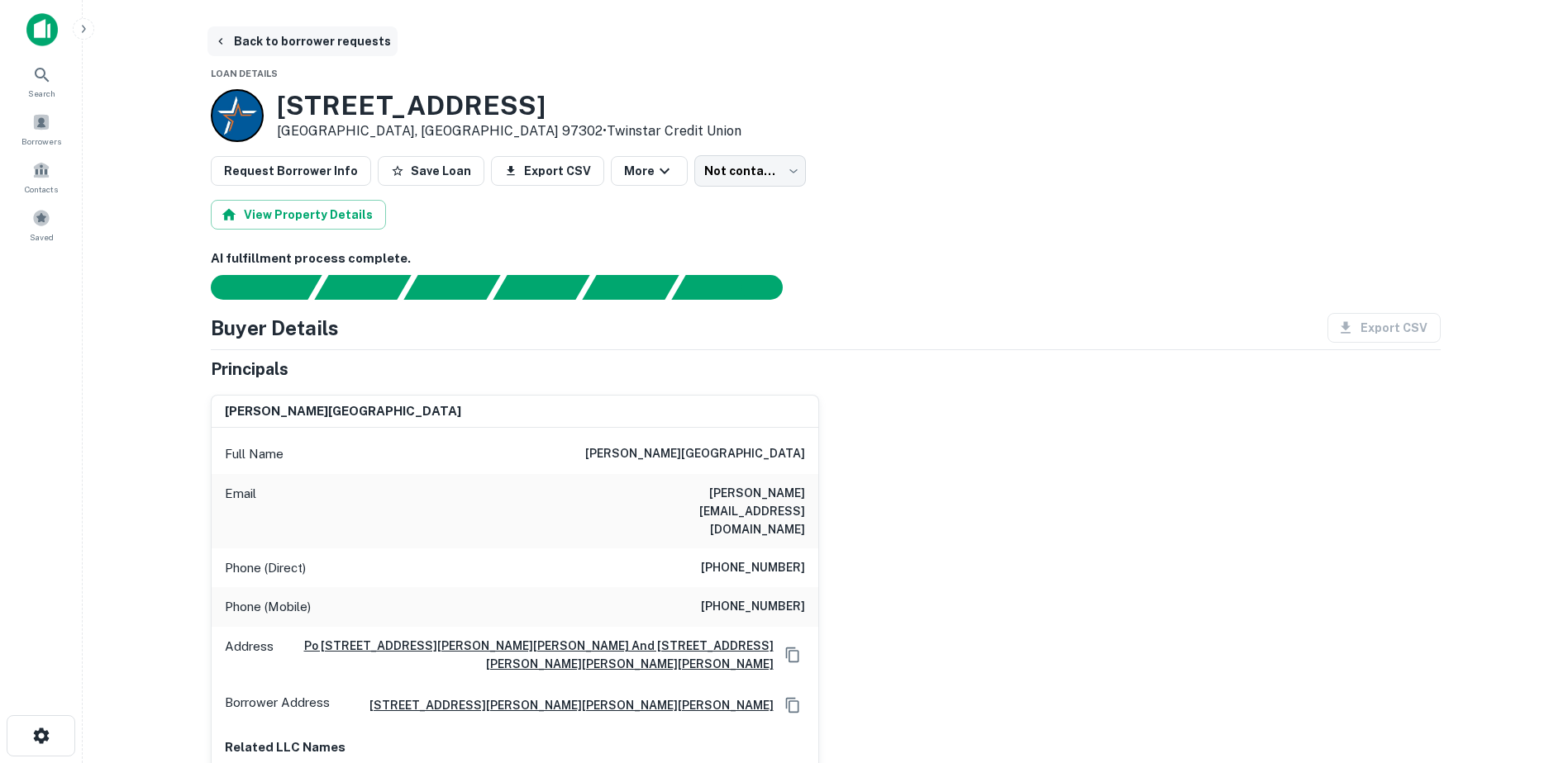
click at [226, 39] on icon "button" at bounding box center [220, 41] width 13 height 13
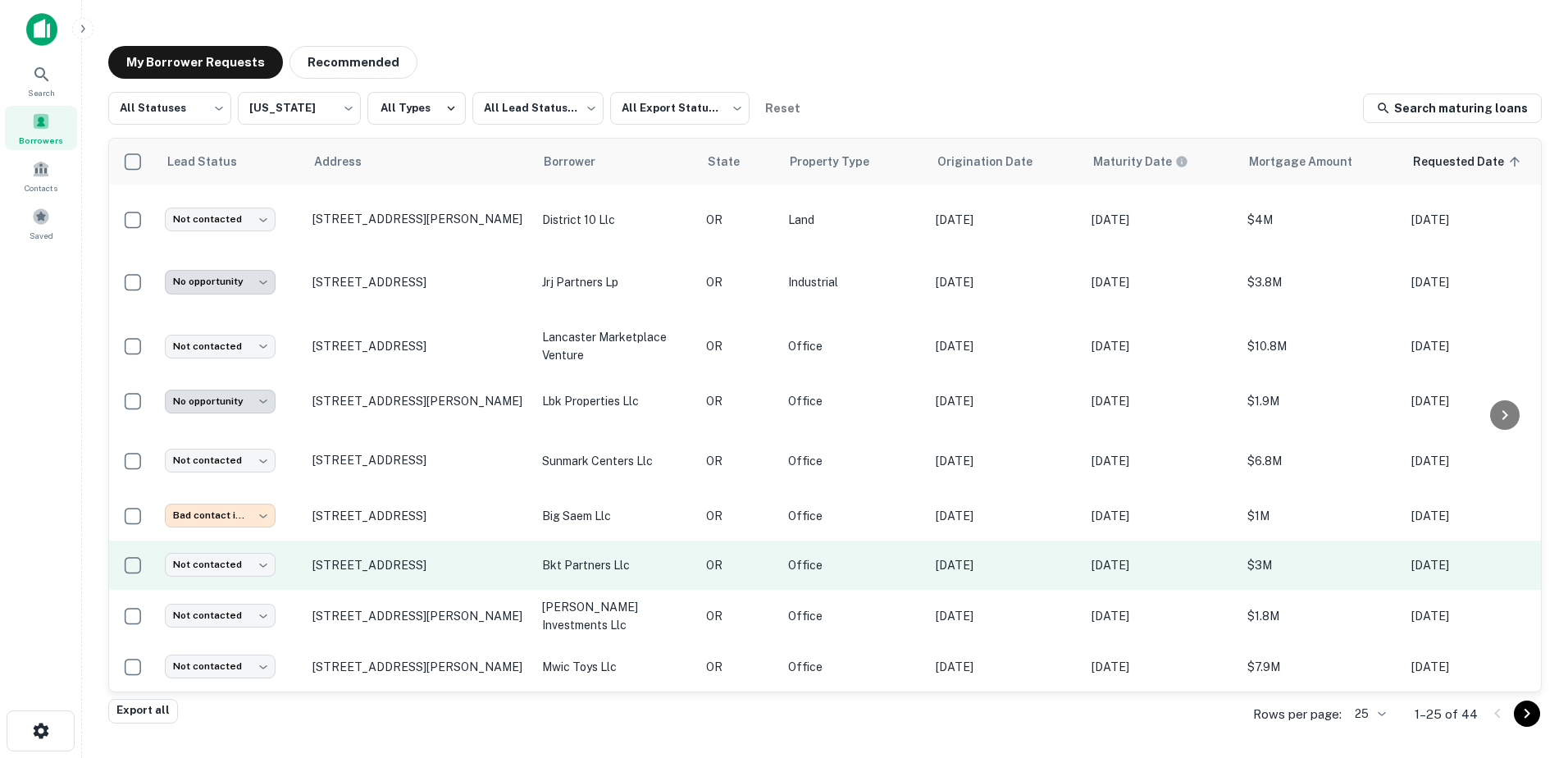
scroll to position [892, 0]
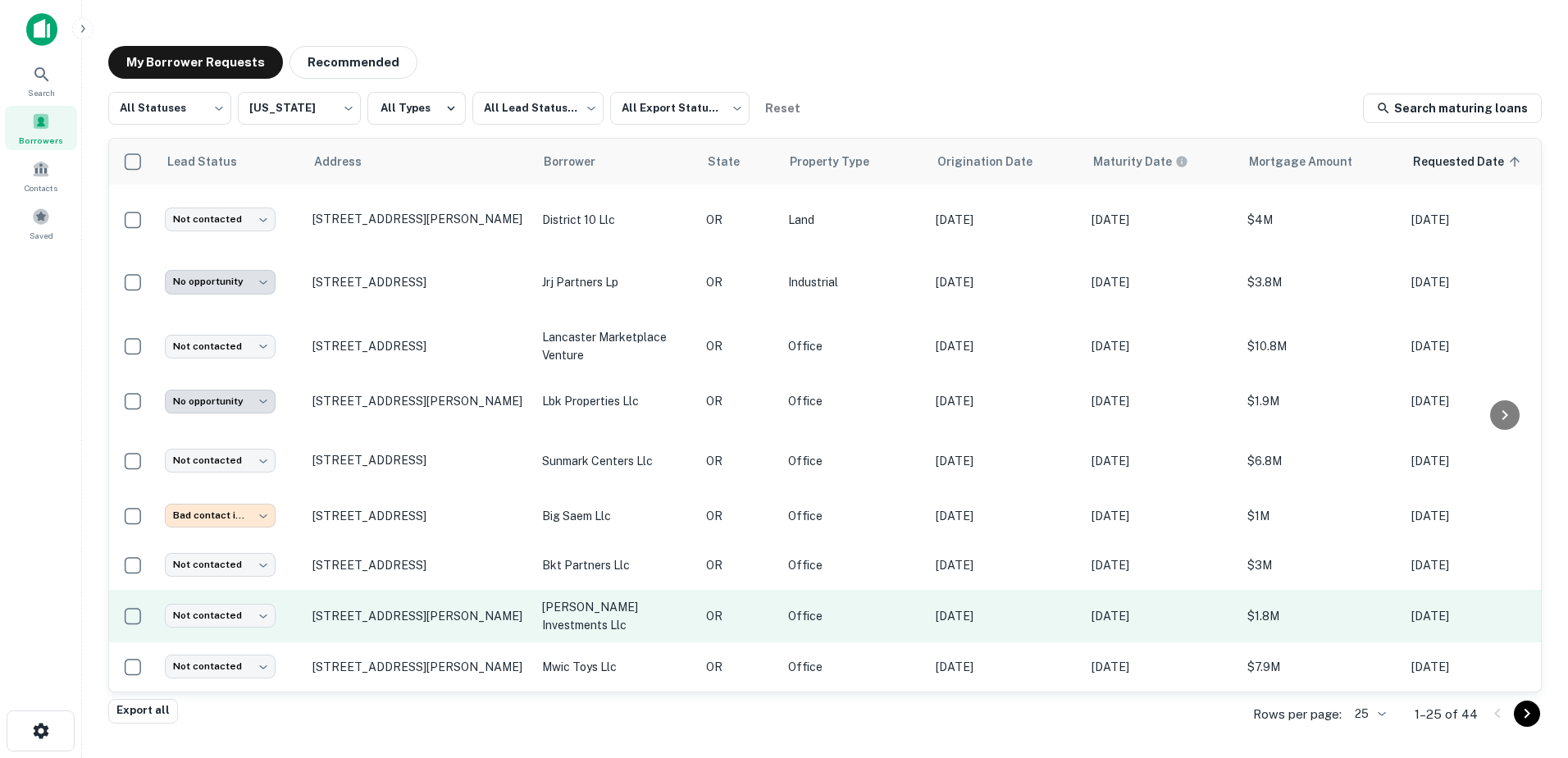
click at [633, 462] on p "[PERSON_NAME] investments llc" at bounding box center [616, 616] width 147 height 36
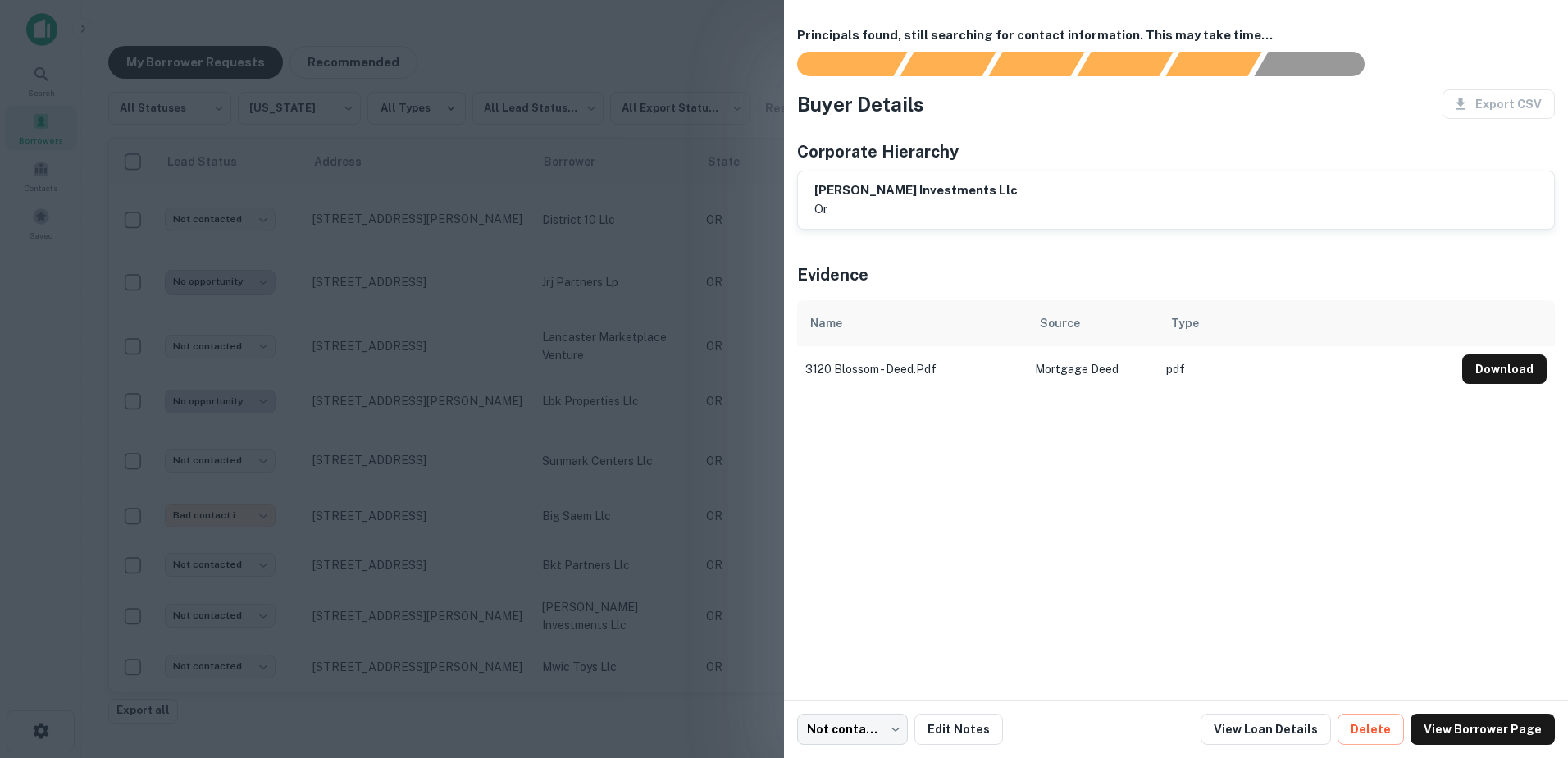
click at [562, 462] on div at bounding box center [784, 379] width 1568 height 758
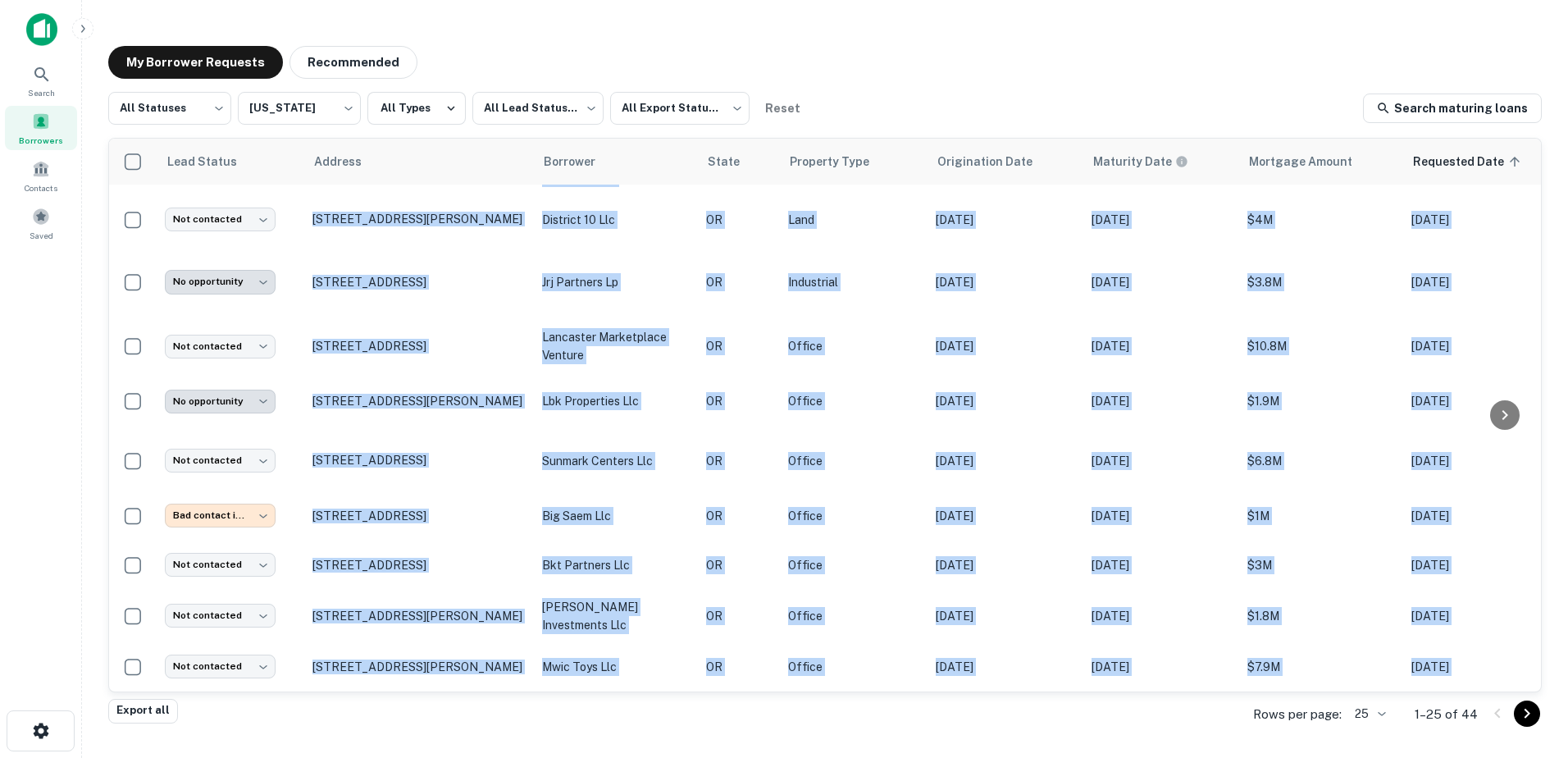
drag, startPoint x: 781, startPoint y: 693, endPoint x: 845, endPoint y: 682, distance: 64.9
click at [845, 462] on div "**********" at bounding box center [824, 396] width 1434 height 608
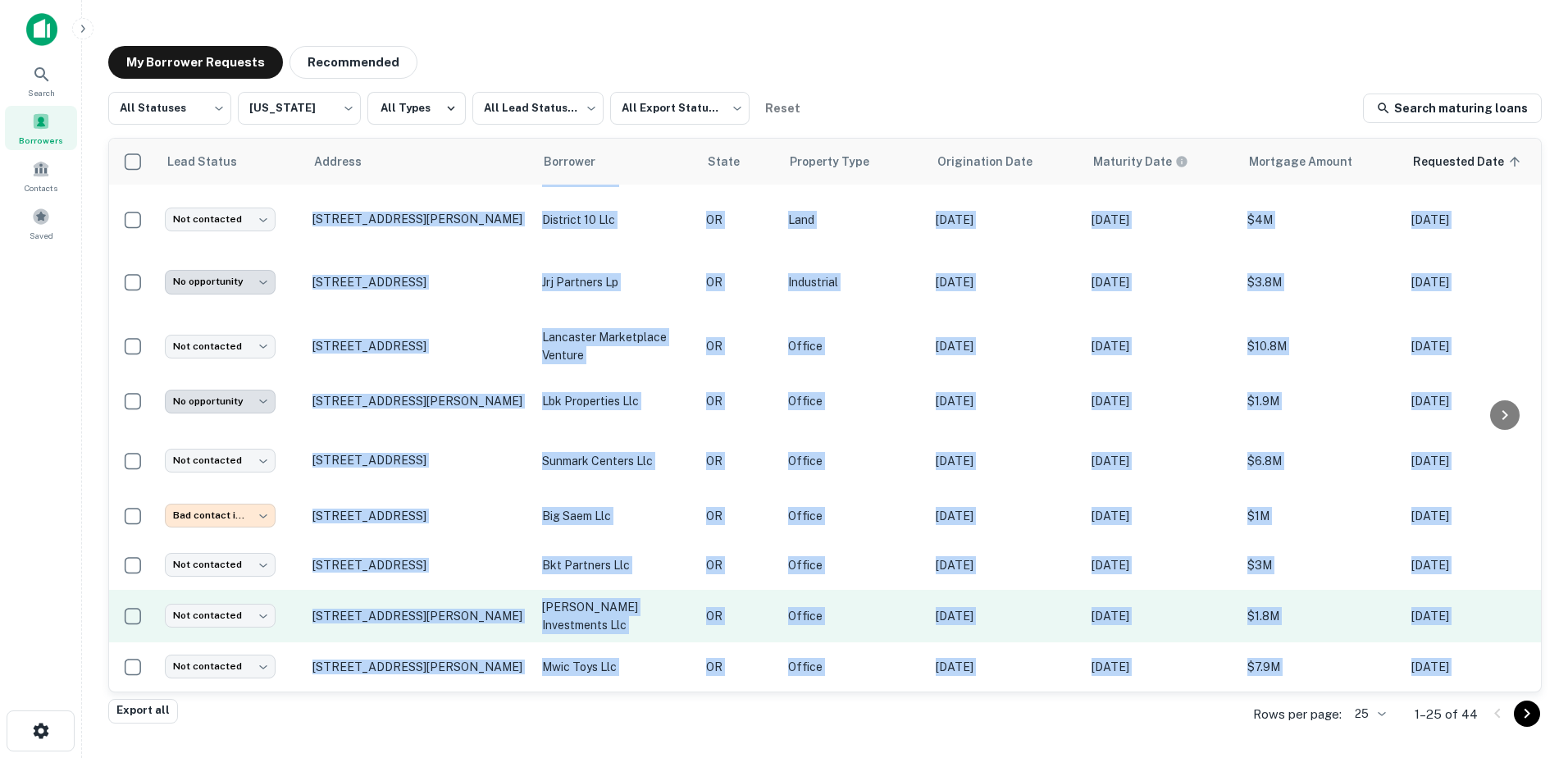
click at [728, 462] on td "OR" at bounding box center [739, 617] width 82 height 53
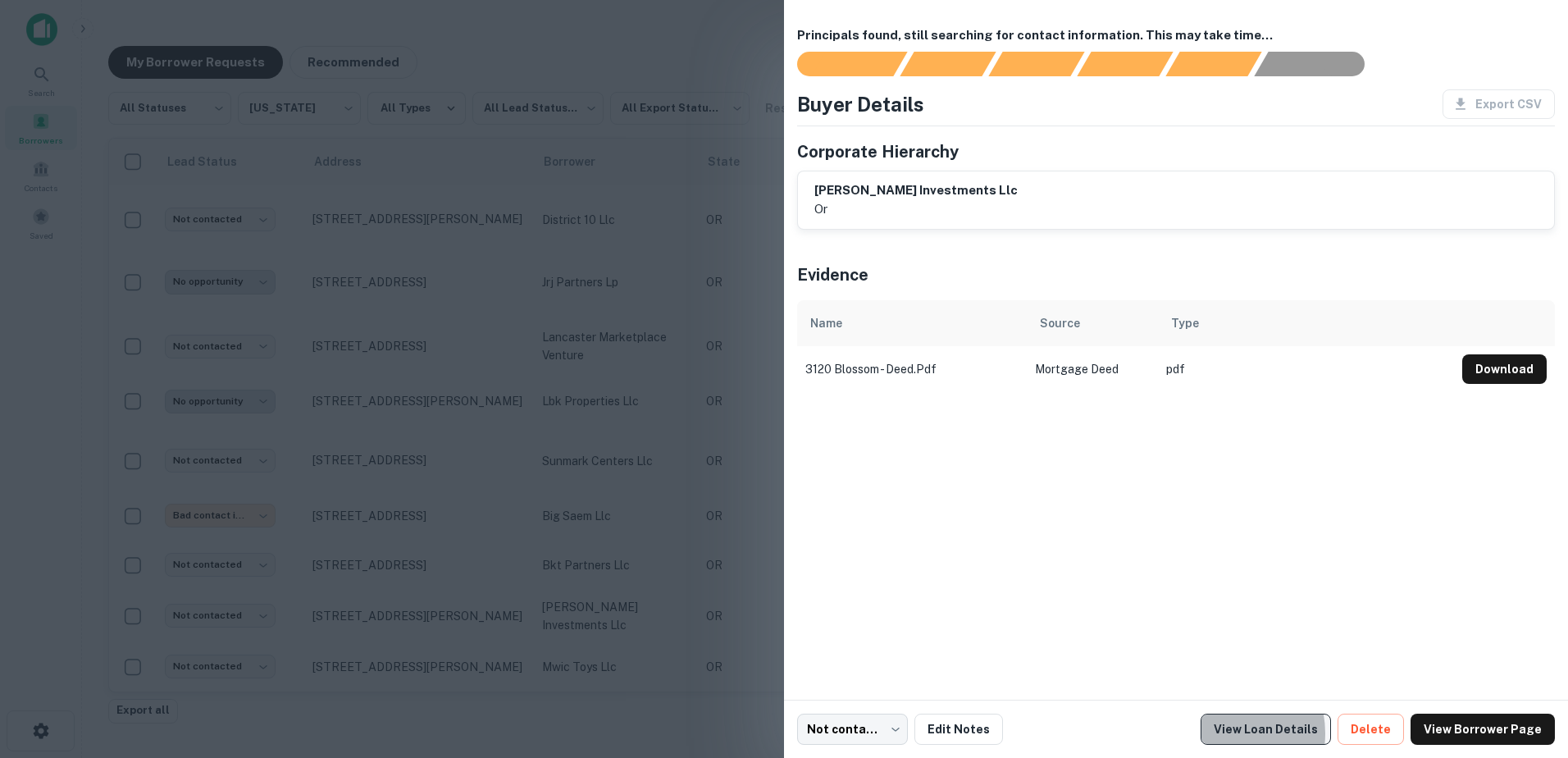
click at [1043, 462] on link "View Loan Details" at bounding box center [1266, 730] width 131 height 31
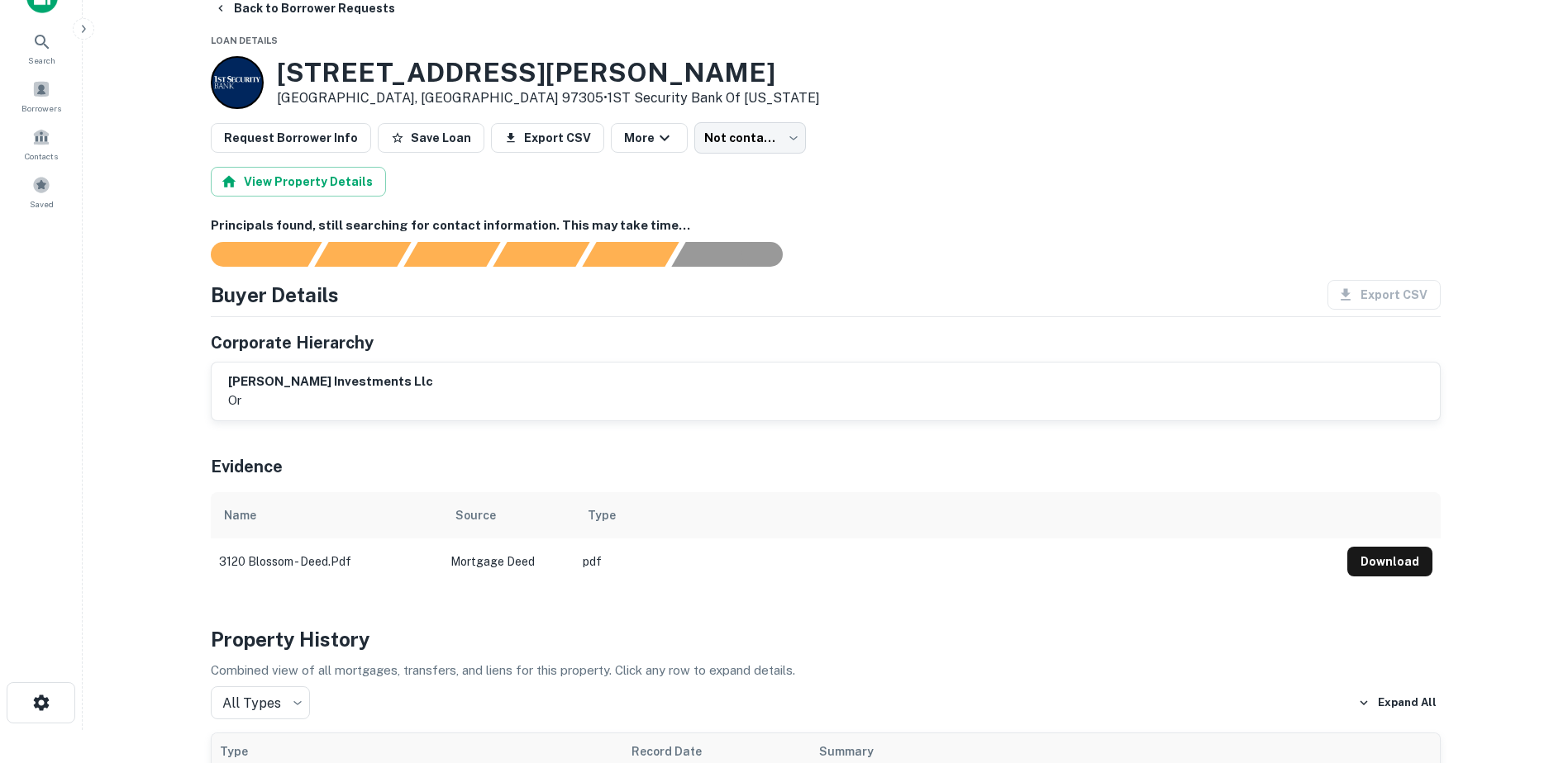
scroll to position [83, 0]
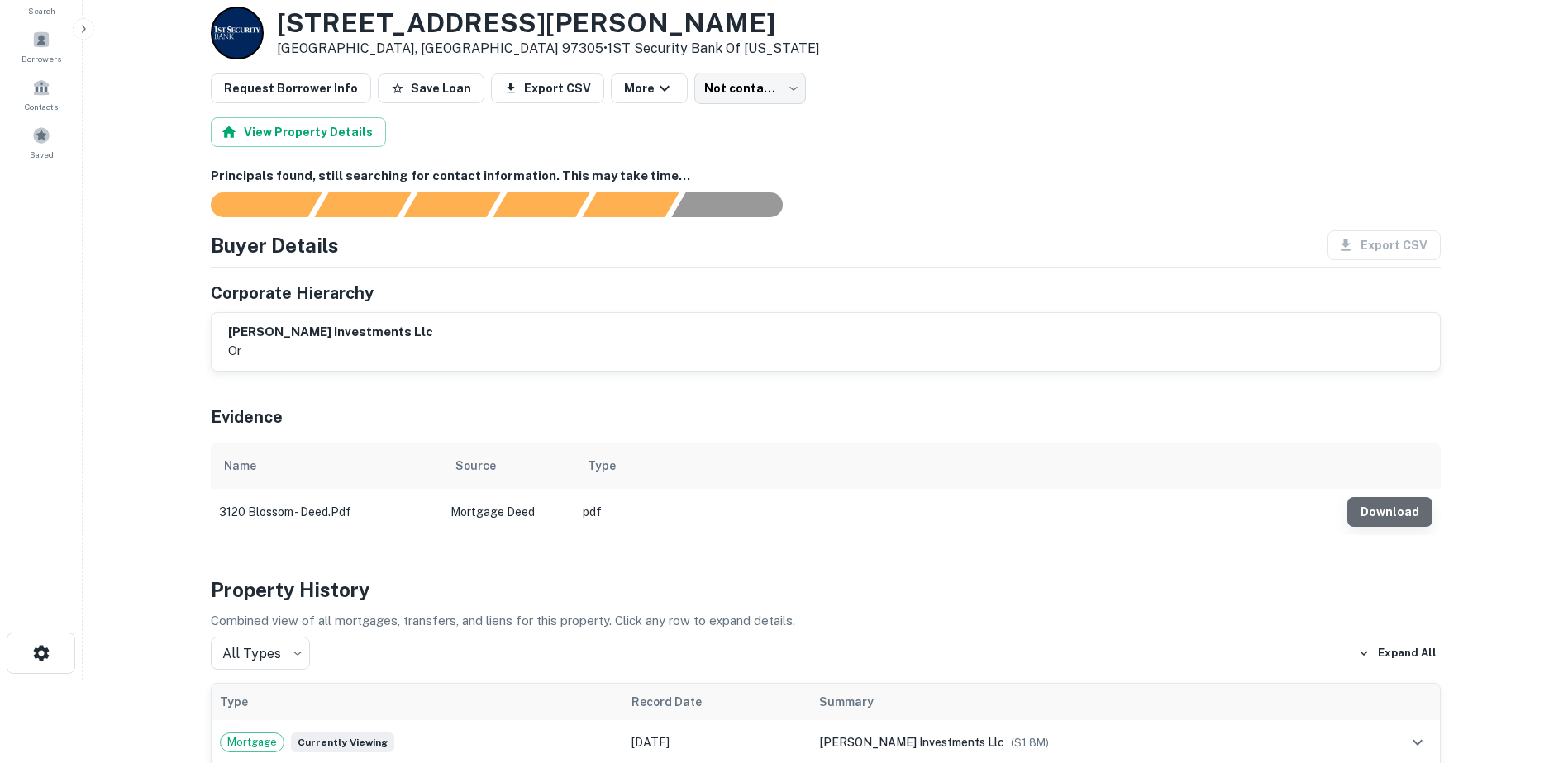
click at [1406, 523] on button "Download" at bounding box center [1390, 512] width 85 height 30
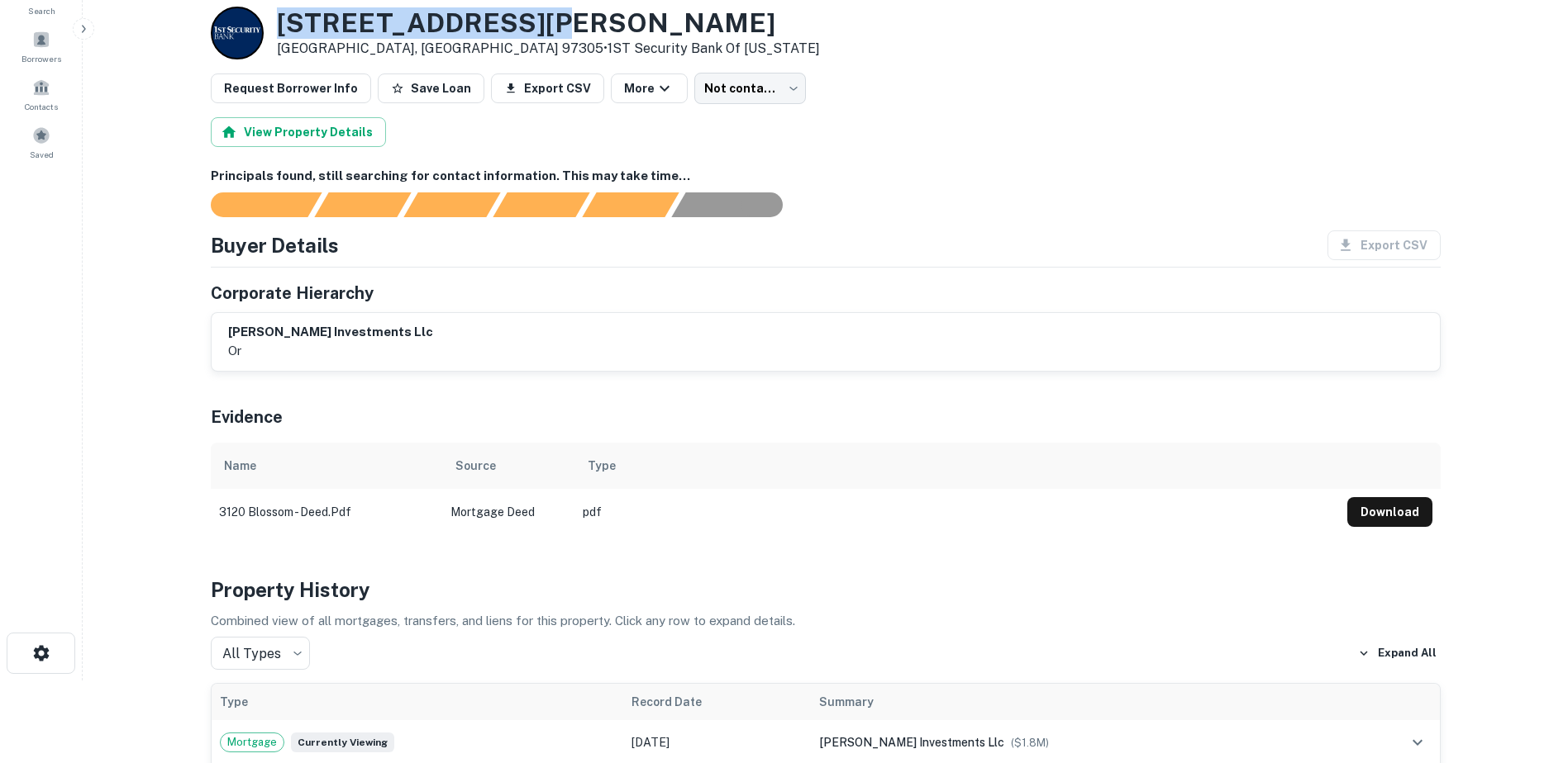
drag, startPoint x: 280, startPoint y: 18, endPoint x: 621, endPoint y: 23, distance: 341.0
click at [621, 23] on div "3120 BLOSSOM DR NE Salem, OR 97305 • 1ST Security Bank Of Washington" at bounding box center [826, 34] width 1230 height 53
copy h3 "3120 BLOSSOM DR NE"
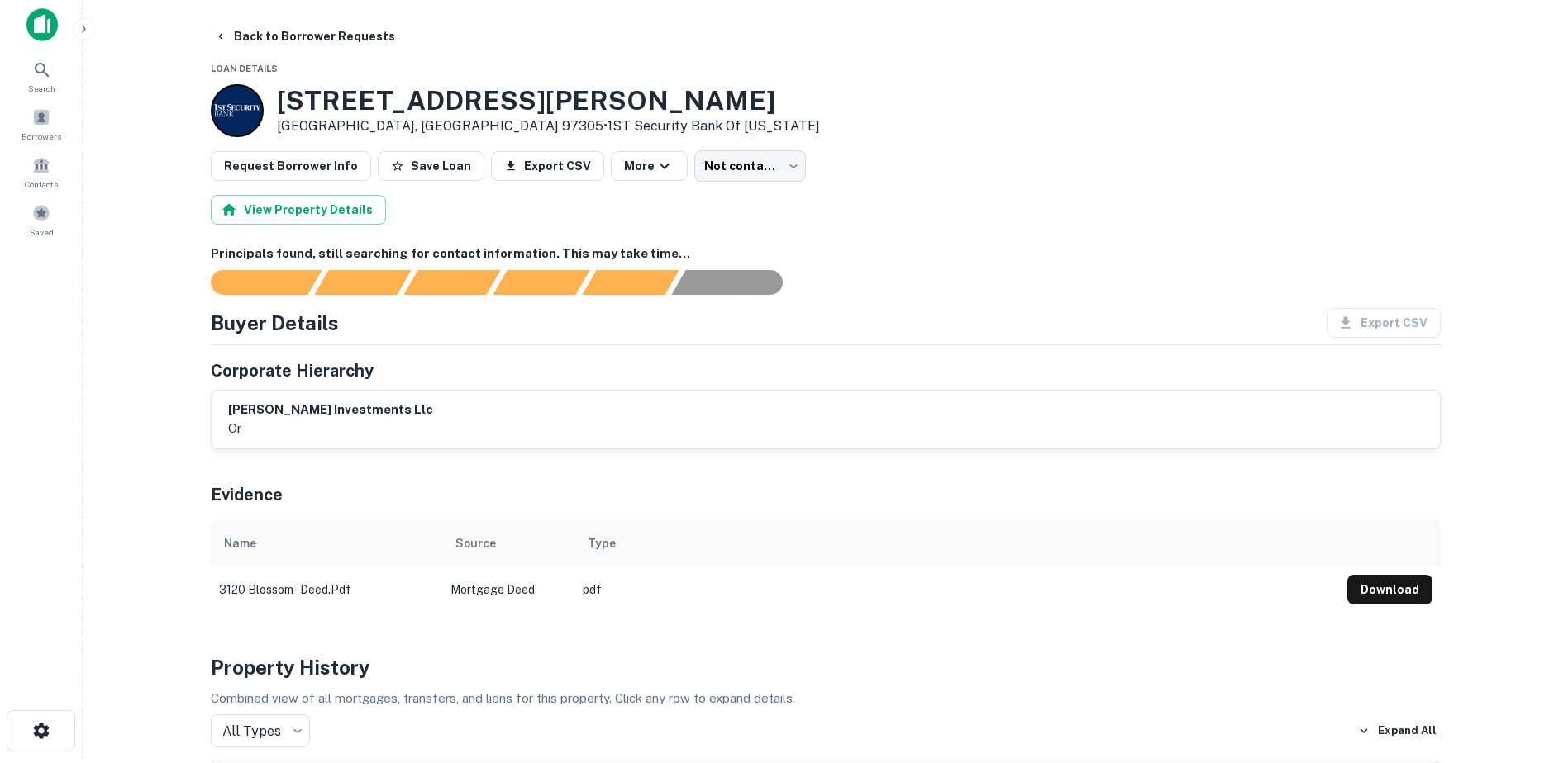
scroll to position [0, 0]
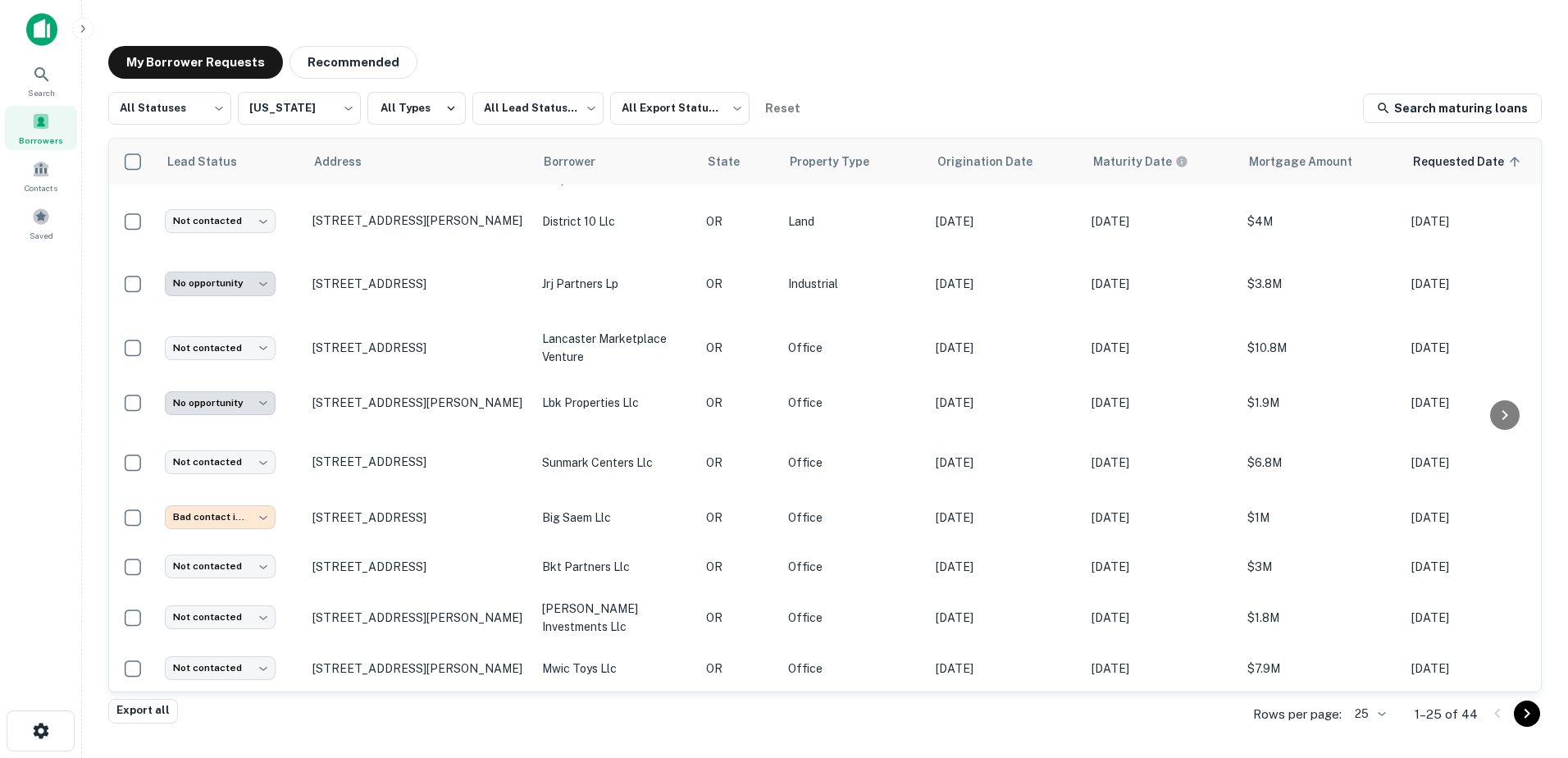
scroll to position [892, 0]
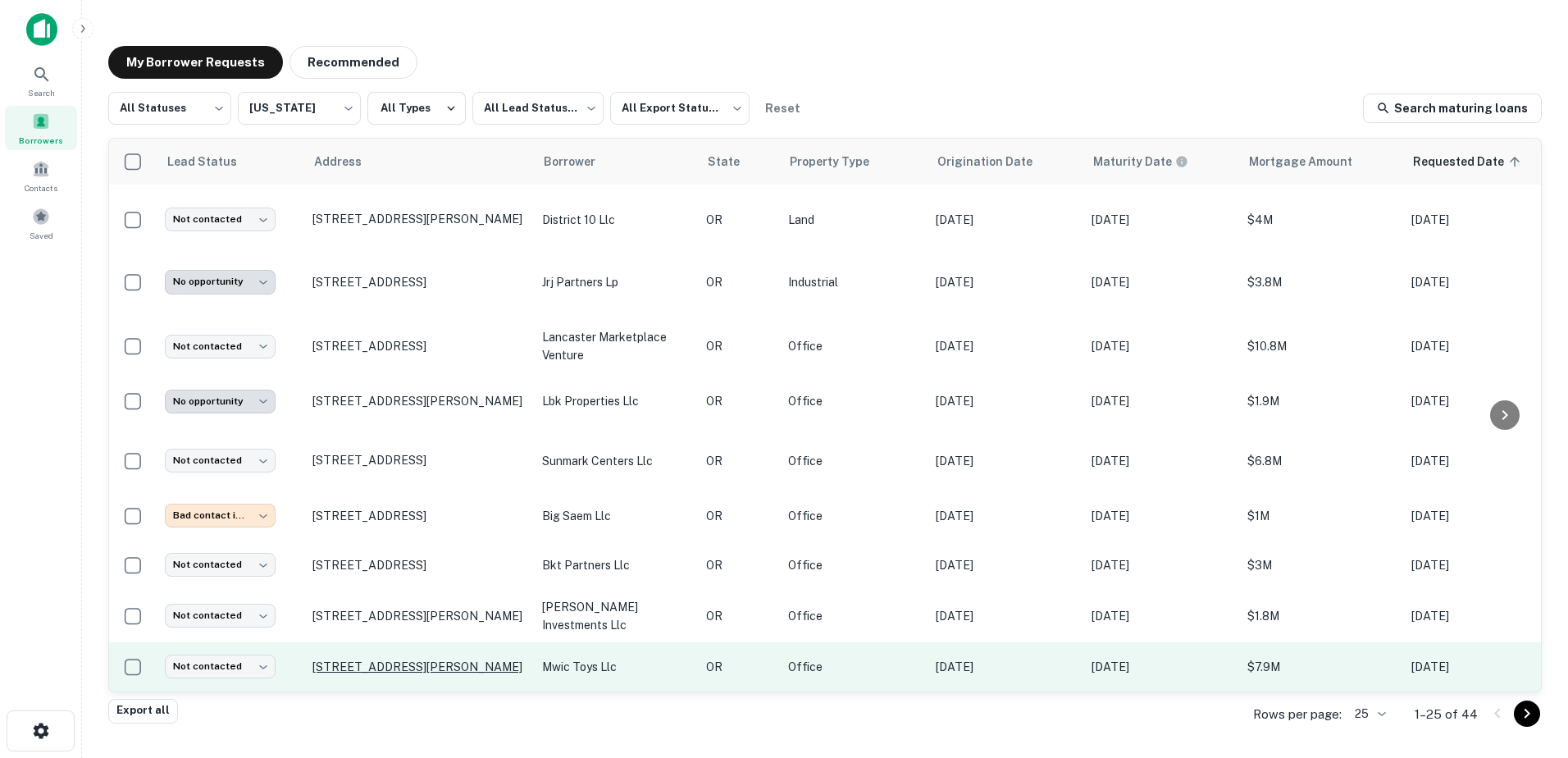
click at [385, 660] on p "[STREET_ADDRESS][PERSON_NAME]" at bounding box center [419, 667] width 213 height 15
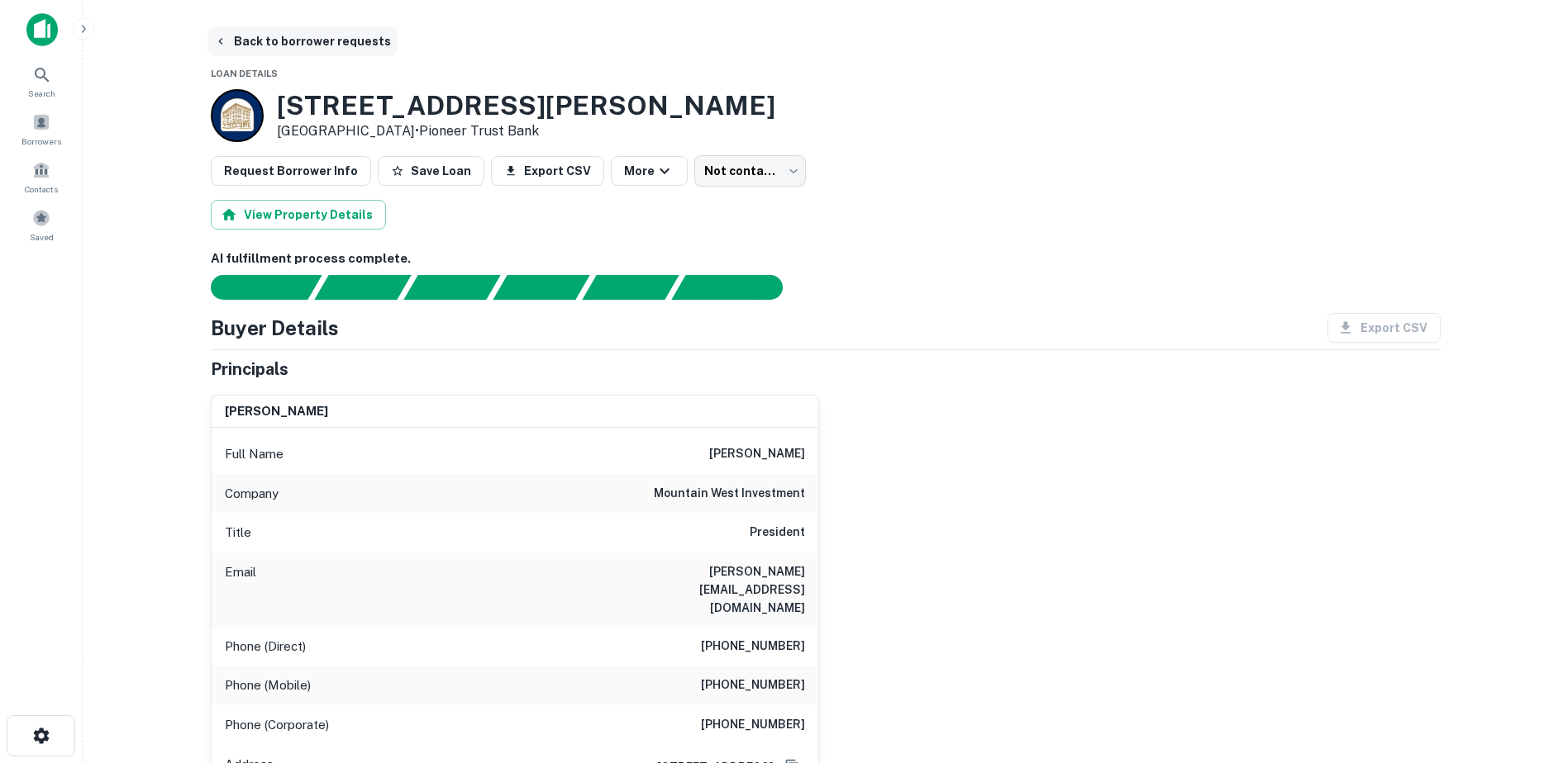
click at [211, 43] on button "Back to borrower requests" at bounding box center [303, 42] width 190 height 30
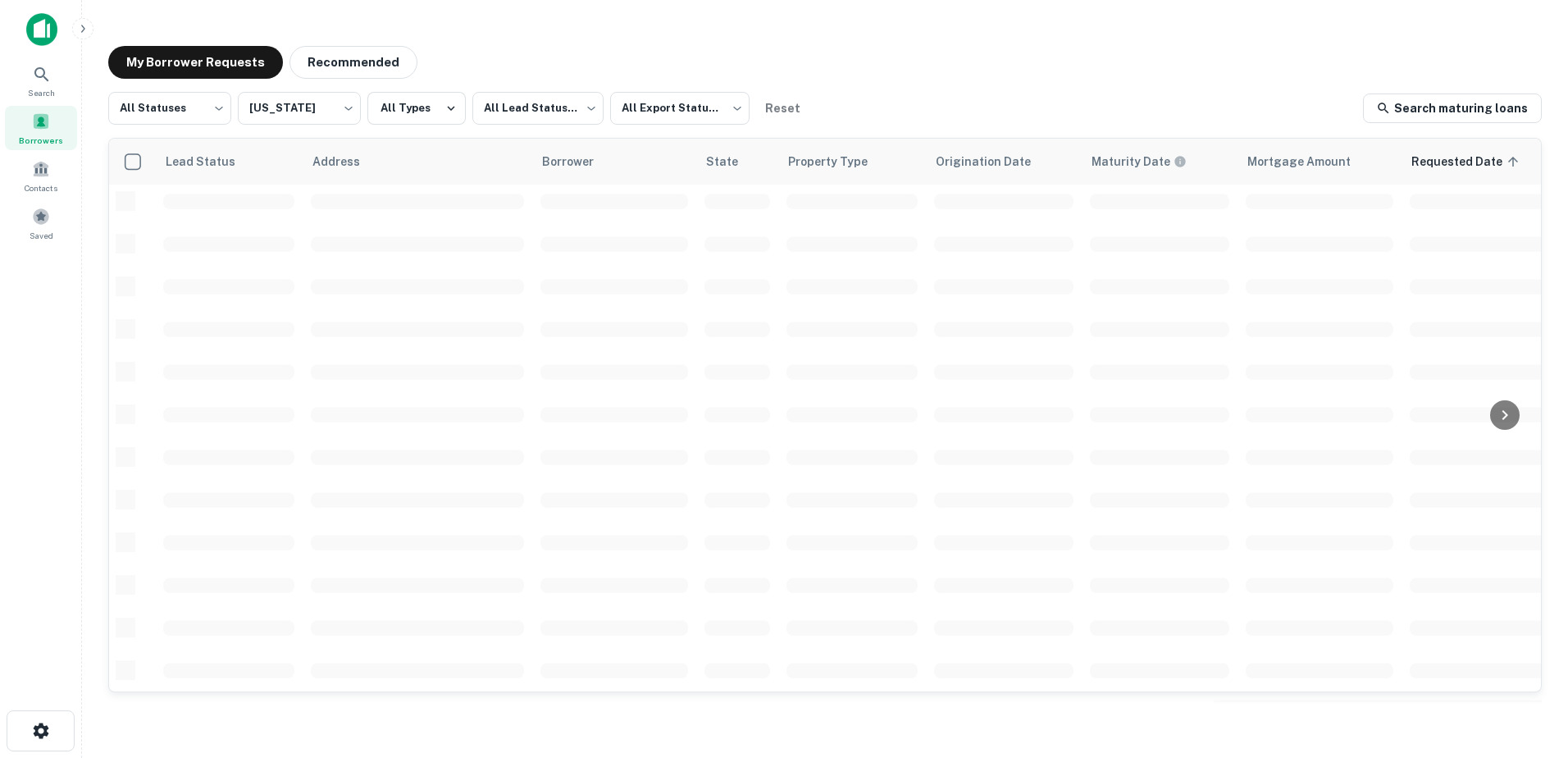
scroll to position [572, 0]
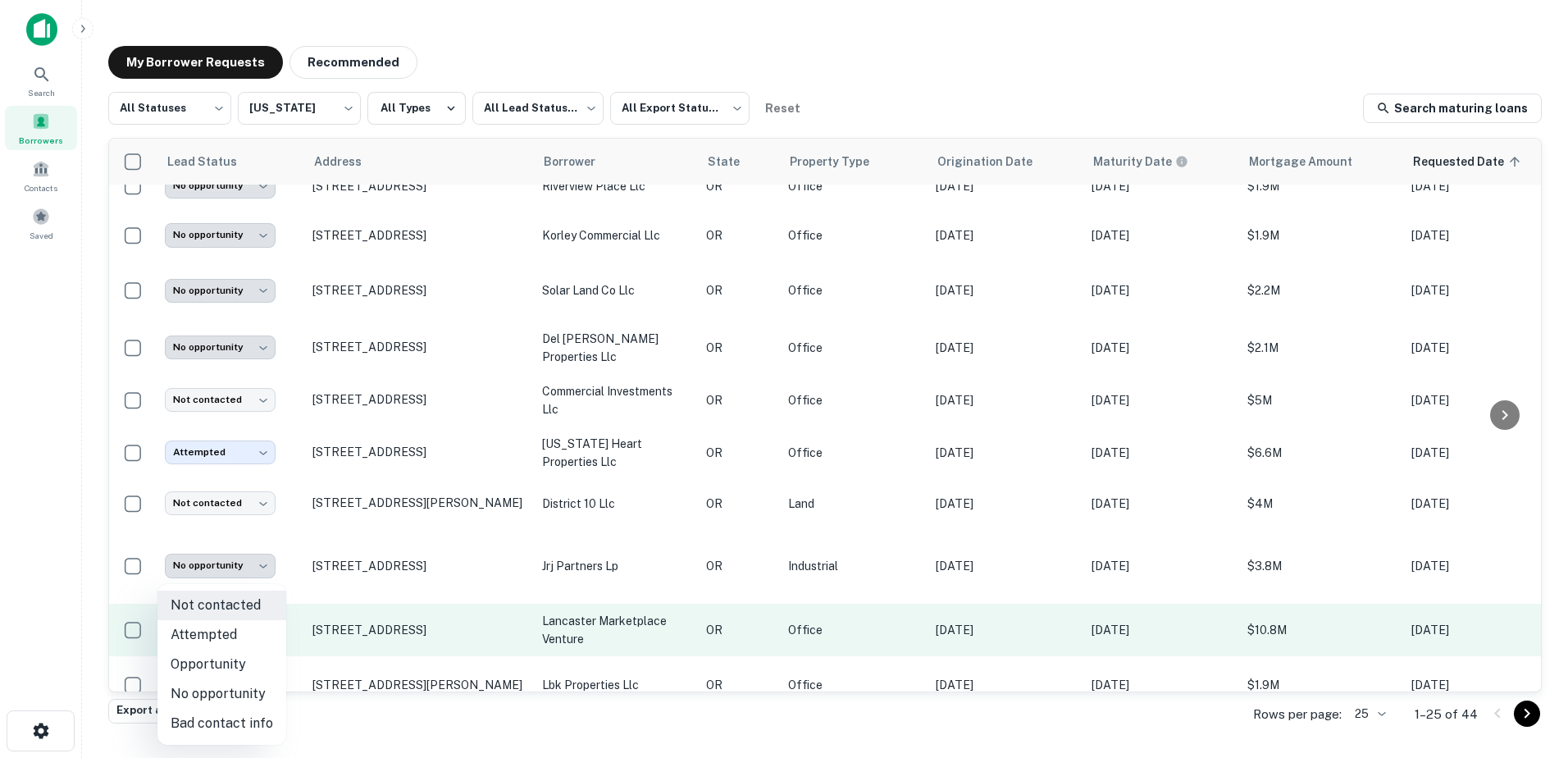
click at [204, 647] on body "**********" at bounding box center [784, 379] width 1568 height 758
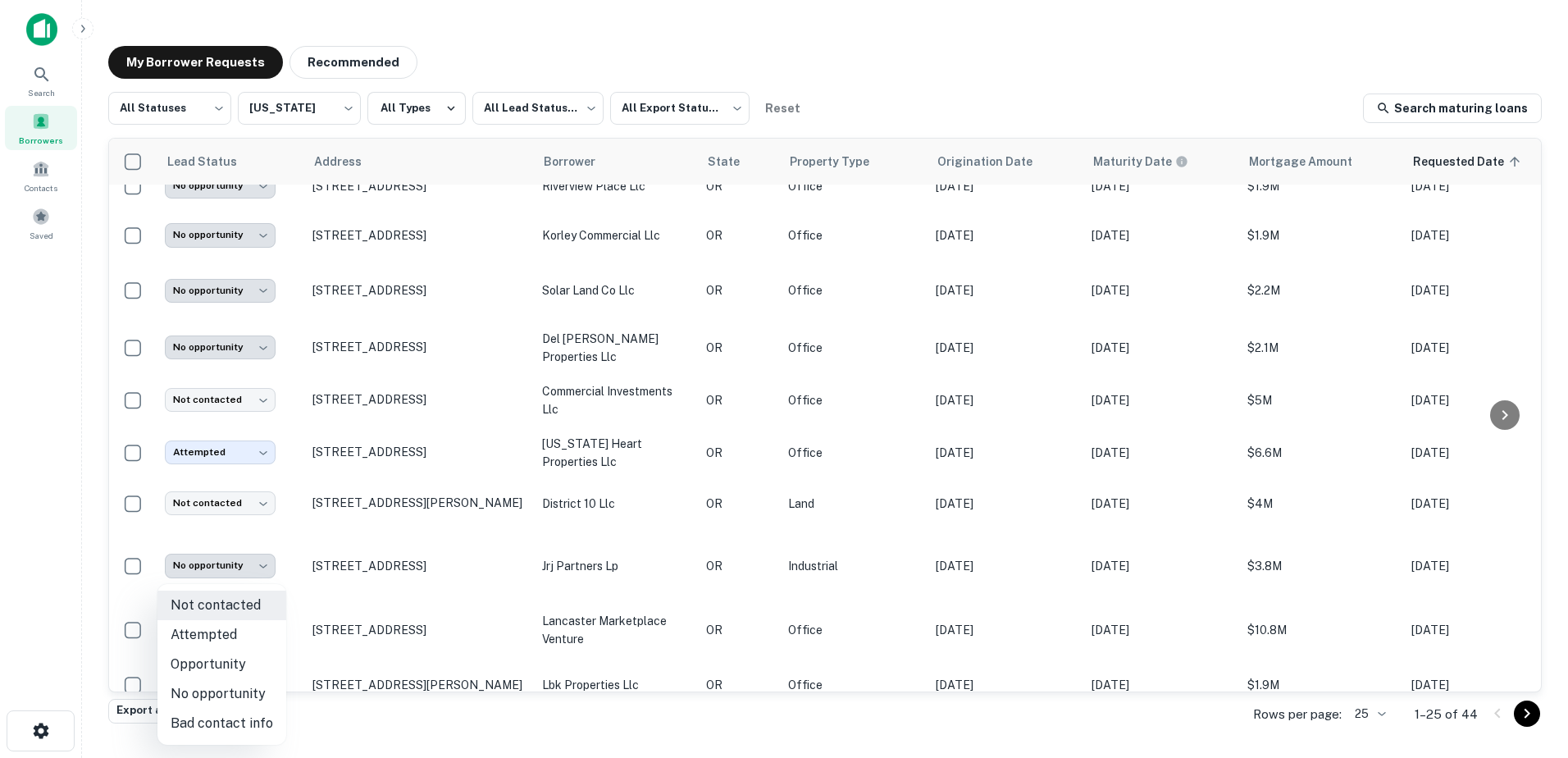
click at [254, 701] on li "No opportunity" at bounding box center [222, 694] width 129 height 29
type input "**********"
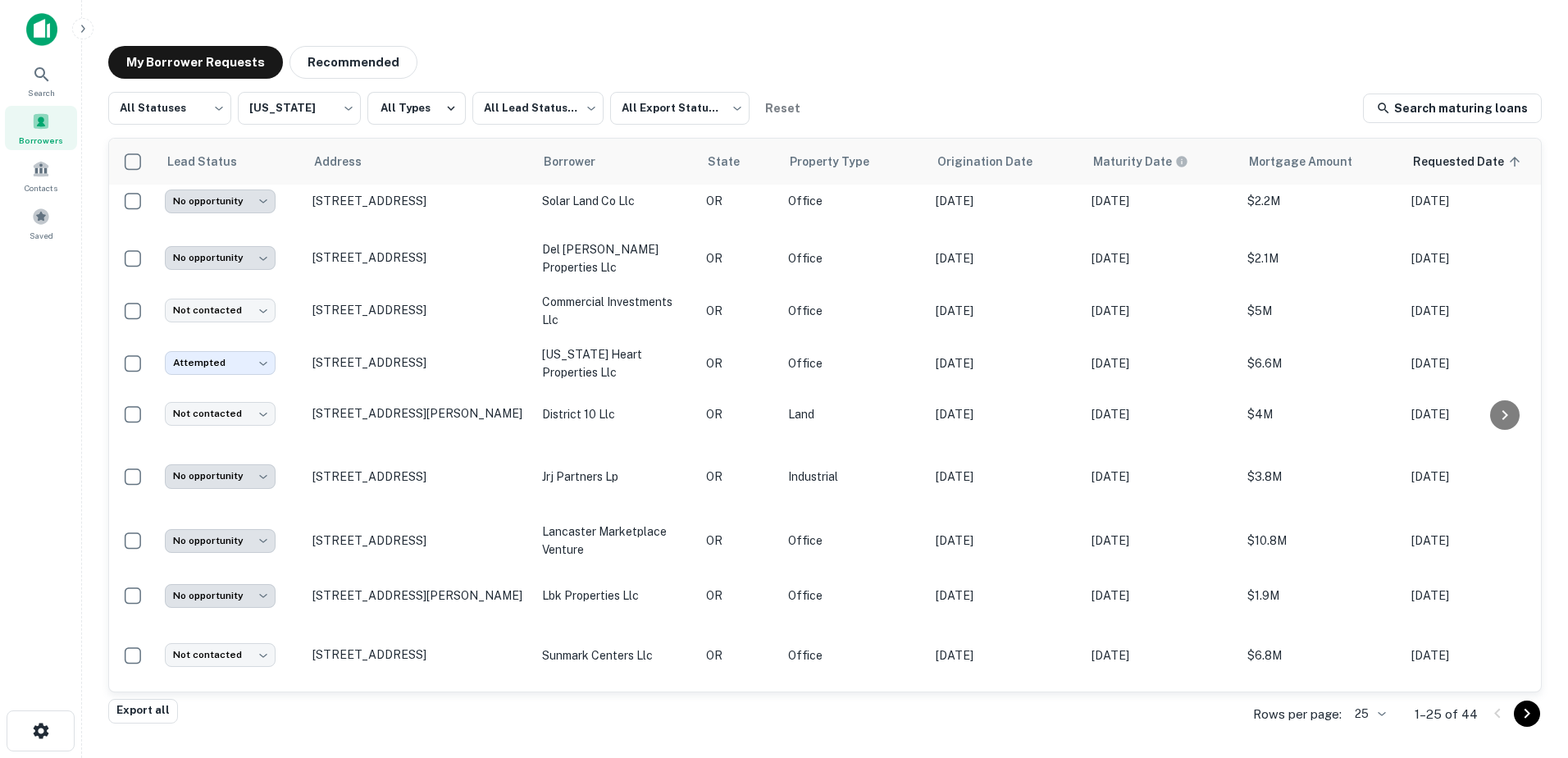
scroll to position [892, 0]
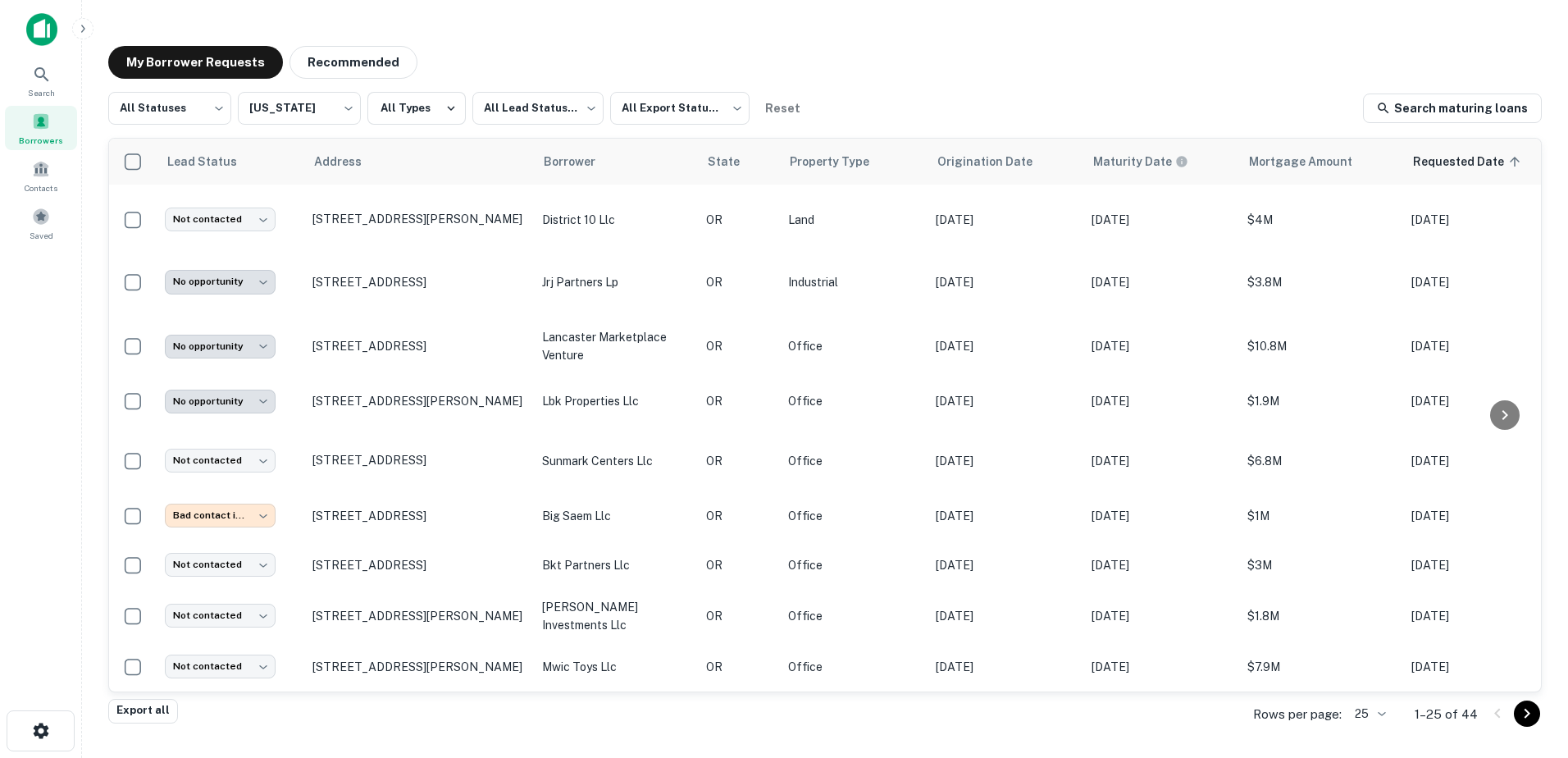
click at [1531, 722] on icon "Go to next page" at bounding box center [1528, 714] width 20 height 20
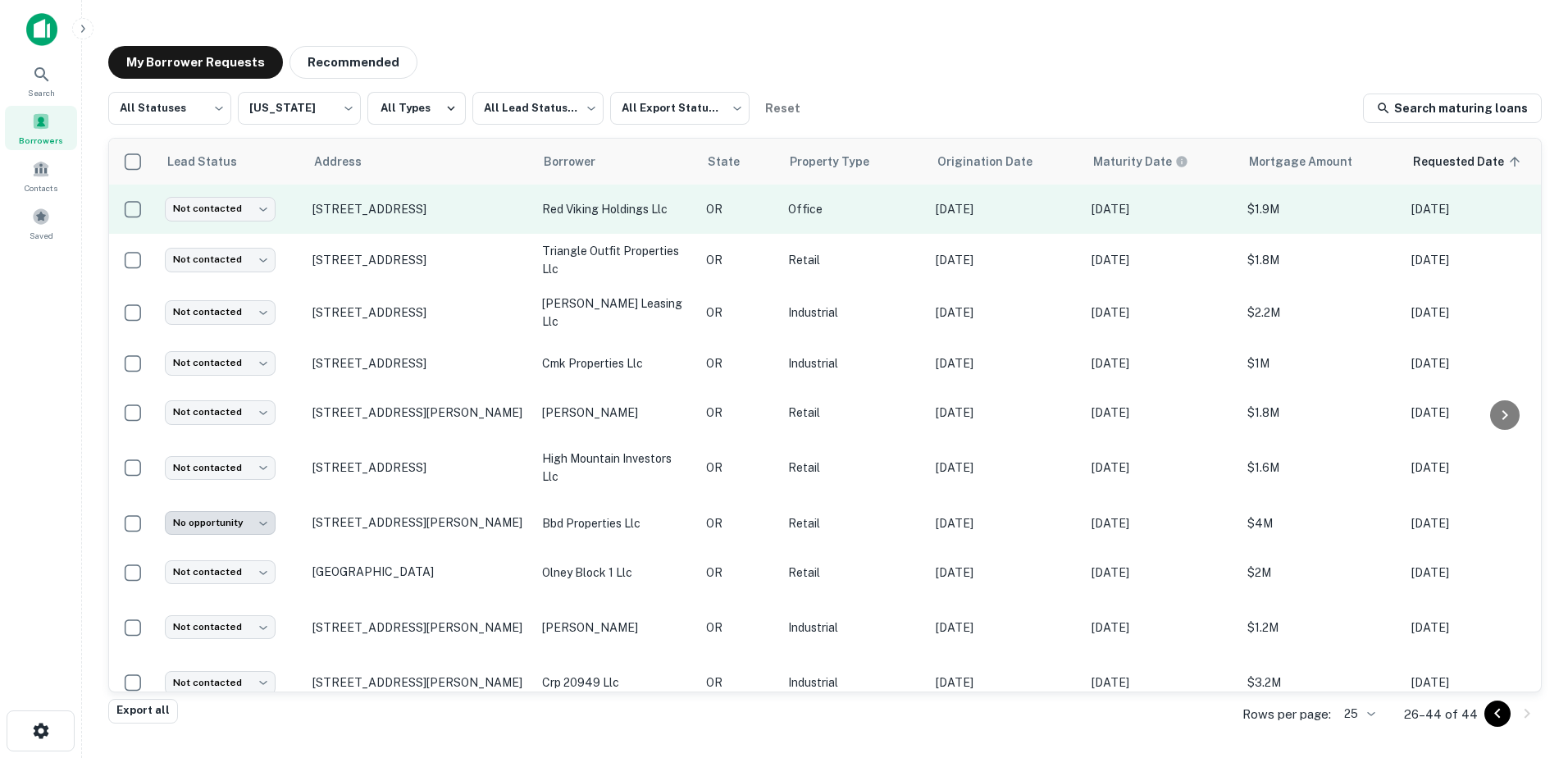
click at [575, 215] on p "red viking holdings llc" at bounding box center [616, 209] width 147 height 18
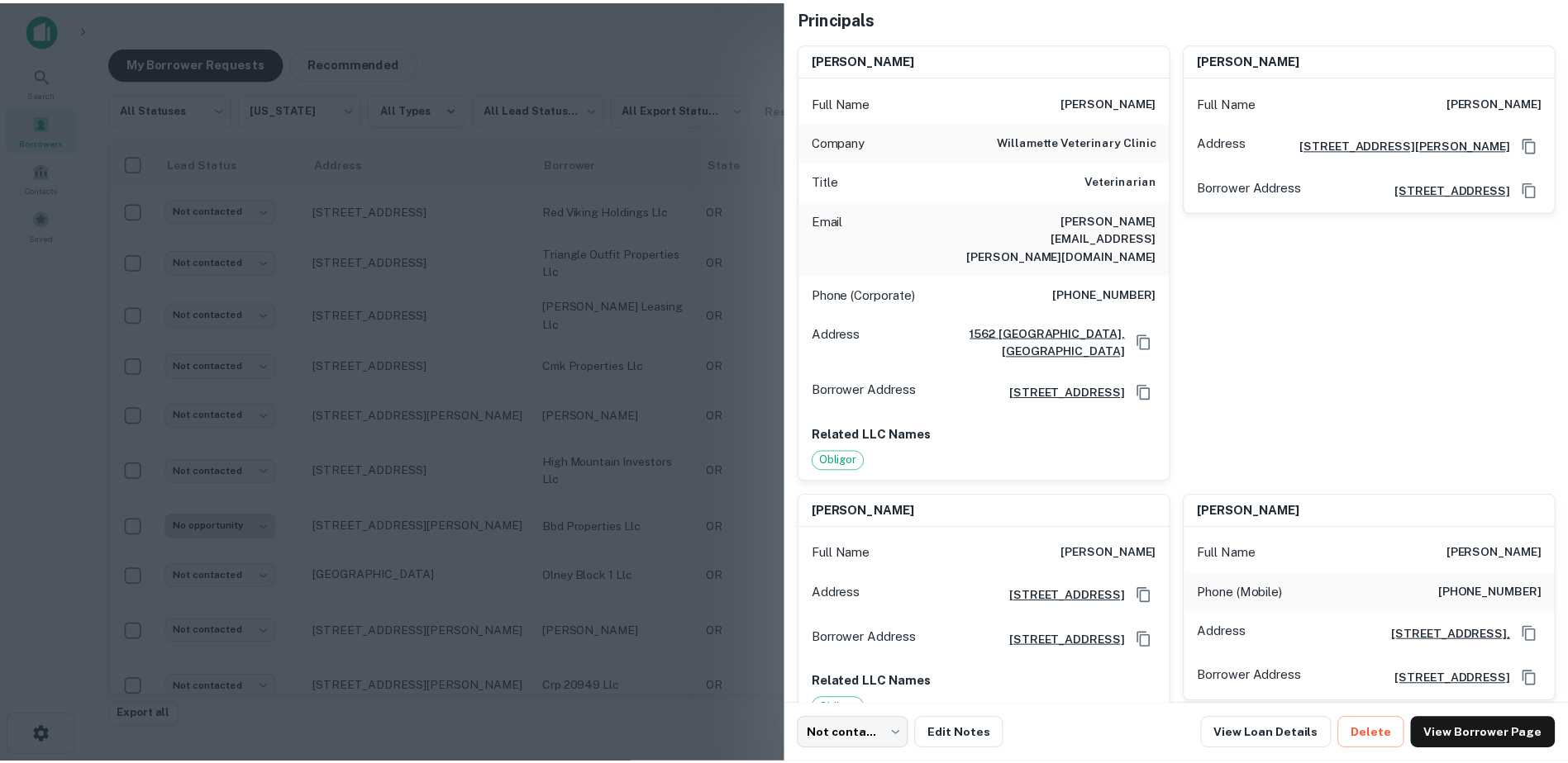
scroll to position [199, 0]
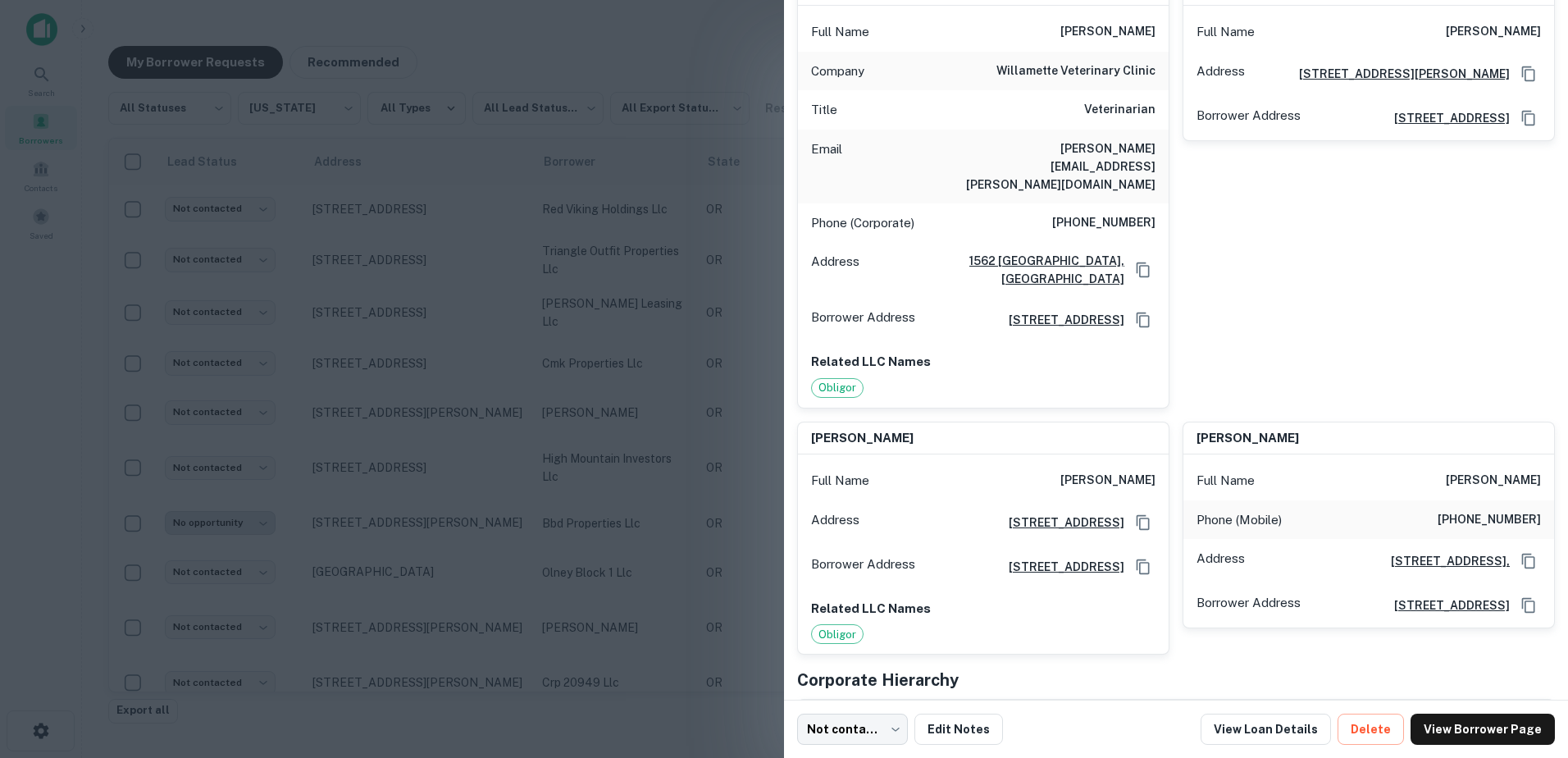
click at [523, 176] on div at bounding box center [784, 379] width 1568 height 758
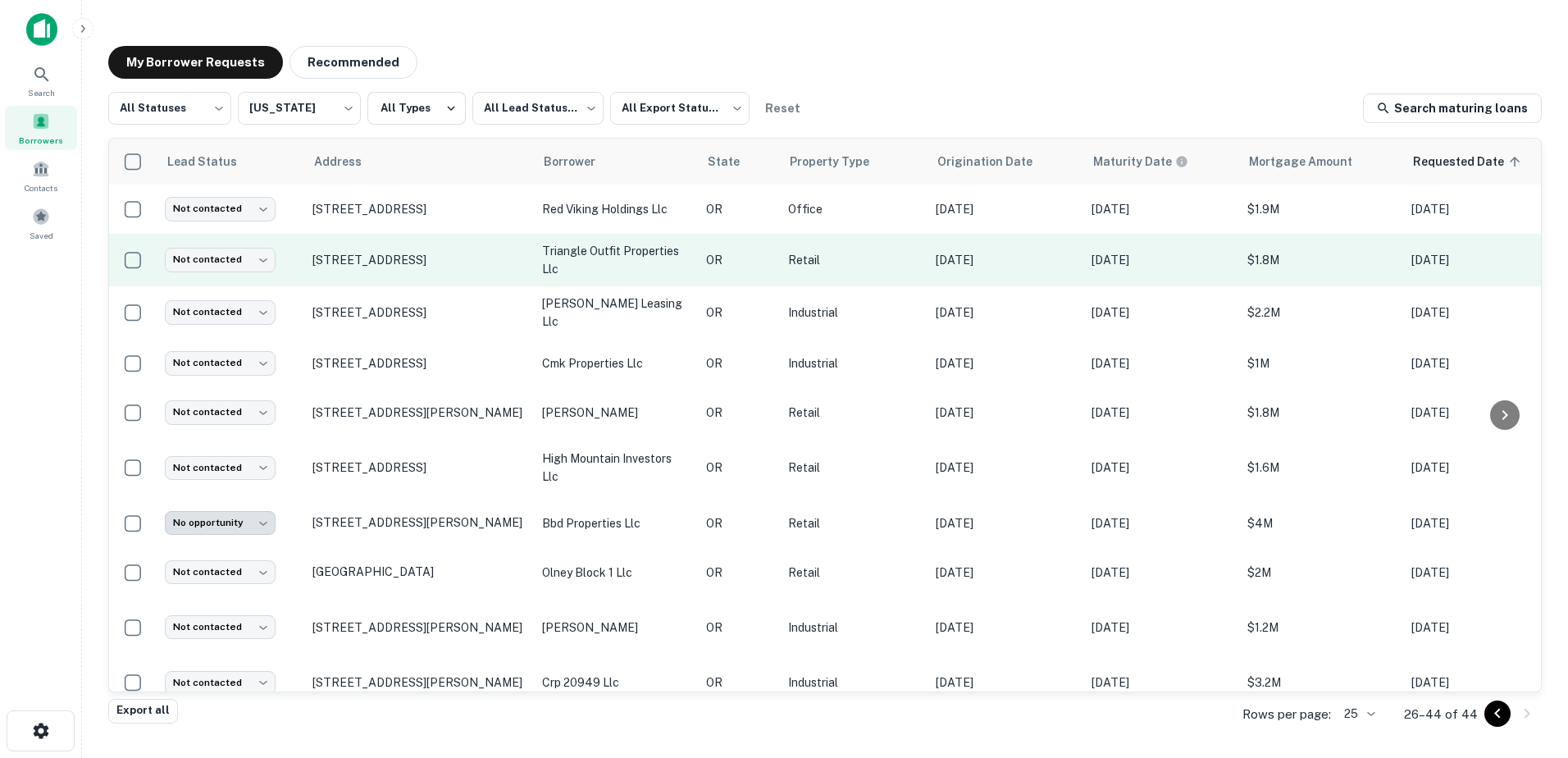
click at [610, 261] on p "triangle outfit properties llc" at bounding box center [616, 260] width 147 height 36
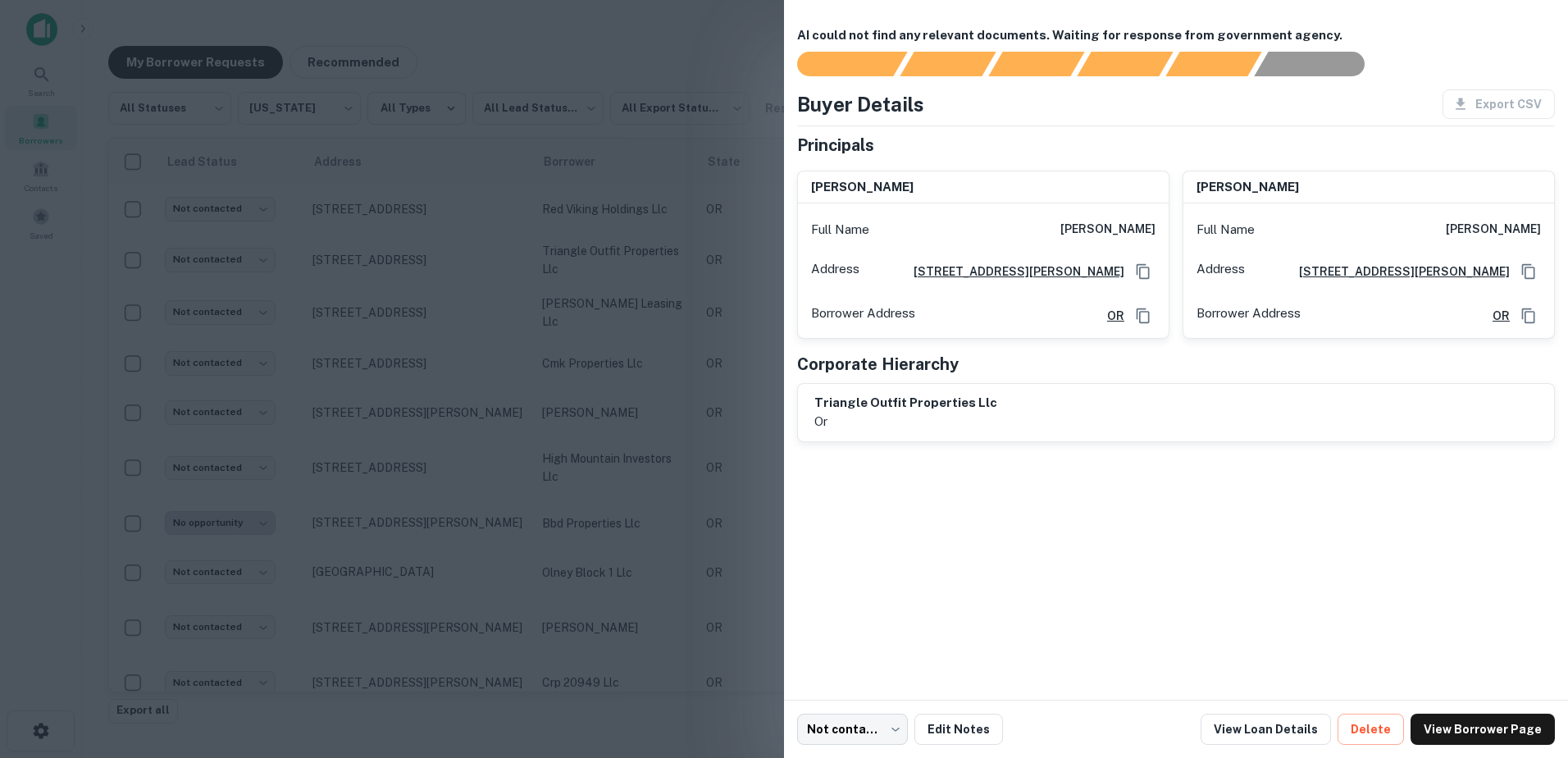
click at [463, 244] on div at bounding box center [784, 379] width 1568 height 758
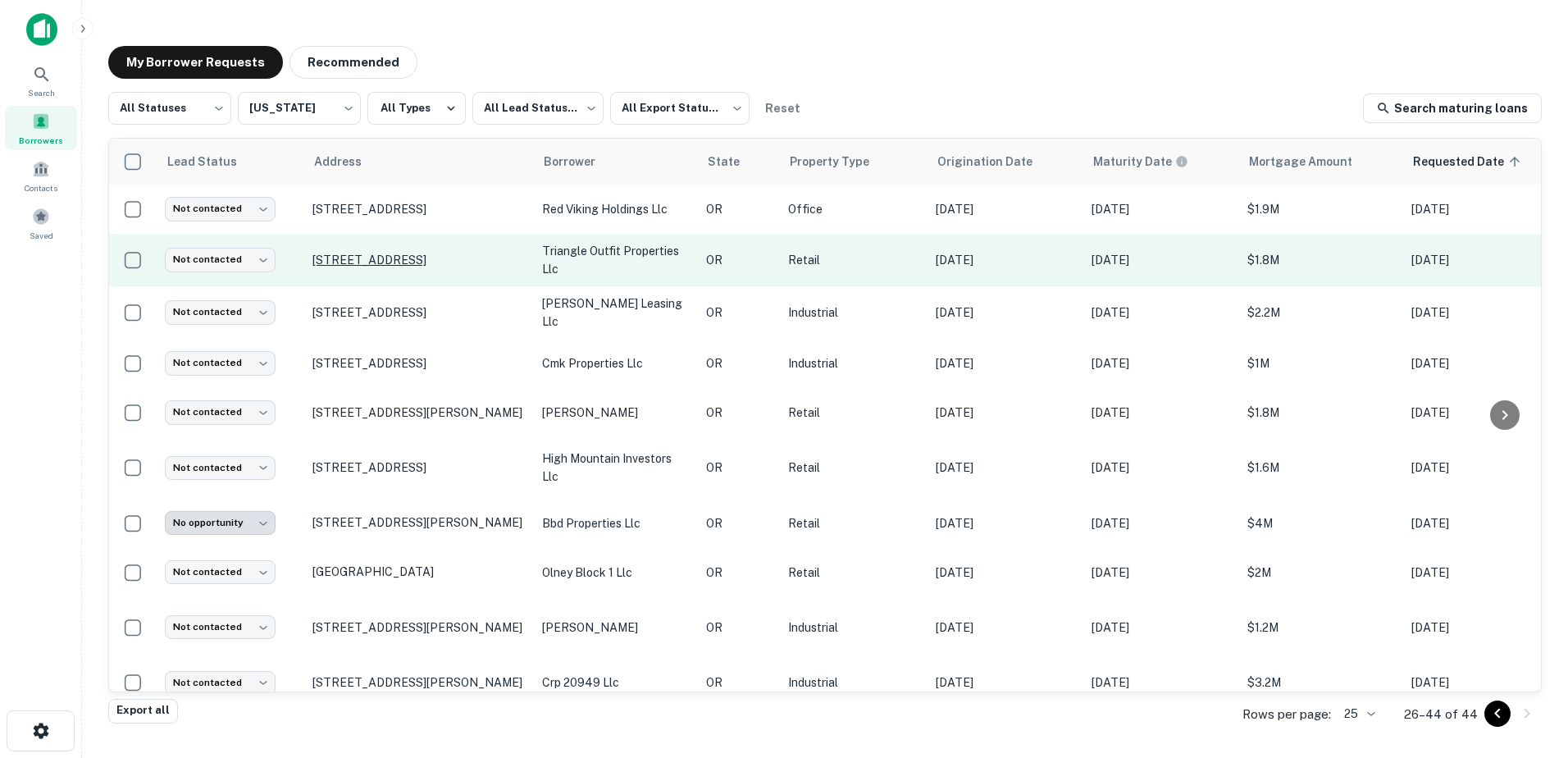
click at [419, 263] on p "[STREET_ADDRESS]" at bounding box center [419, 259] width 213 height 15
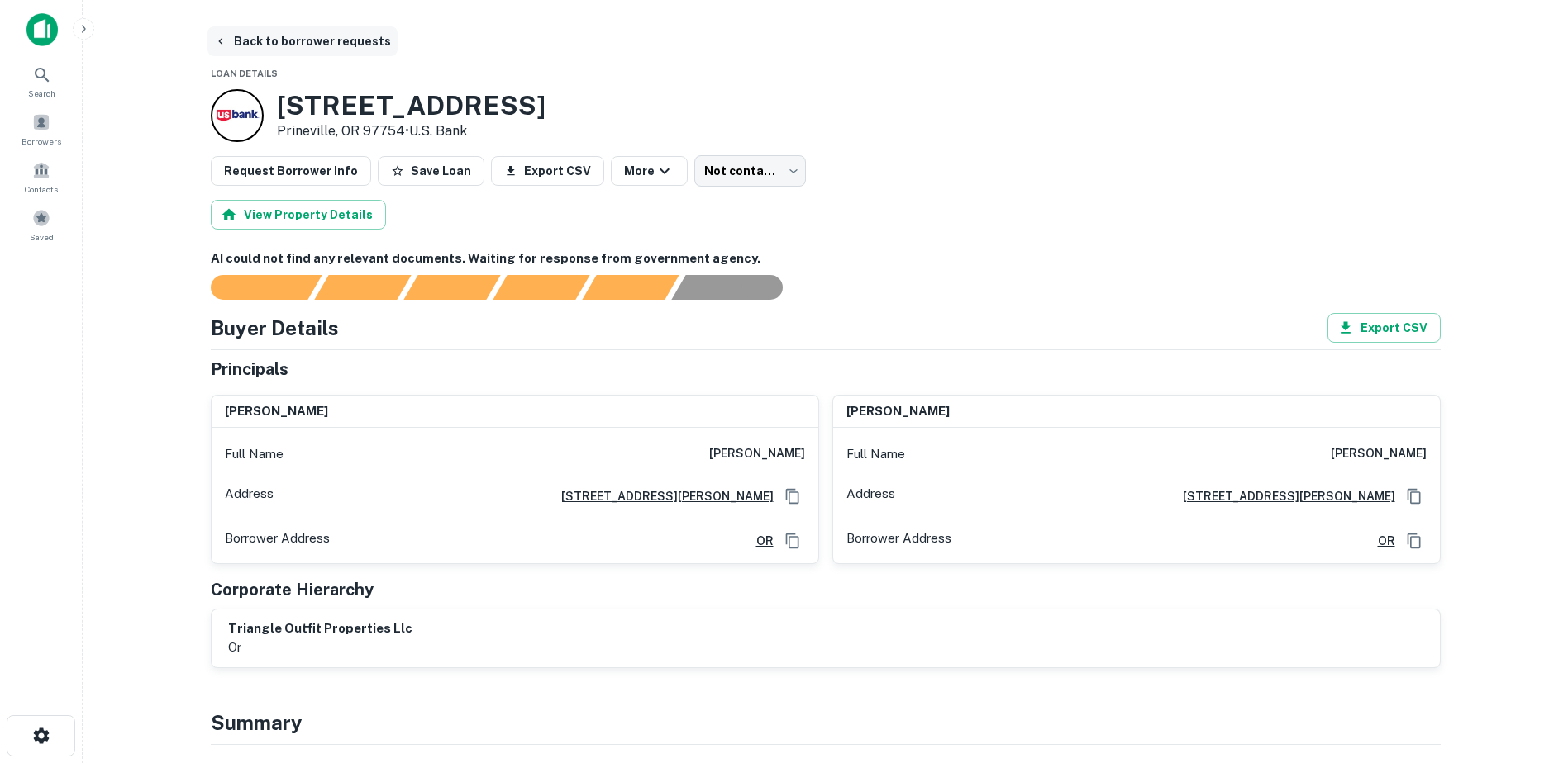
click at [252, 47] on button "Back to borrower requests" at bounding box center [303, 42] width 190 height 30
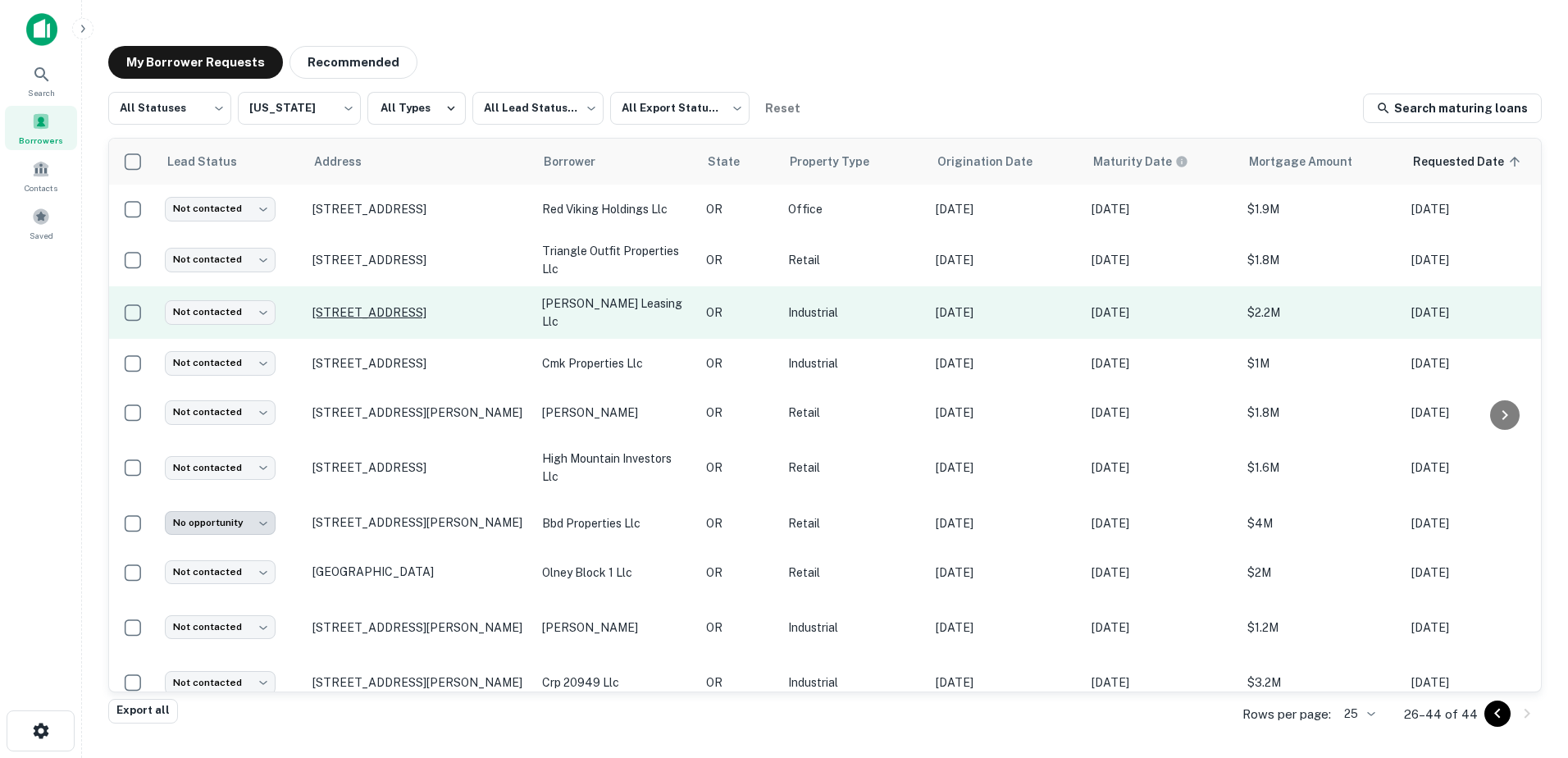
click at [448, 313] on p "[STREET_ADDRESS]" at bounding box center [419, 312] width 213 height 15
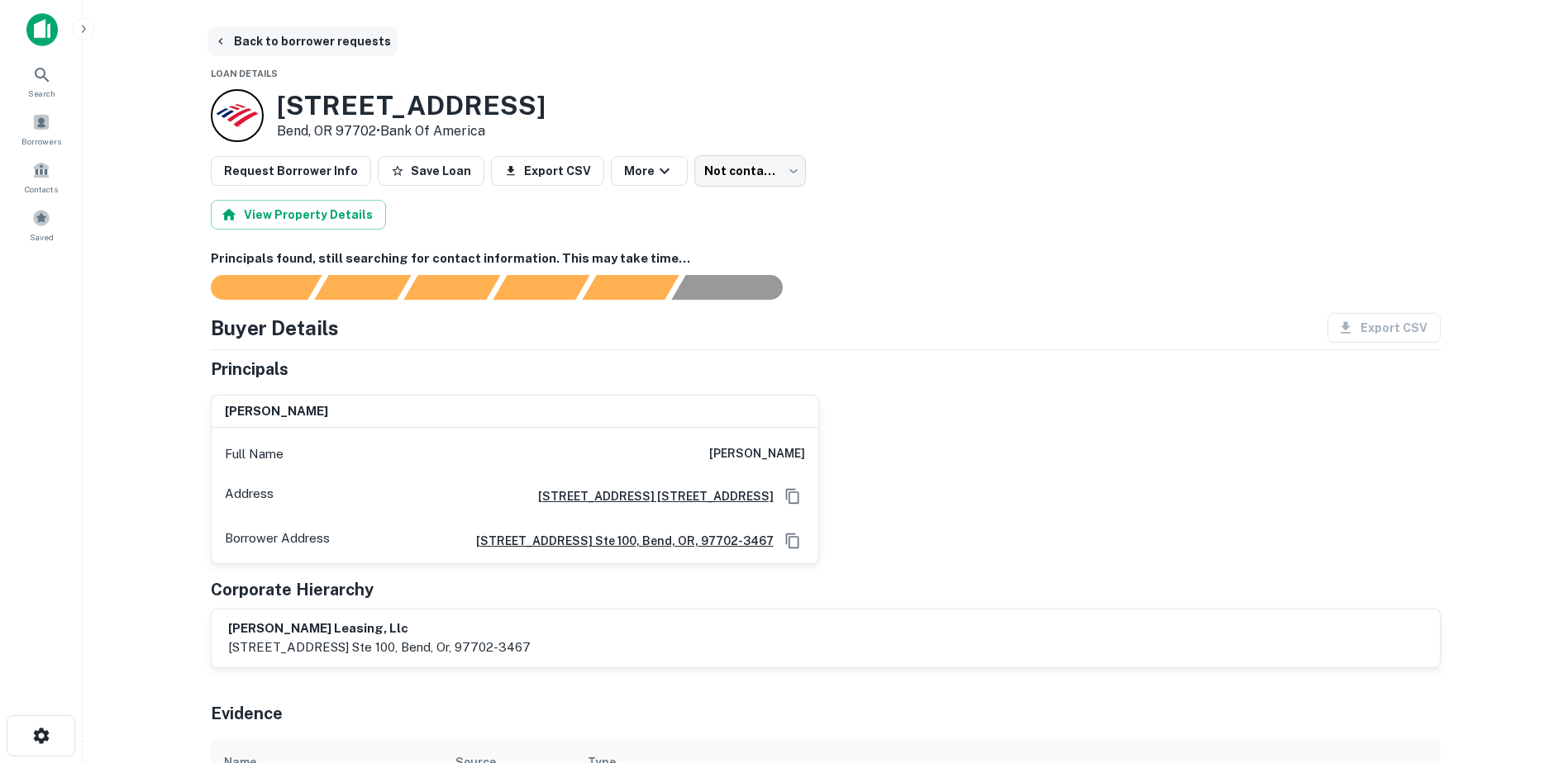
click at [277, 34] on button "Back to borrower requests" at bounding box center [303, 42] width 190 height 30
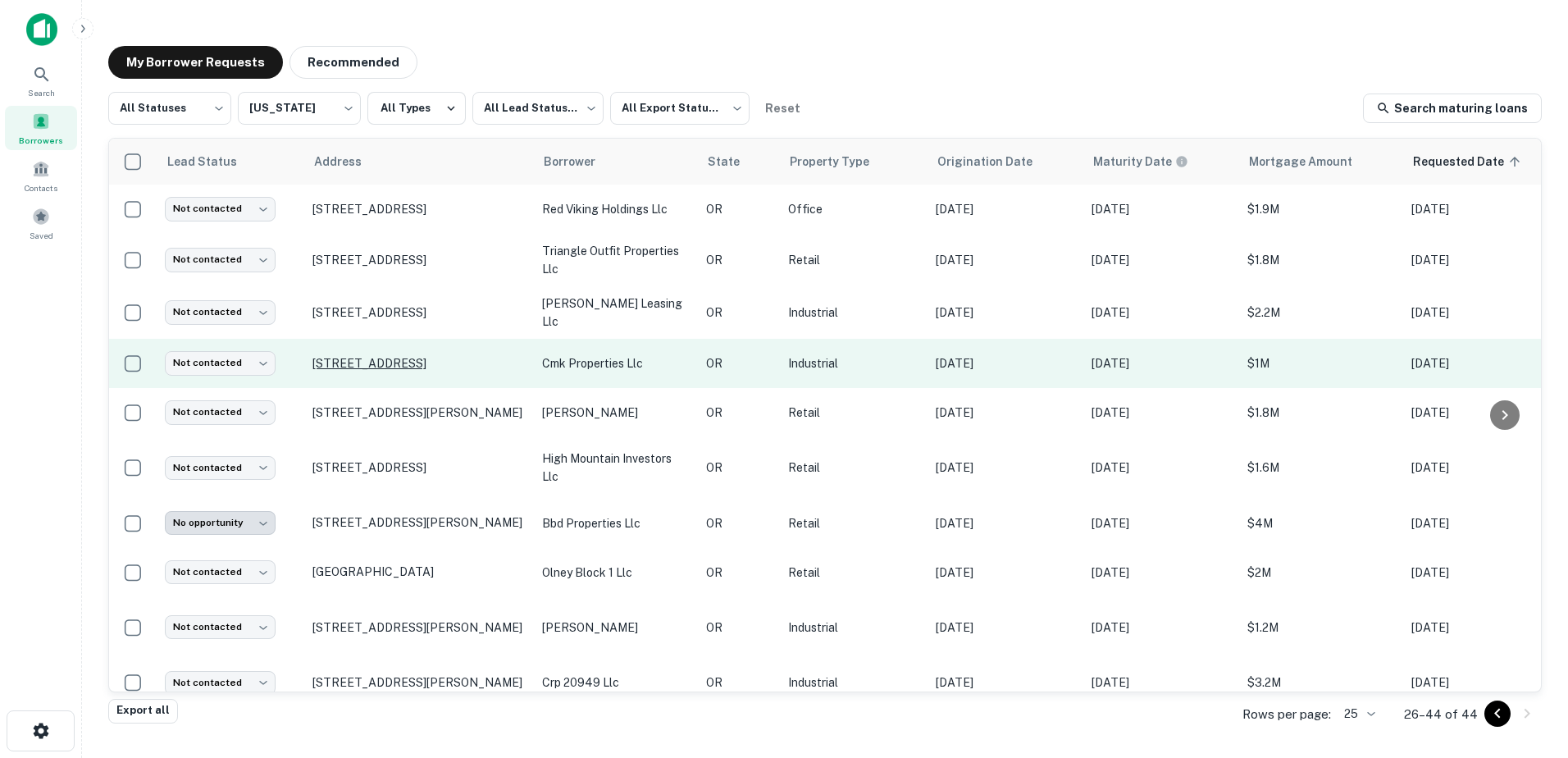
click at [401, 356] on p "[STREET_ADDRESS]" at bounding box center [419, 363] width 213 height 15
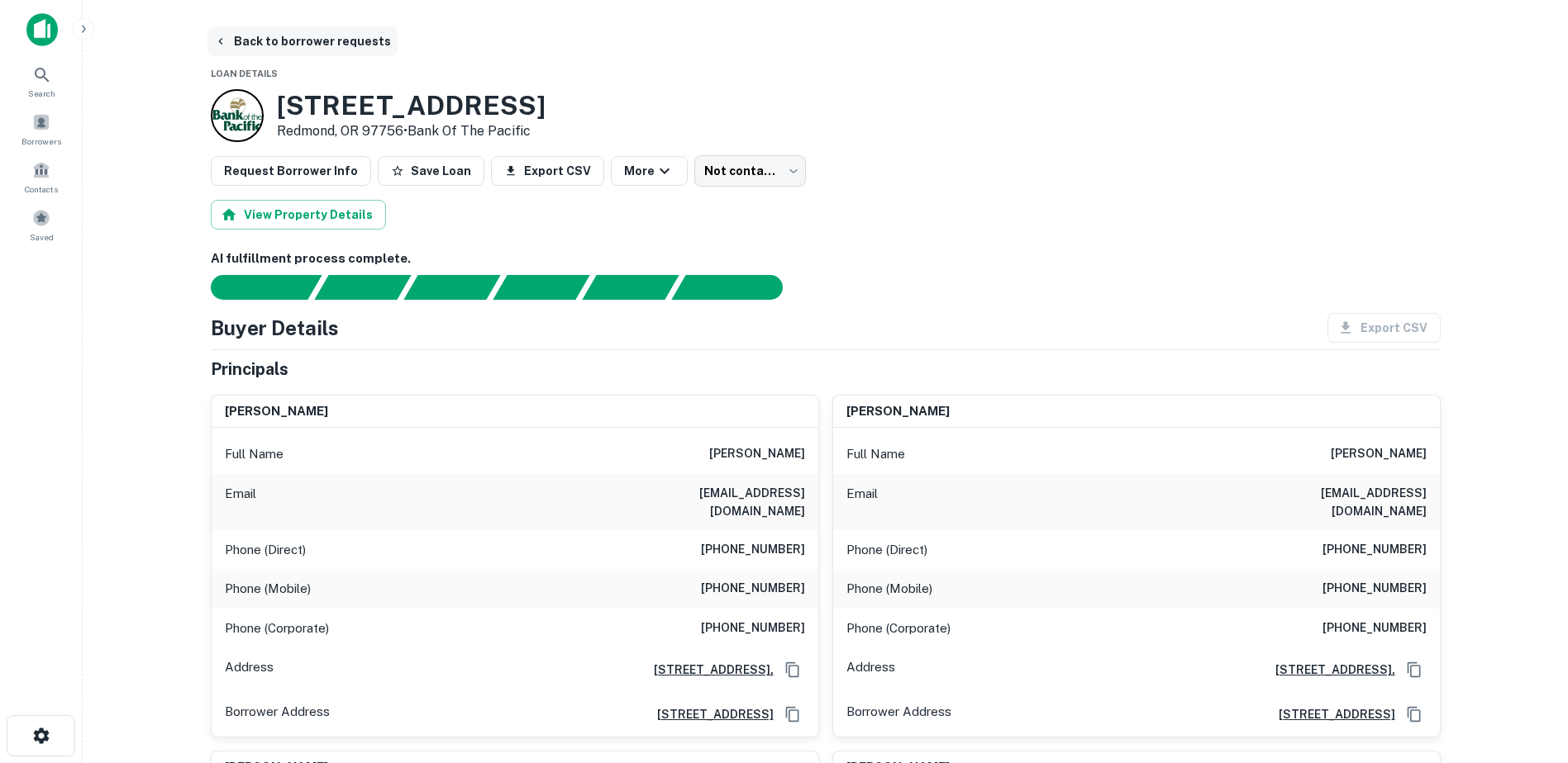
click at [251, 47] on button "Back to borrower requests" at bounding box center [303, 42] width 190 height 30
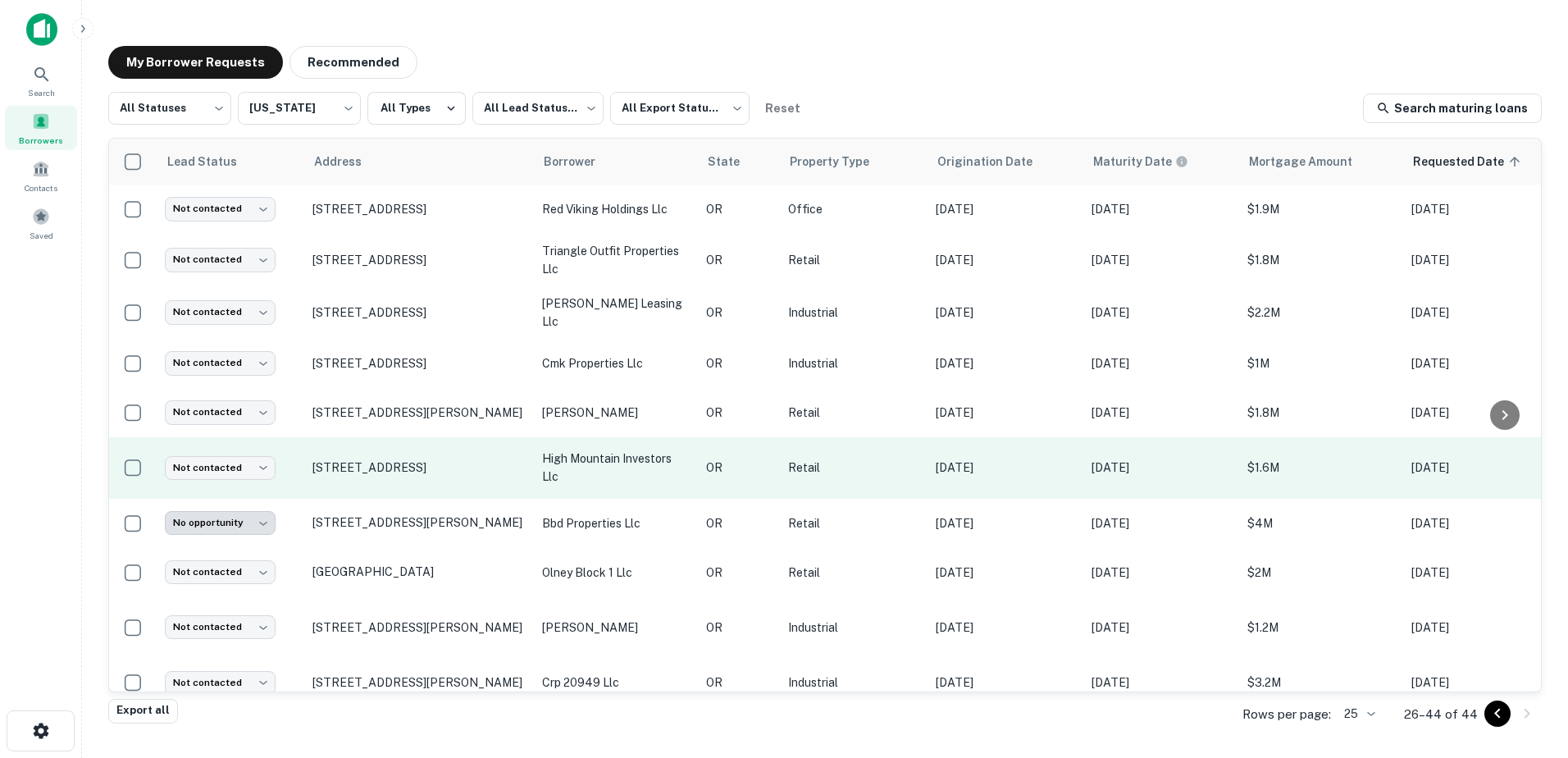
click at [606, 454] on p "high mountain investors llc" at bounding box center [616, 467] width 147 height 36
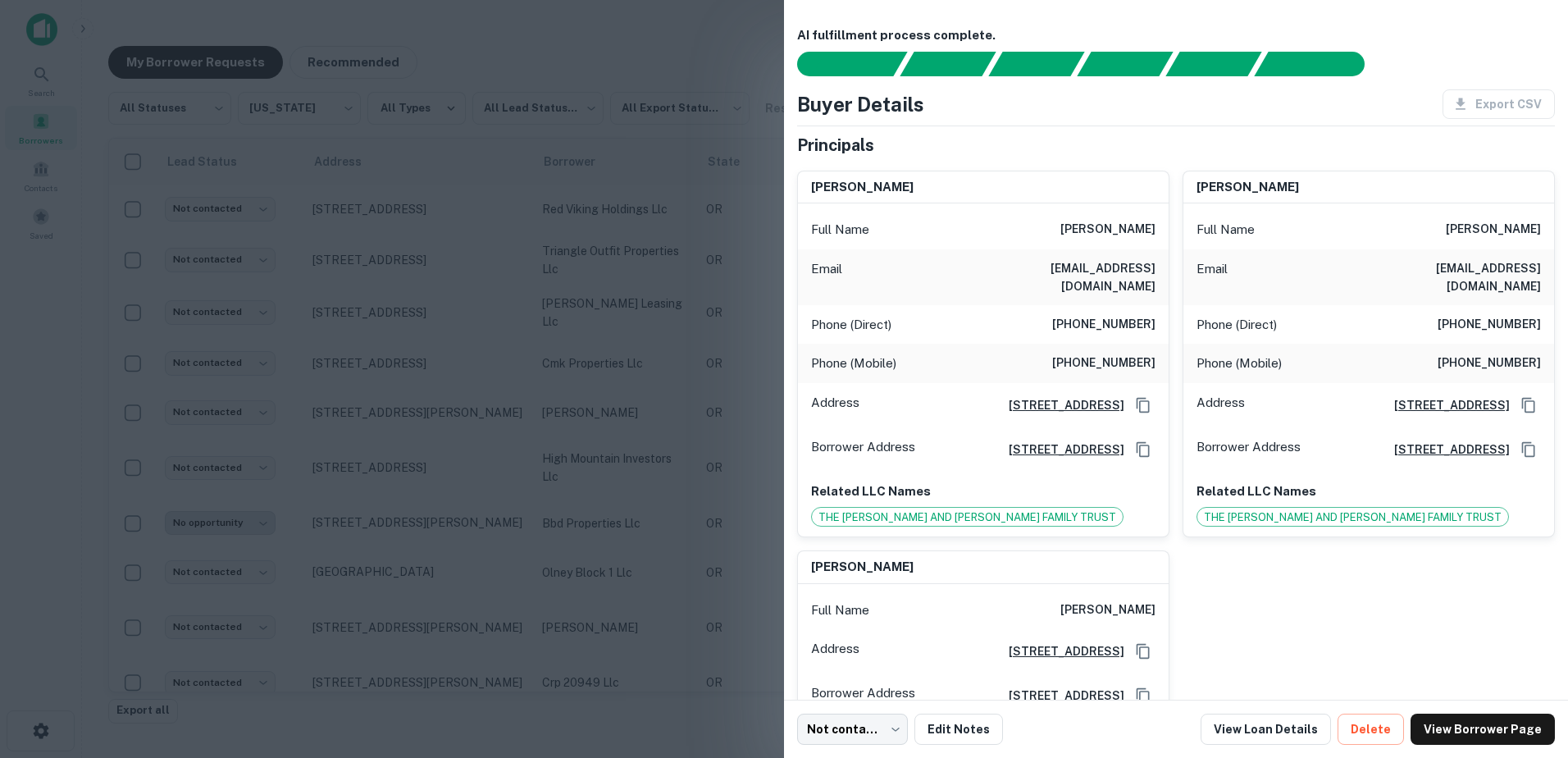
click at [316, 409] on div at bounding box center [784, 379] width 1568 height 758
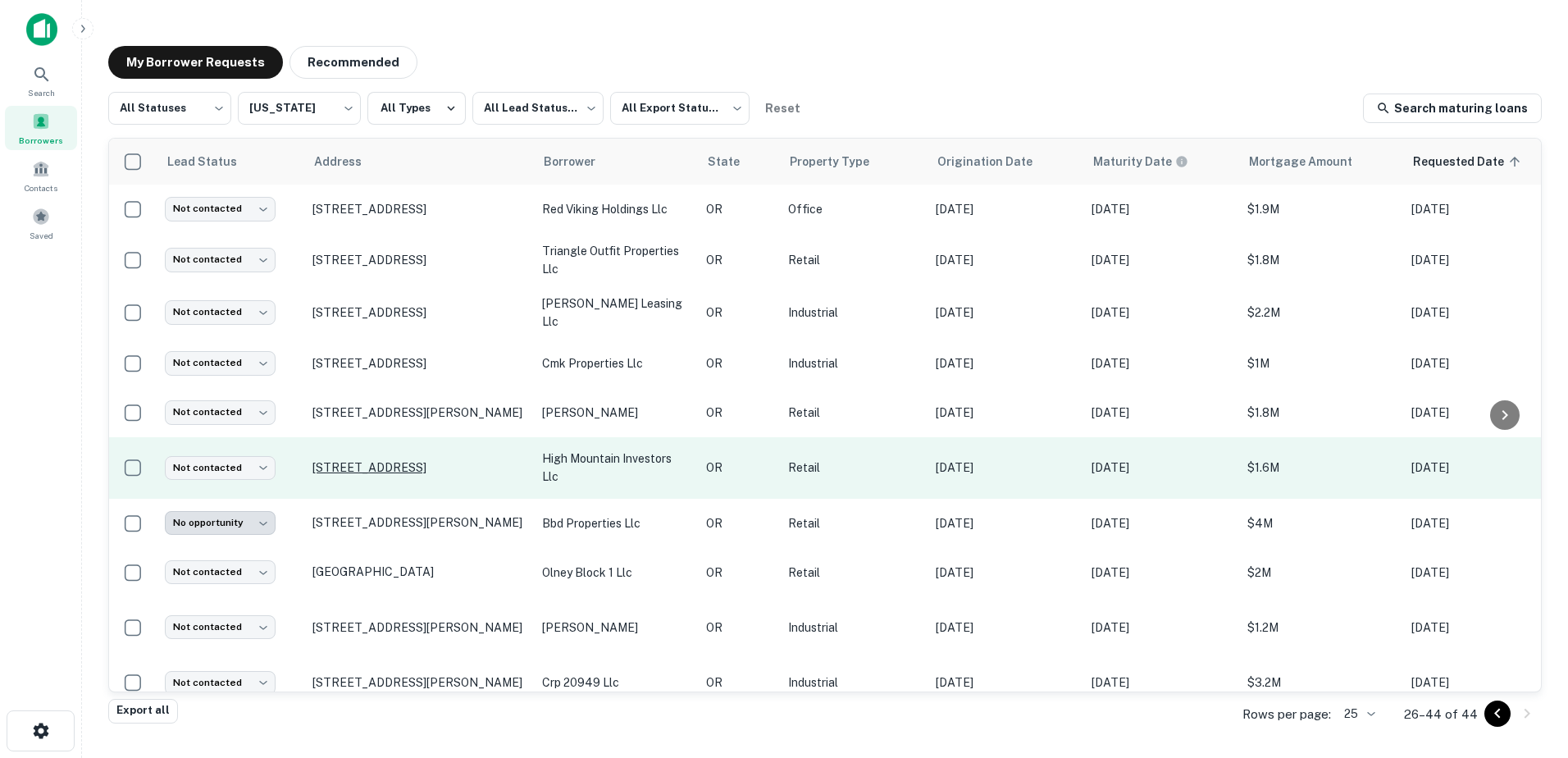
click at [374, 460] on p "[STREET_ADDRESS]" at bounding box center [419, 467] width 213 height 15
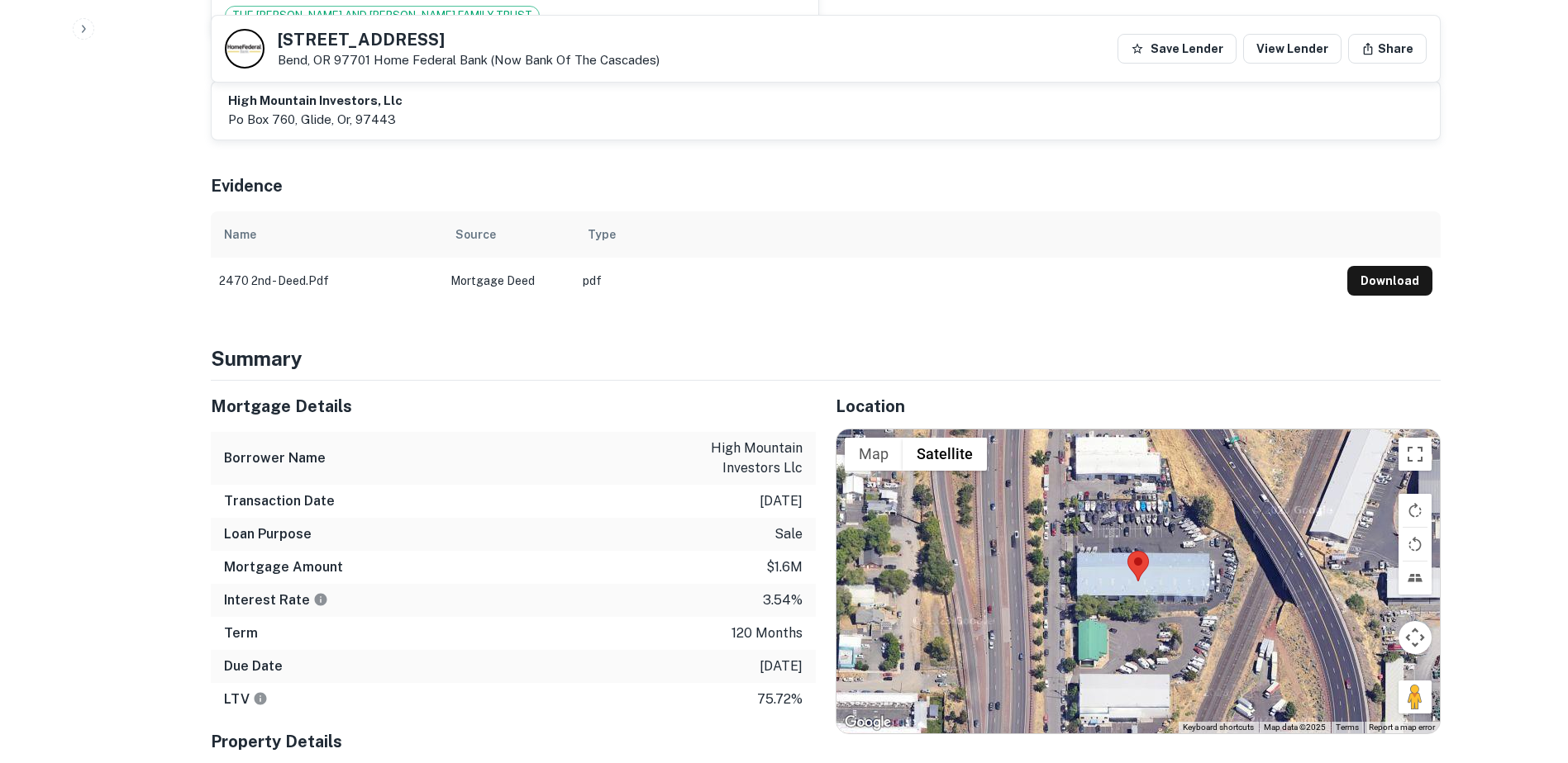
scroll to position [928, 0]
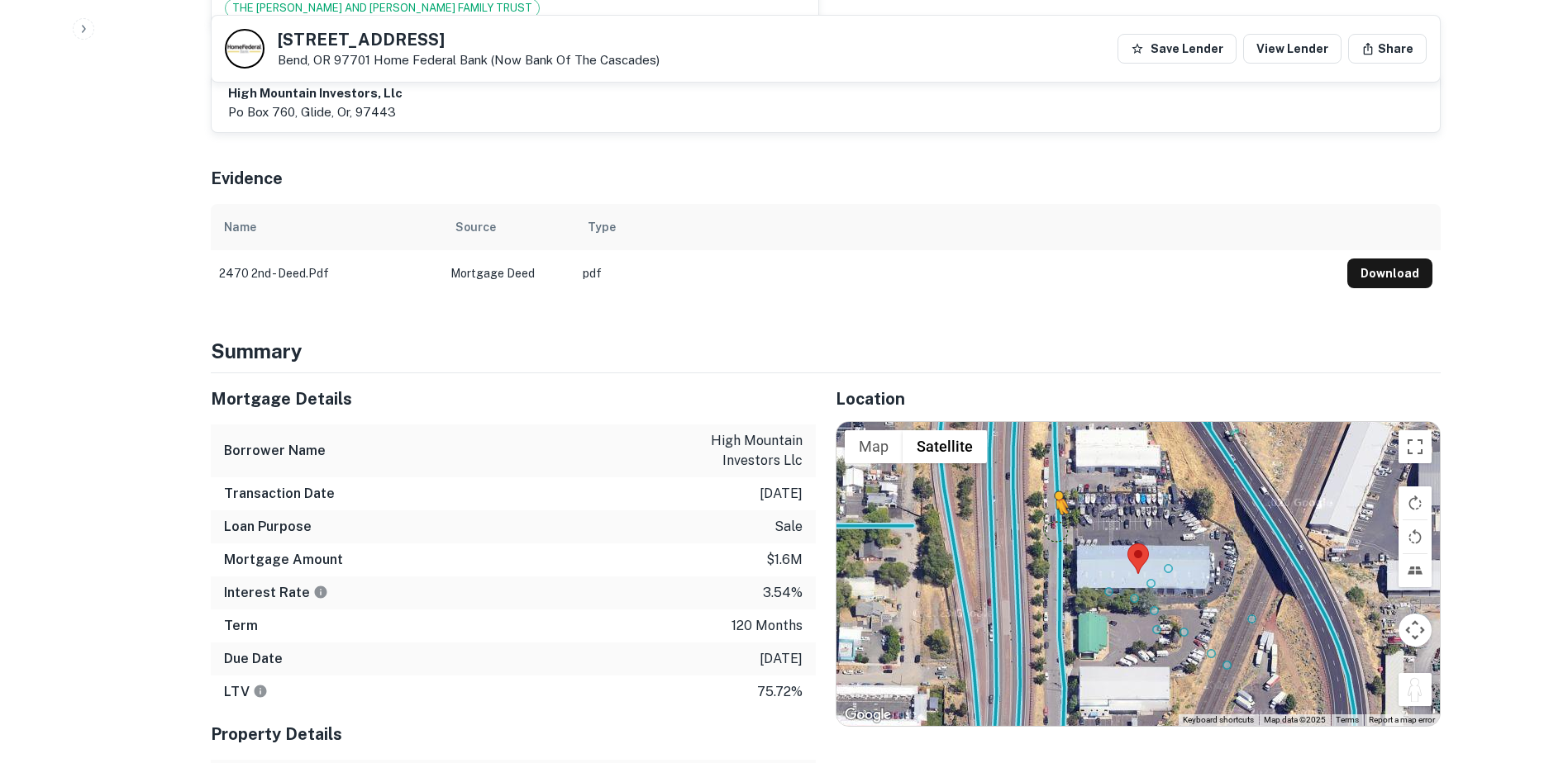
drag, startPoint x: 1419, startPoint y: 678, endPoint x: 1056, endPoint y: 513, distance: 398.7
click at [1056, 513] on div "To activate drag with keyboard, press Alt + Enter. Once in keyboard drag state,…" at bounding box center [1138, 574] width 603 height 304
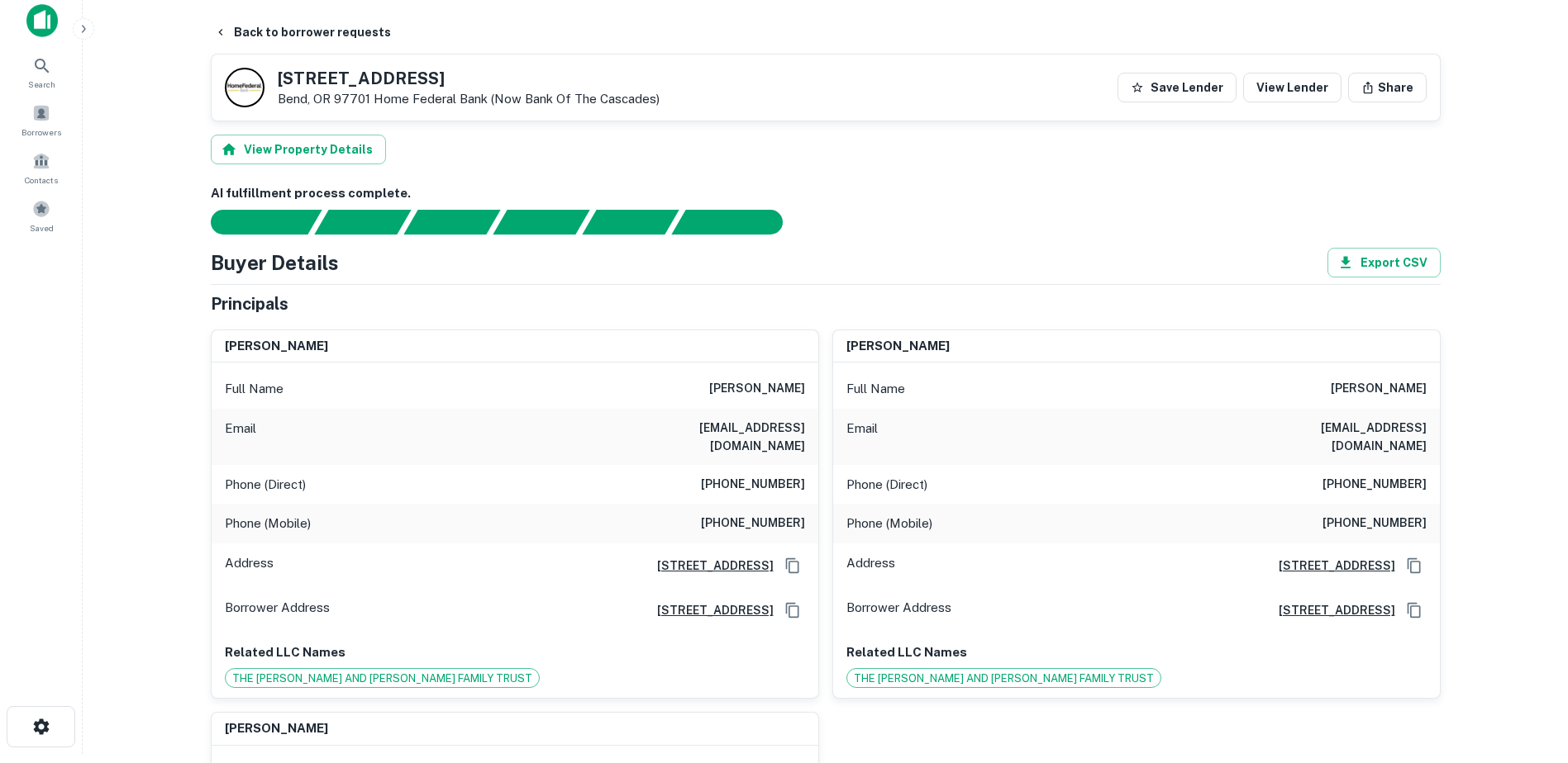
scroll to position [0, 0]
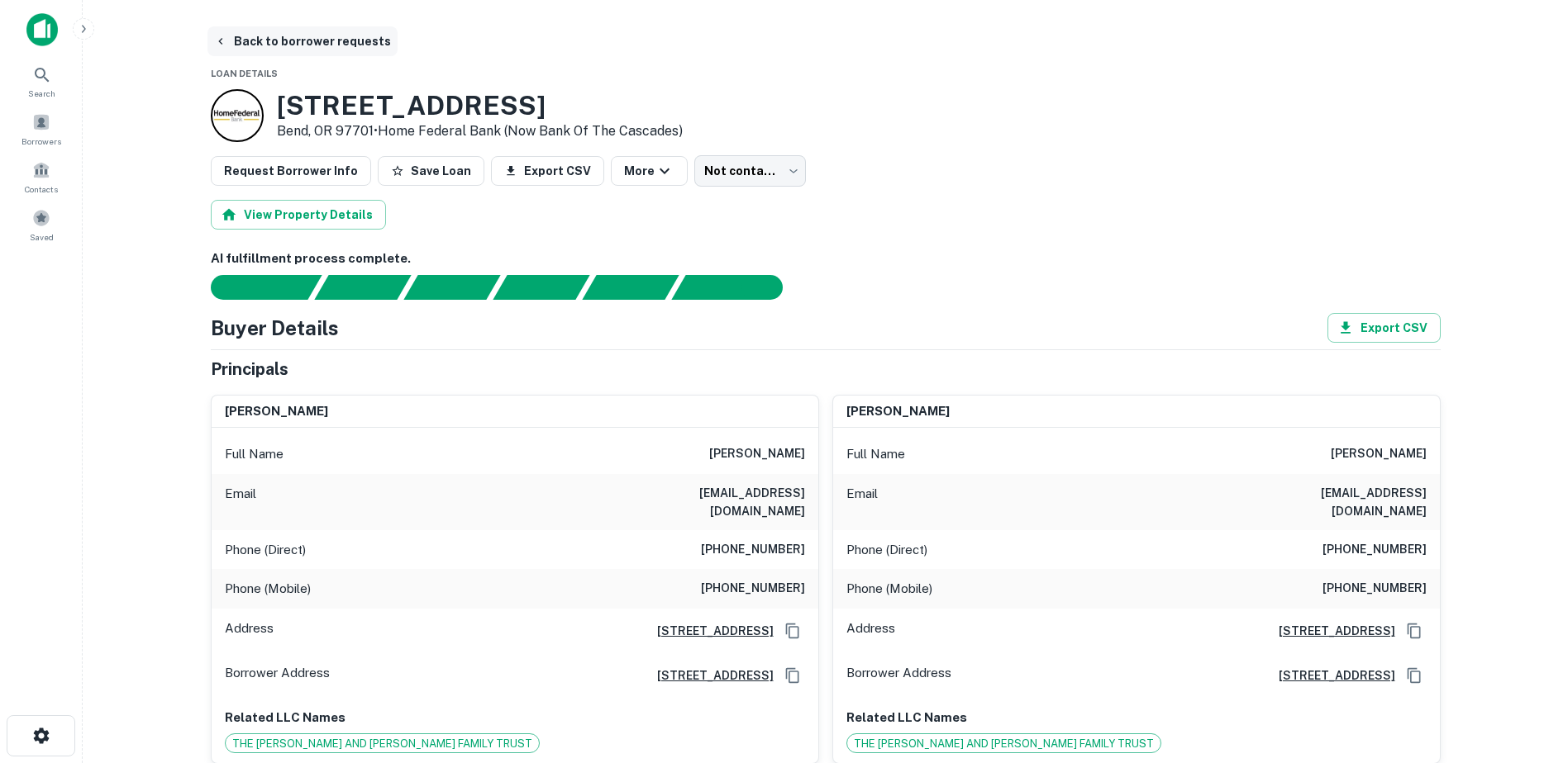
click at [221, 30] on button "Back to borrower requests" at bounding box center [303, 42] width 190 height 30
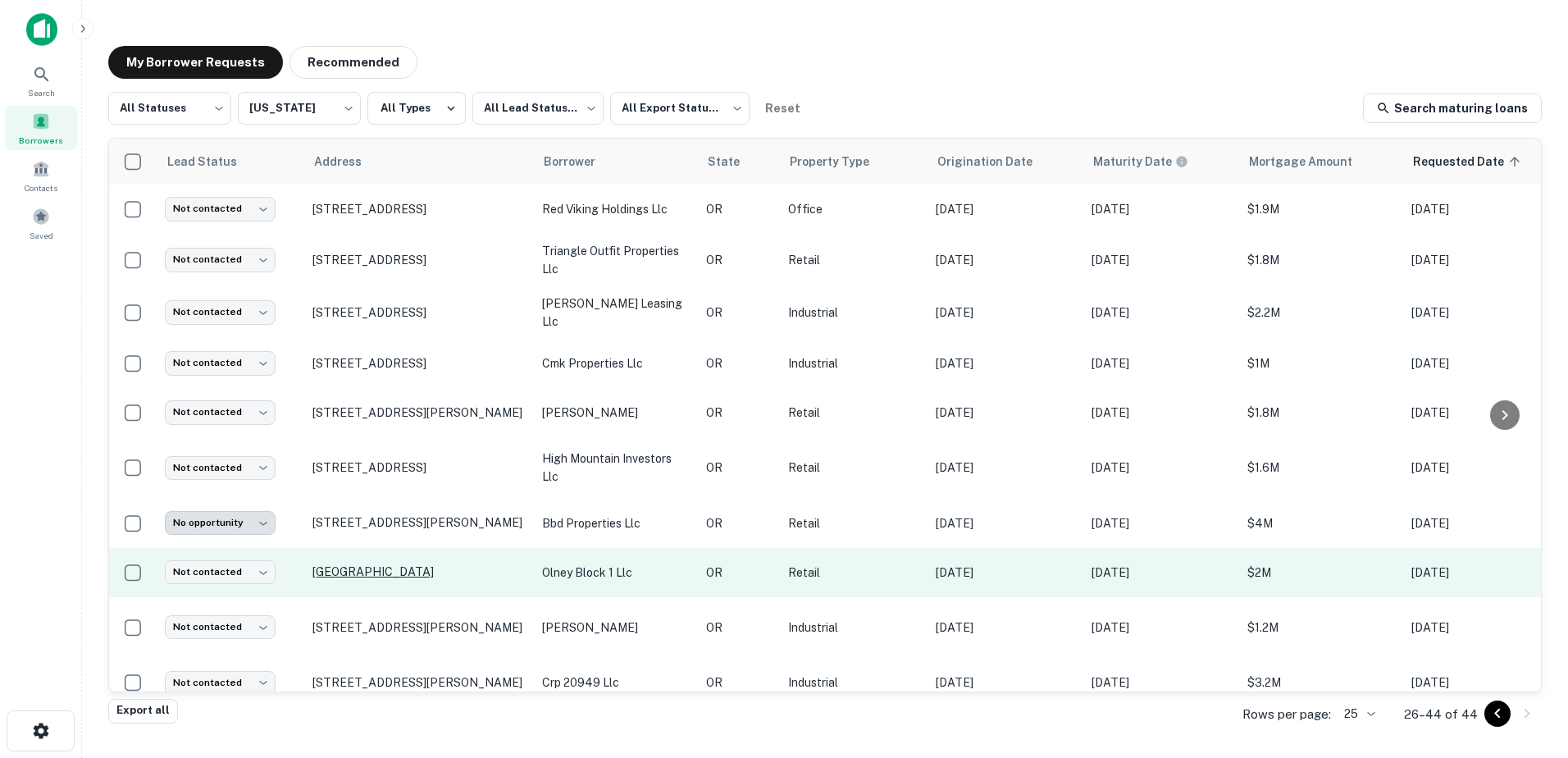
click at [402, 568] on p "[GEOGRAPHIC_DATA]" at bounding box center [419, 571] width 213 height 15
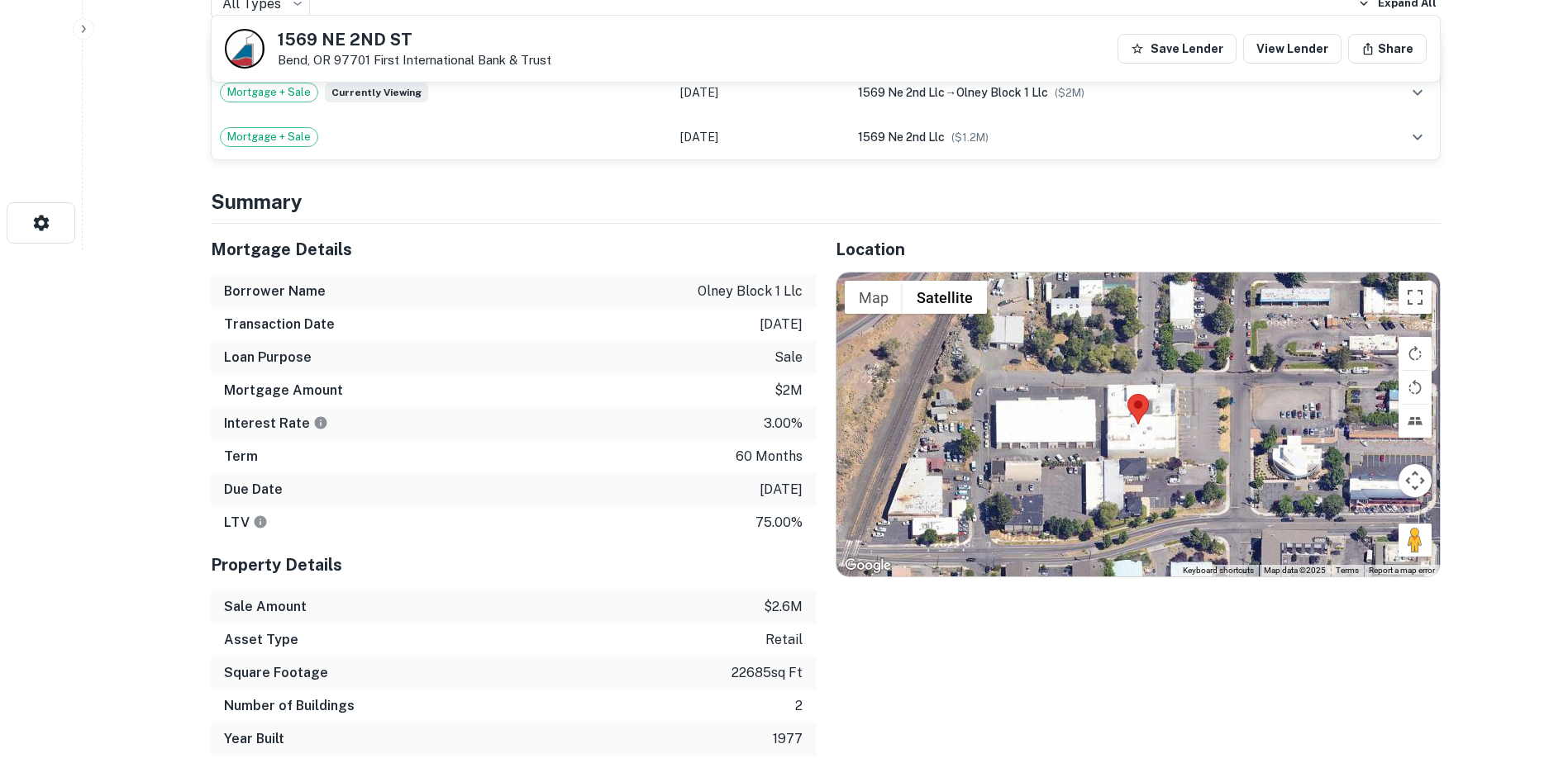
scroll to position [516, 0]
